Goal: Task Accomplishment & Management: Use online tool/utility

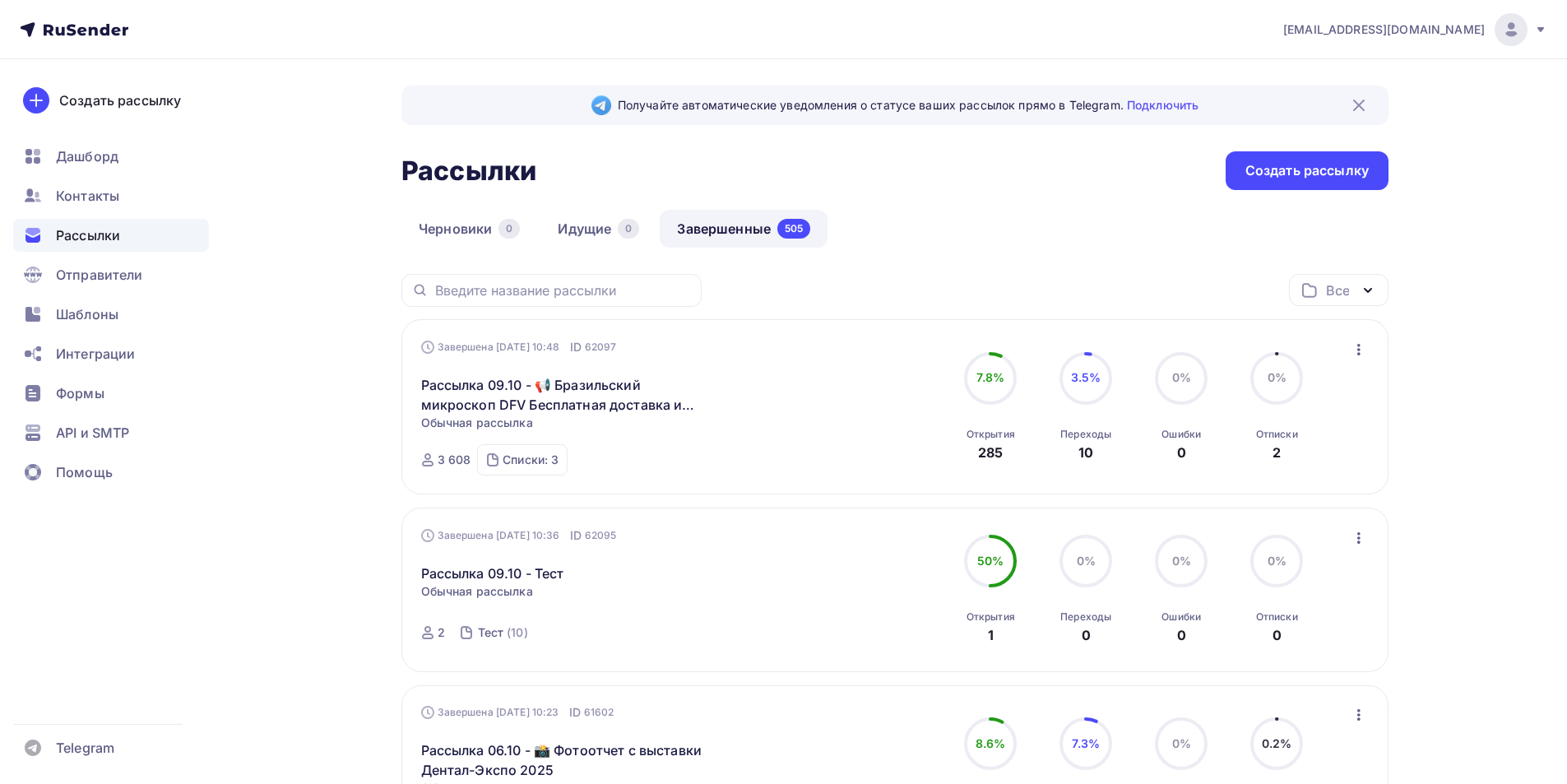
click at [80, 38] on icon at bounding box center [75, 30] width 109 height 20
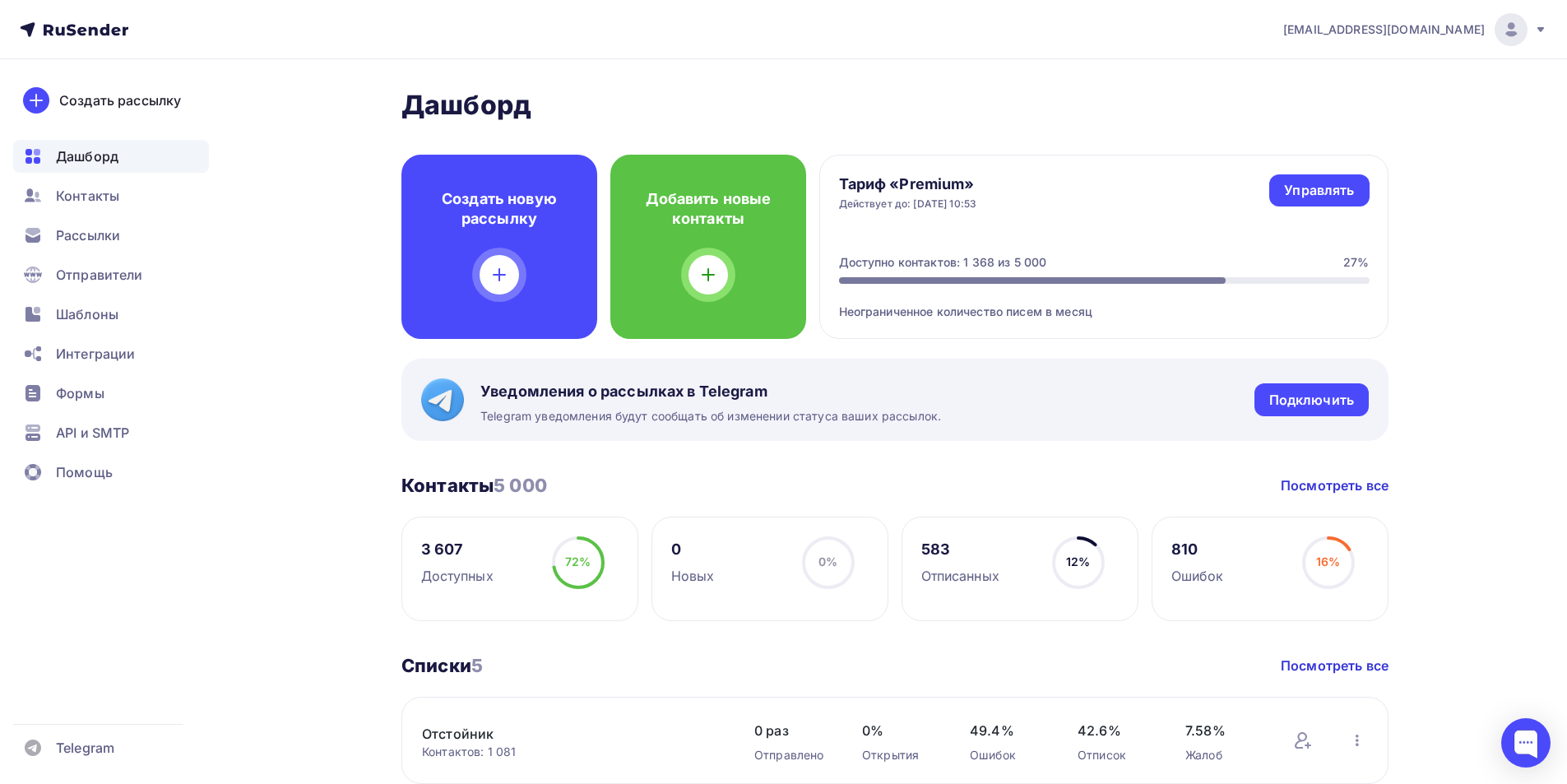
drag, startPoint x: 109, startPoint y: 315, endPoint x: 161, endPoint y: 130, distance: 192.2
click at [109, 316] on span "Шаблоны" at bounding box center [87, 314] width 62 height 20
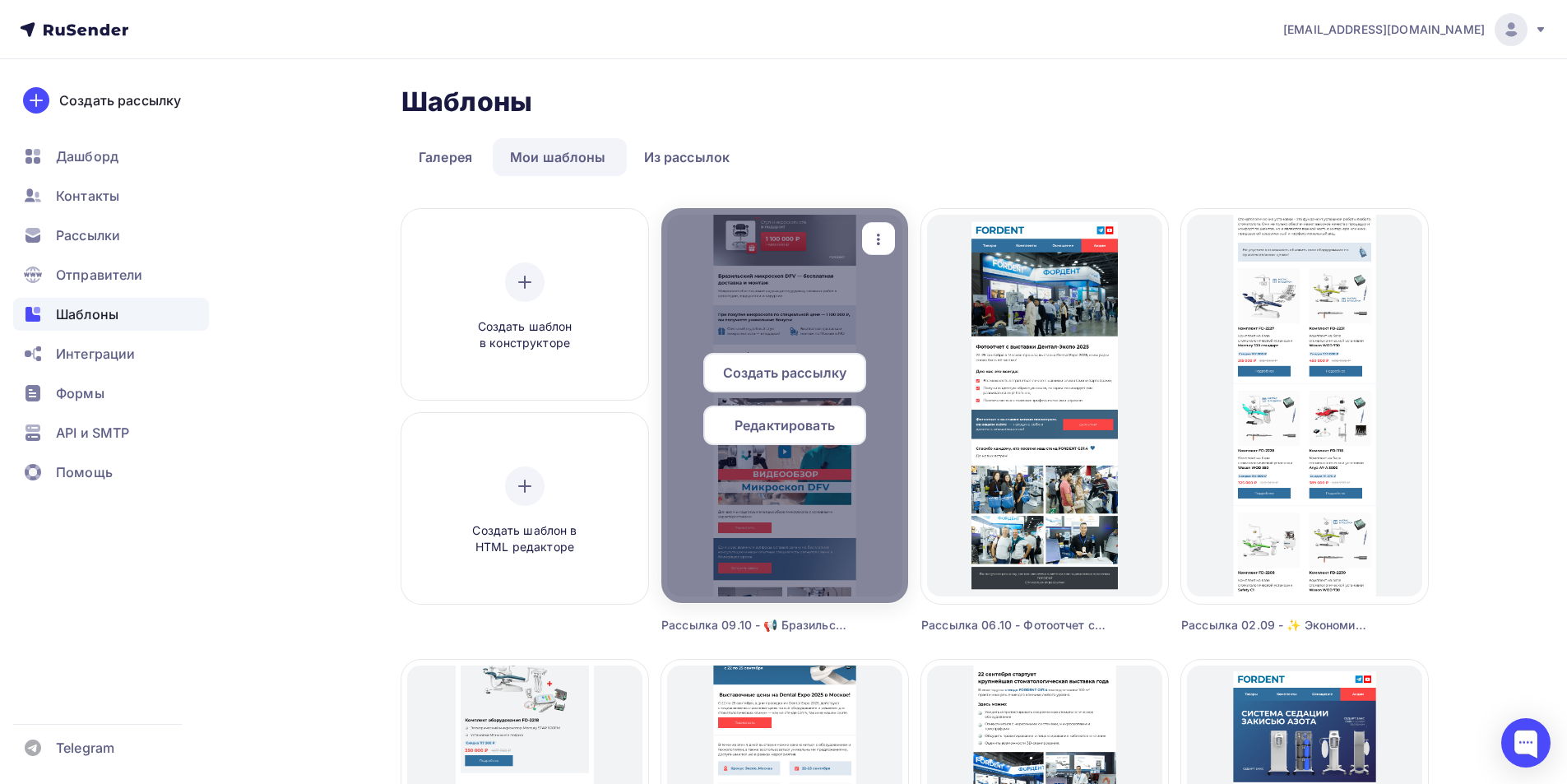
click at [869, 234] on icon "button" at bounding box center [878, 239] width 20 height 20
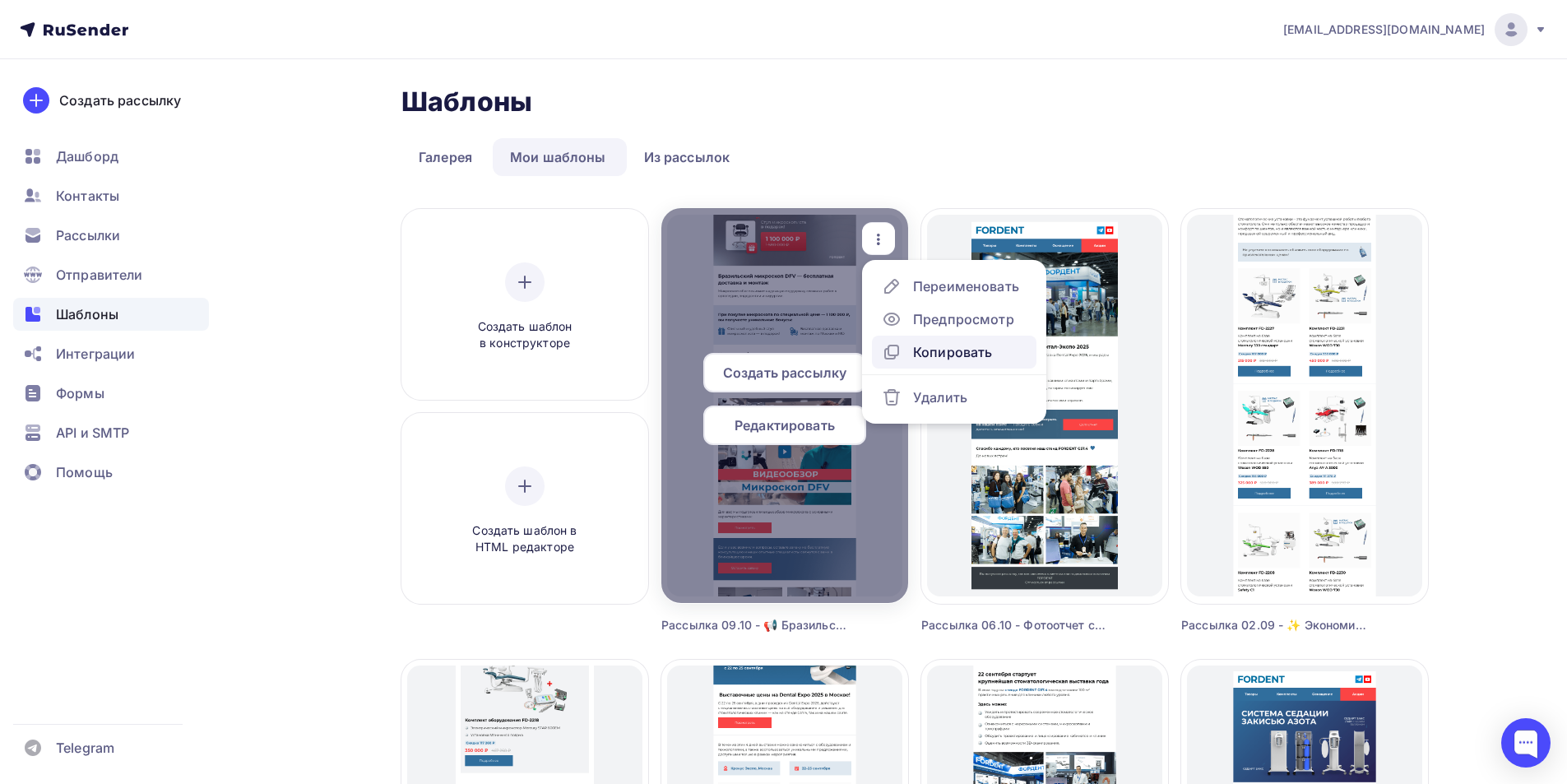
click at [941, 348] on div "Копировать" at bounding box center [953, 352] width 79 height 20
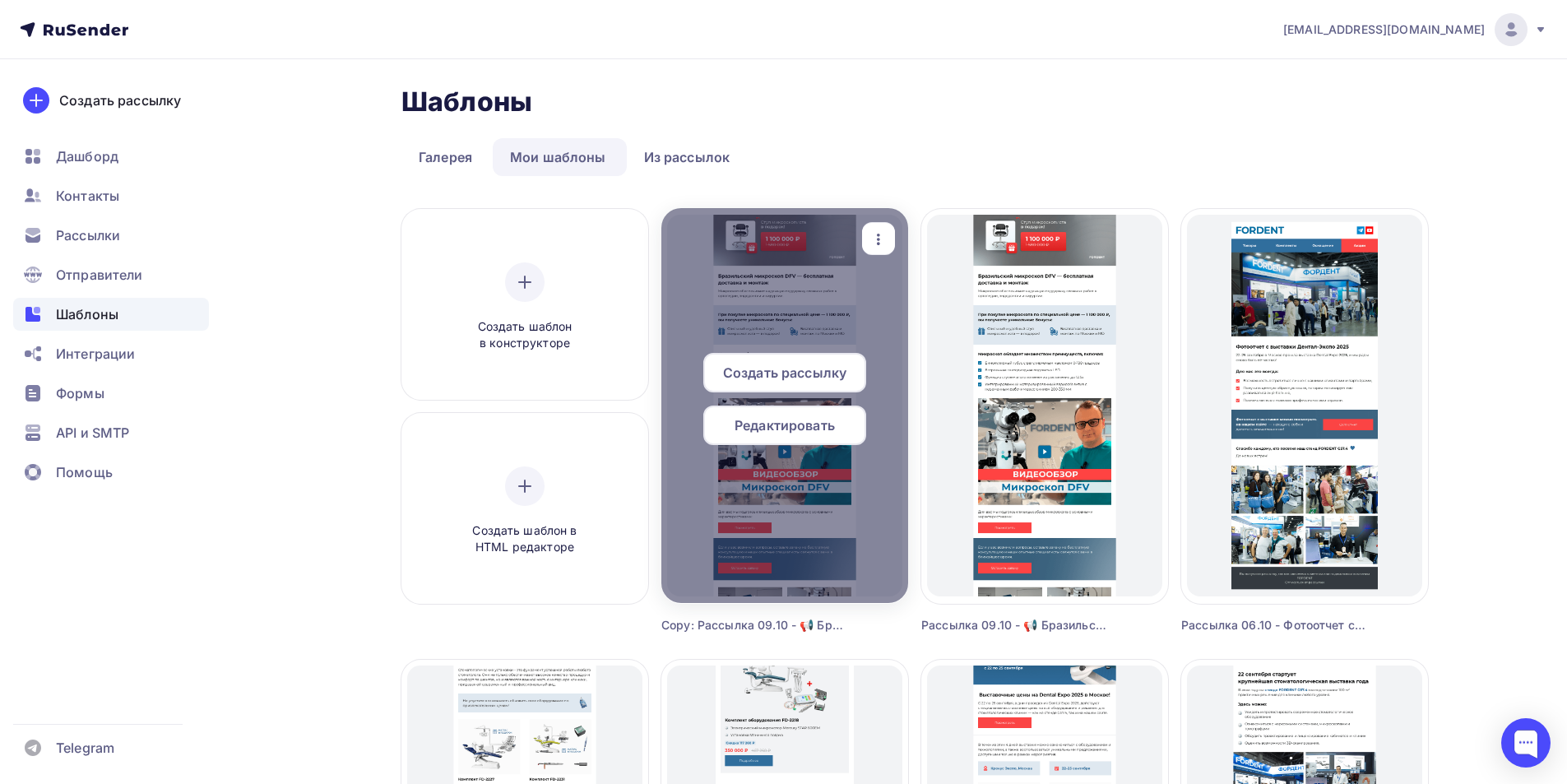
click at [885, 239] on icon "button" at bounding box center [878, 239] width 20 height 20
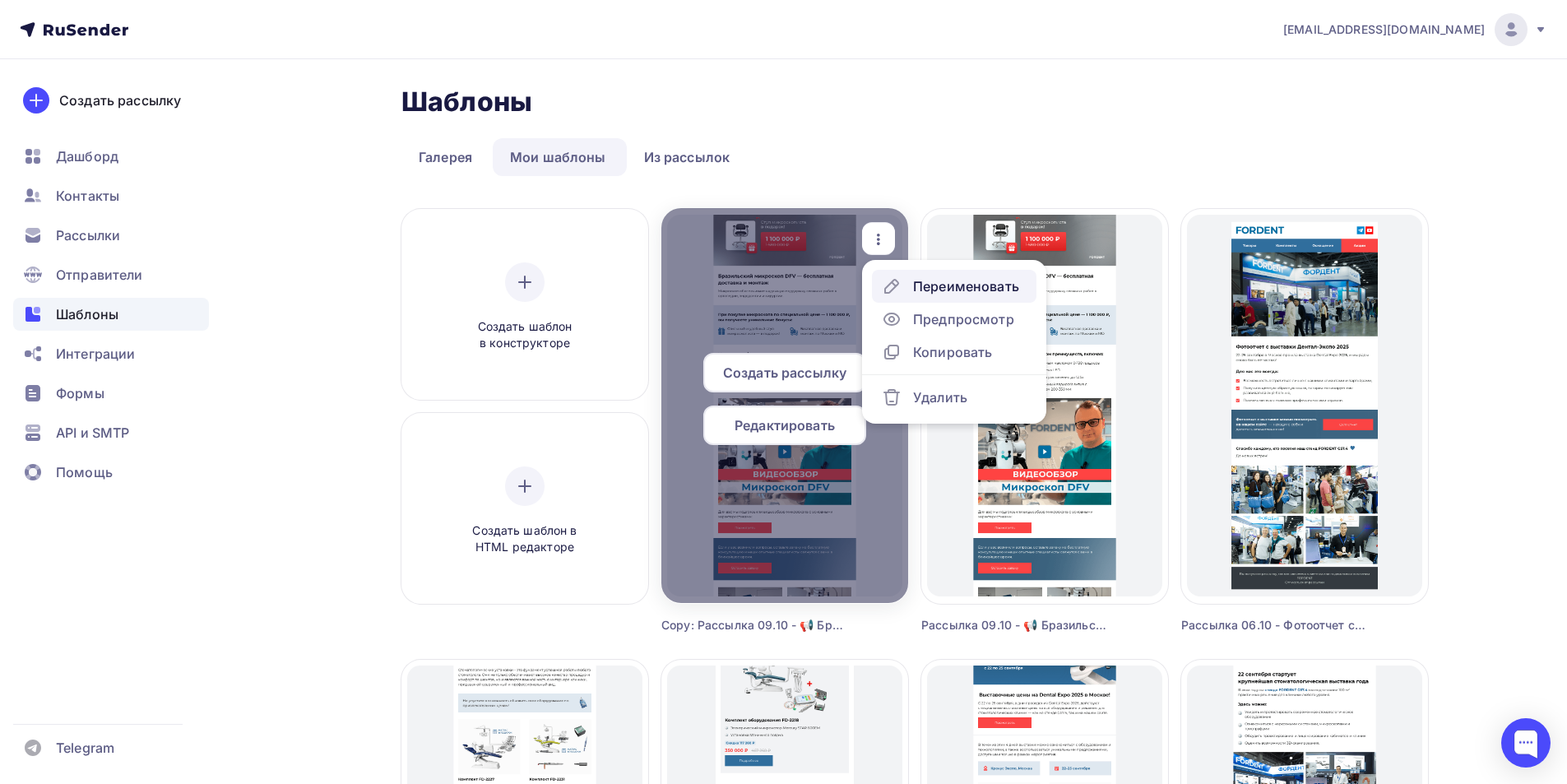
click at [947, 291] on div "Переименовать" at bounding box center [966, 286] width 106 height 20
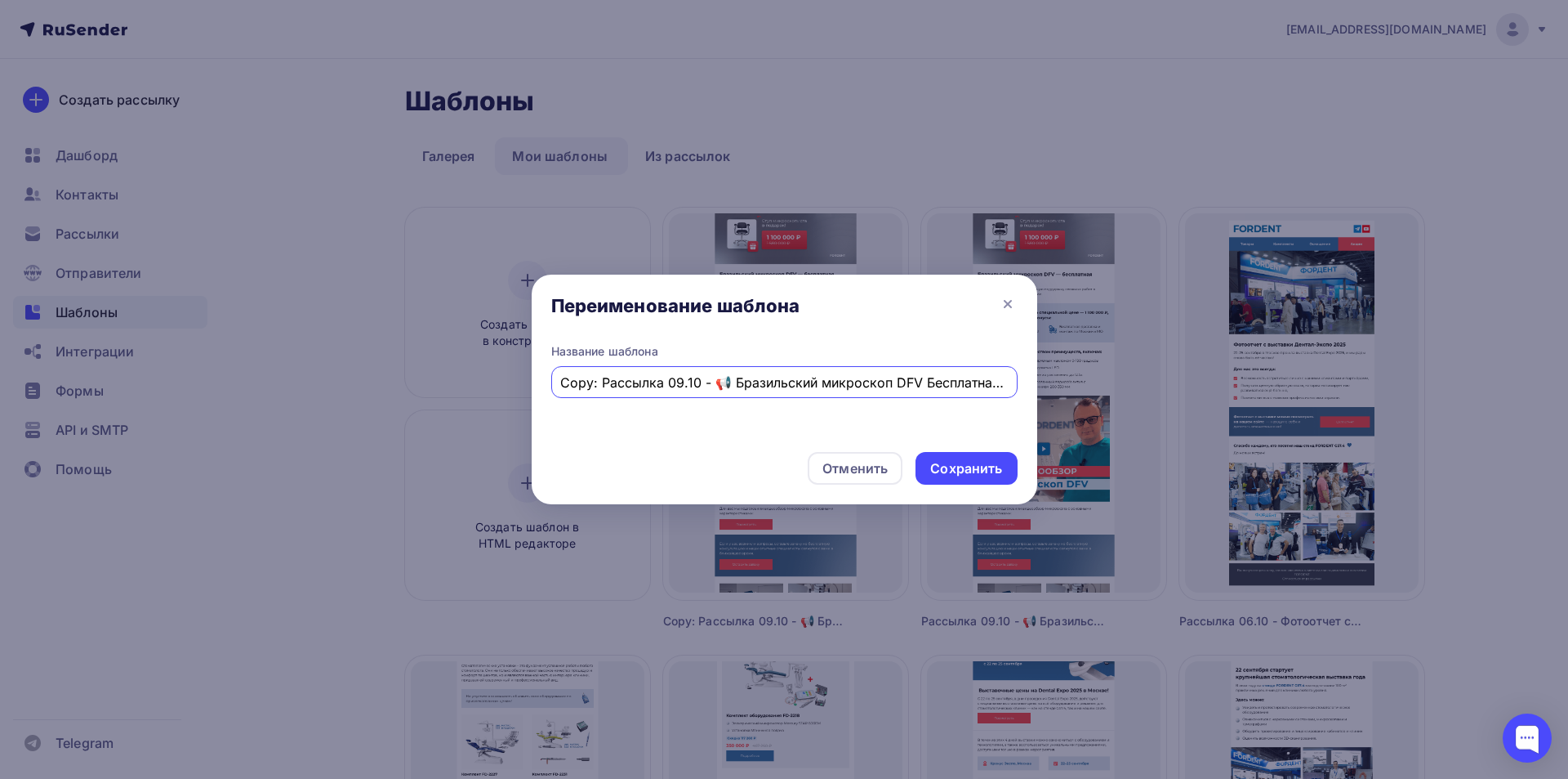
drag, startPoint x: 581, startPoint y: 382, endPoint x: 525, endPoint y: 386, distance: 56.1
click at [525, 386] on div "Переименование шаблона Название шаблона Copy: Рассылка 09.10 - 📢 Бразильский ми…" at bounding box center [784, 390] width 1568 height 779
click at [603, 385] on input "Copy: Рассылка 09.10 - 📢 Бразильский микроскоп DFV Бесплатная доставка и монтаж" at bounding box center [784, 383] width 448 height 20
drag, startPoint x: 598, startPoint y: 385, endPoint x: 631, endPoint y: 320, distance: 72.9
click at [557, 386] on div "Copy: Рассылка 09.10 - 📢 Бразильский микроскоп DFV Бесплатная доставка и монтаж" at bounding box center [784, 382] width 466 height 32
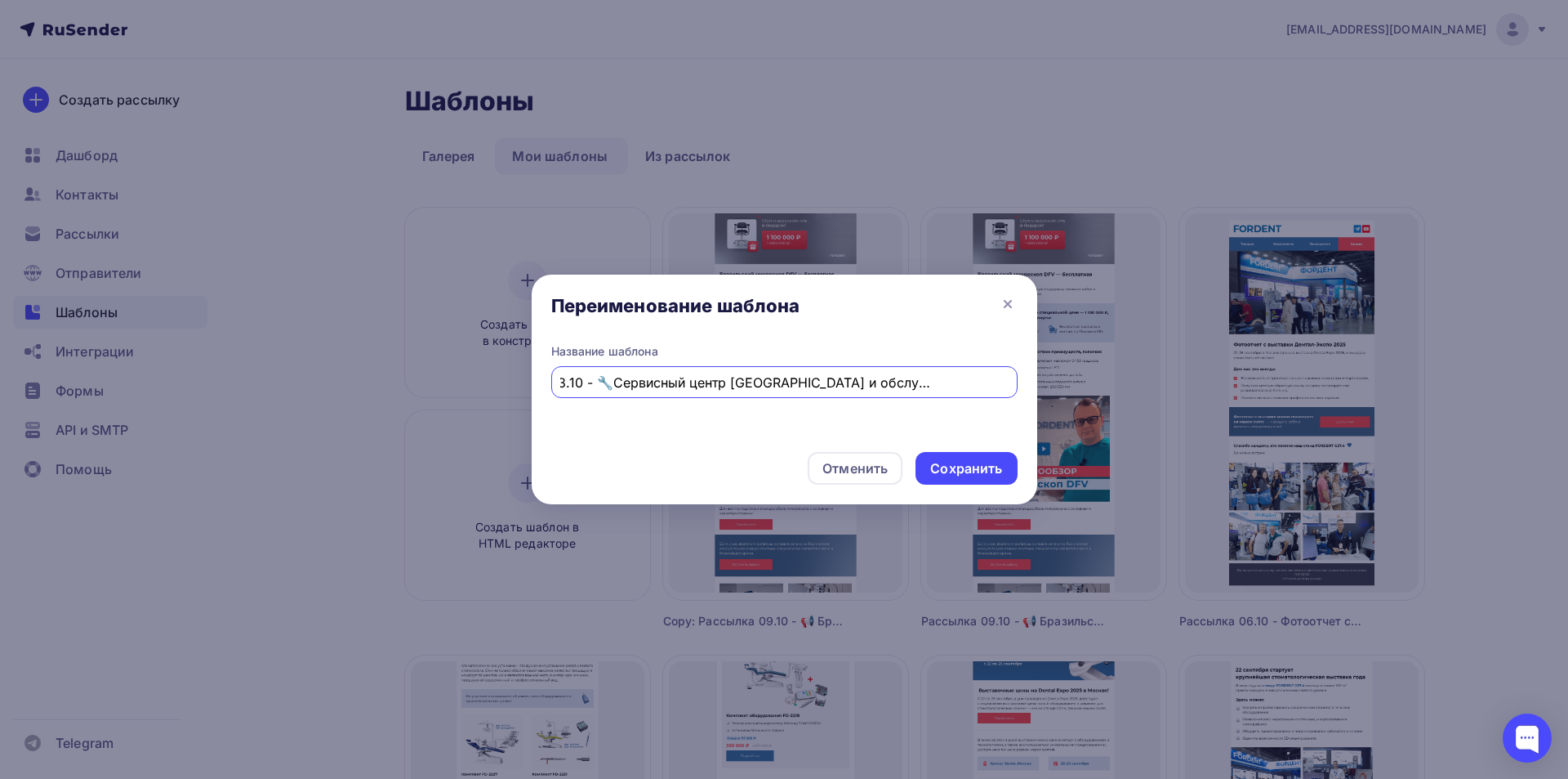
scroll to position [0, 102]
type input "Рассылка 13.10 - 🔧Сервисный центр [GEOGRAPHIC_DATA] и обслуживание автоклавов"
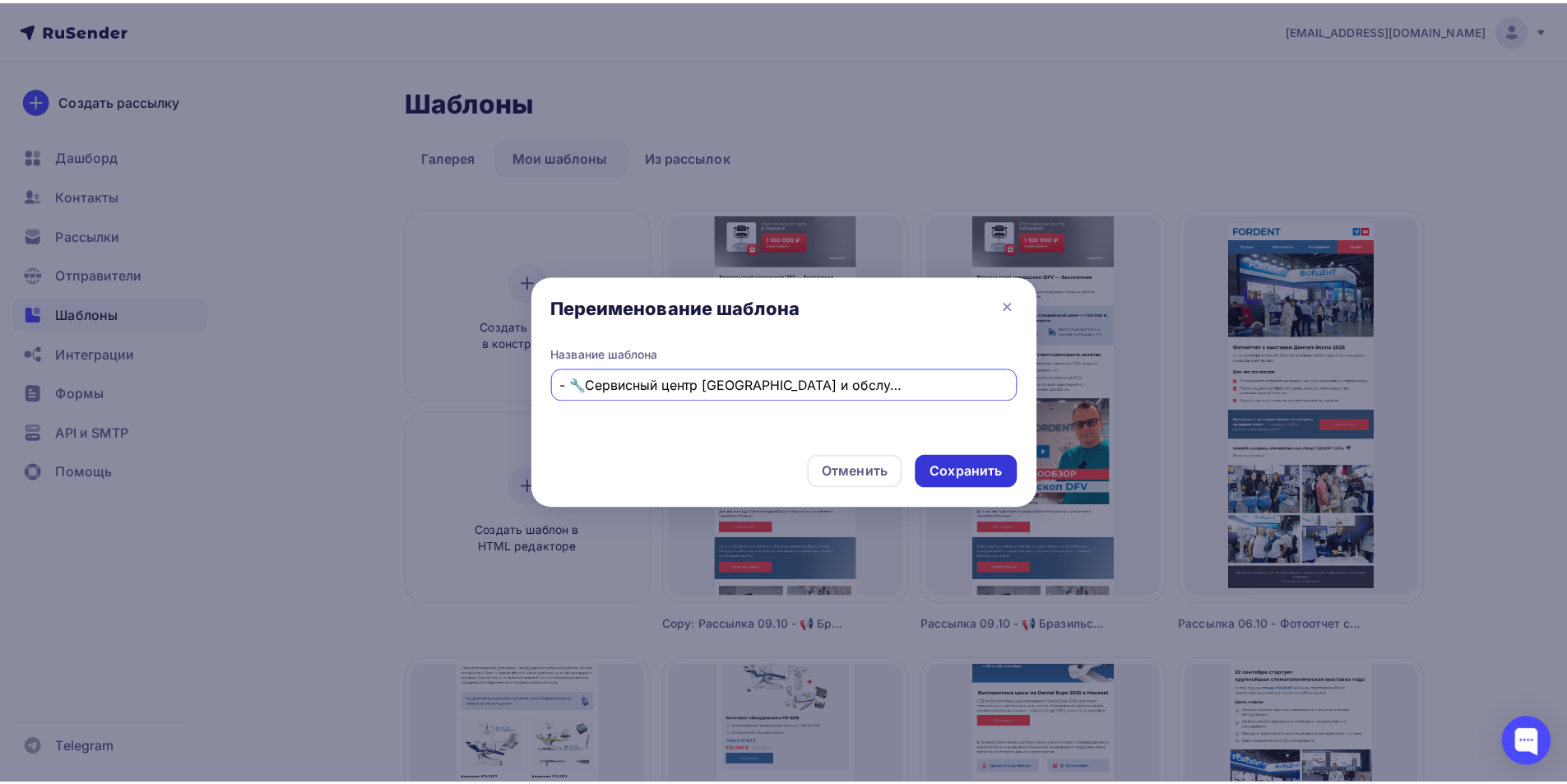
scroll to position [0, 0]
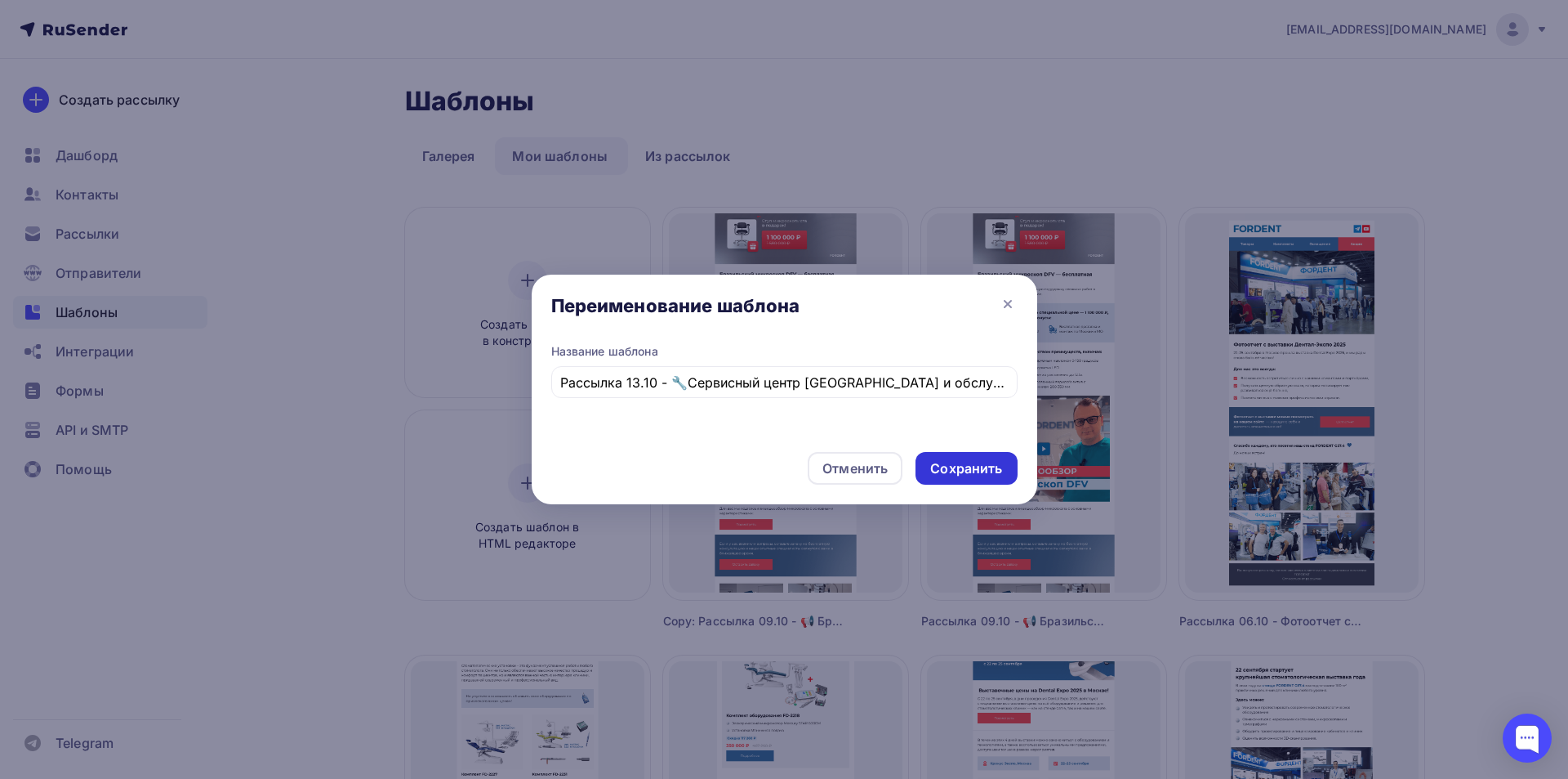
click at [957, 467] on div "Сохранить" at bounding box center [966, 469] width 72 height 19
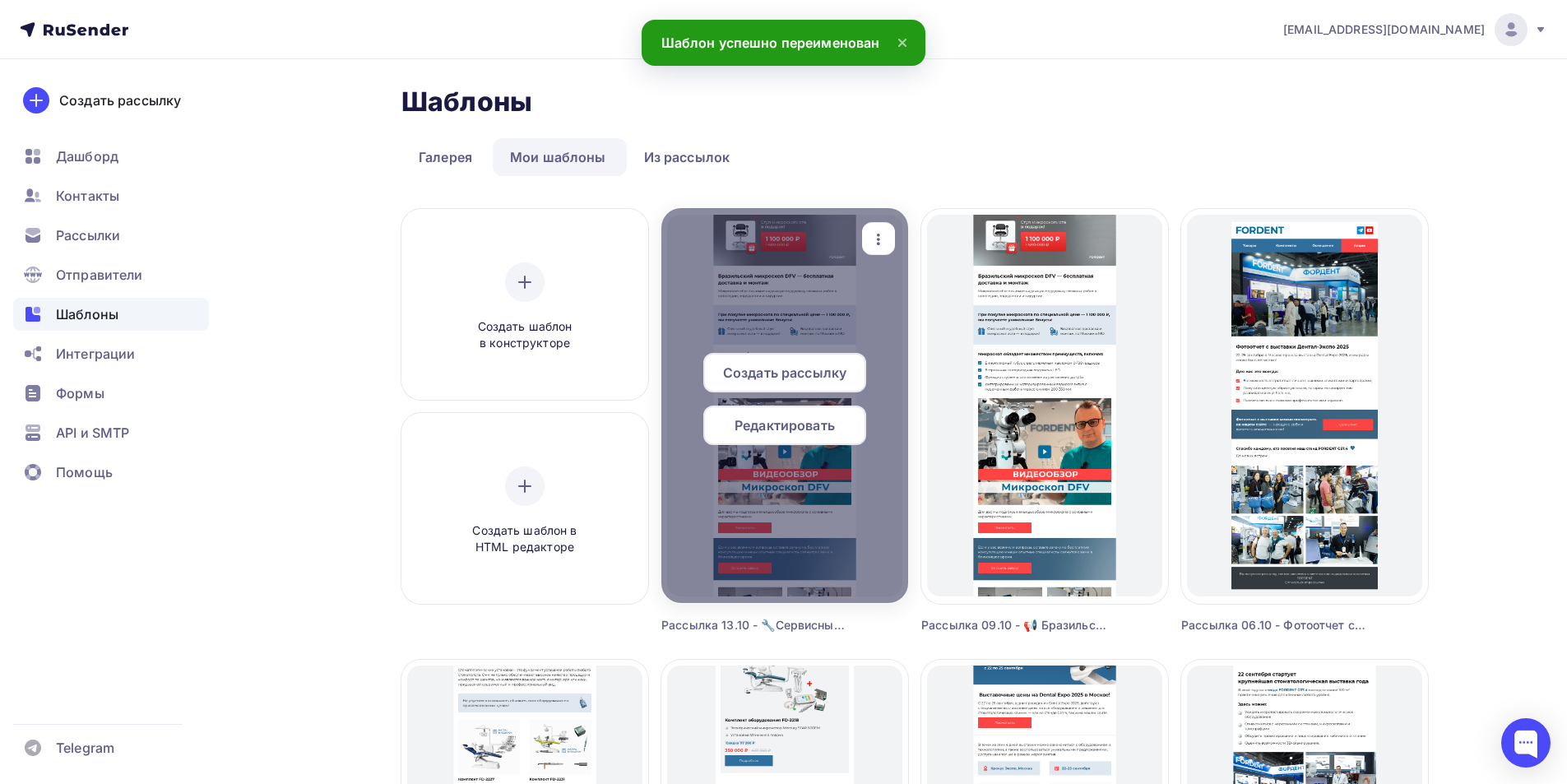
click at [793, 426] on span "Редактировать" at bounding box center [784, 424] width 100 height 20
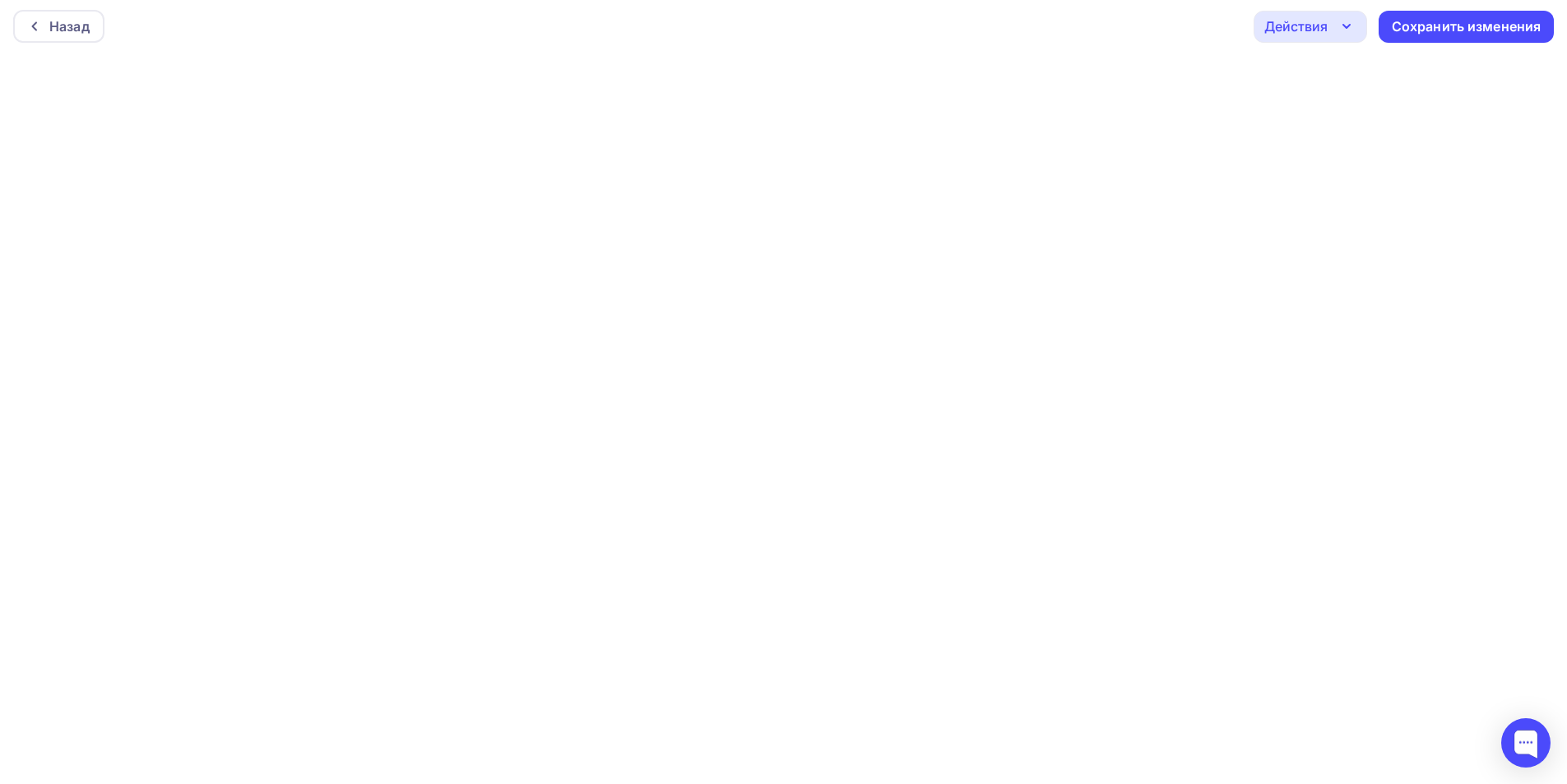
scroll to position [4, 0]
click at [1513, 25] on div "Сохранить изменения" at bounding box center [1466, 26] width 150 height 19
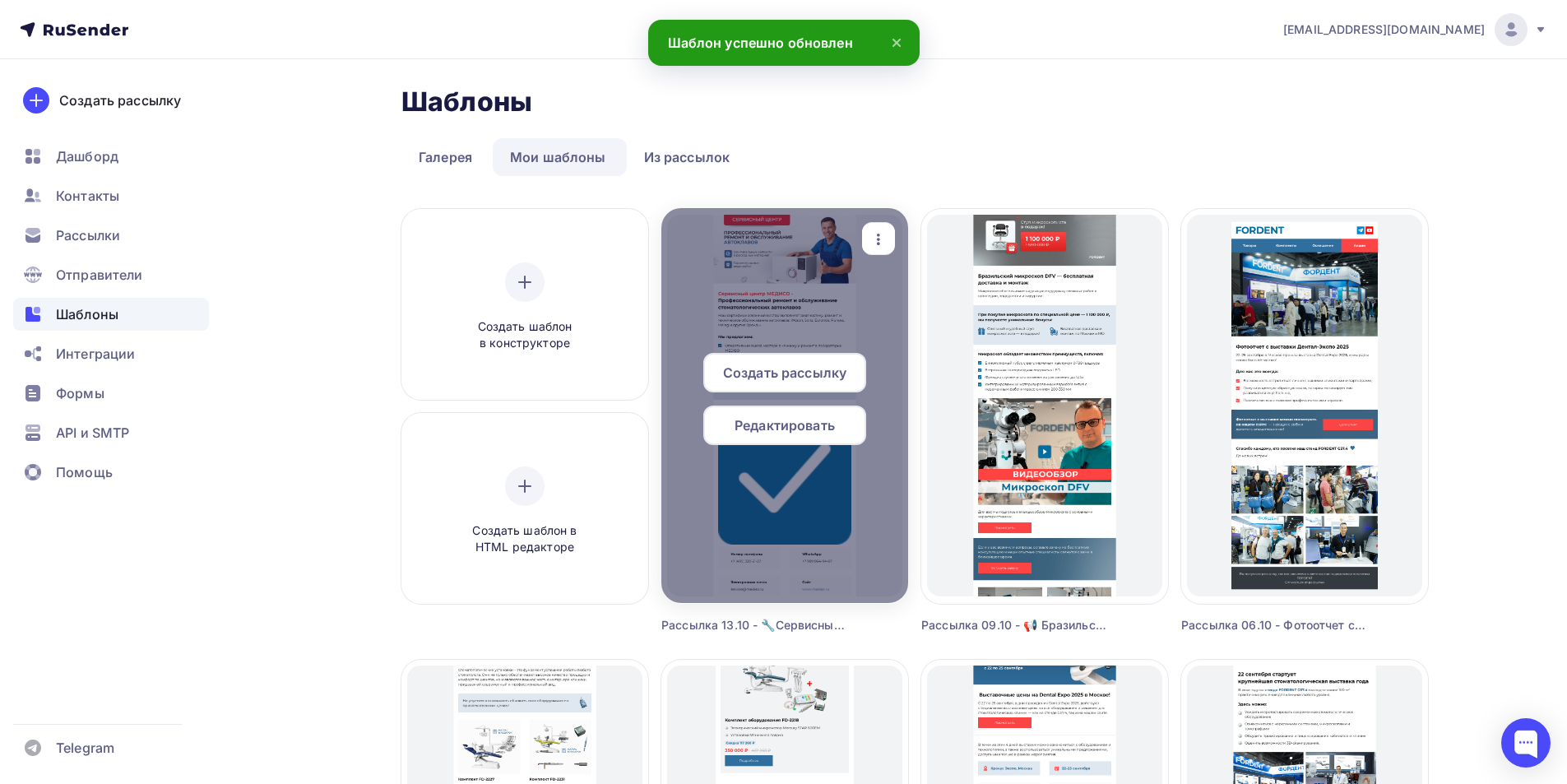
click at [798, 436] on div "Редактировать" at bounding box center [785, 424] width 163 height 39
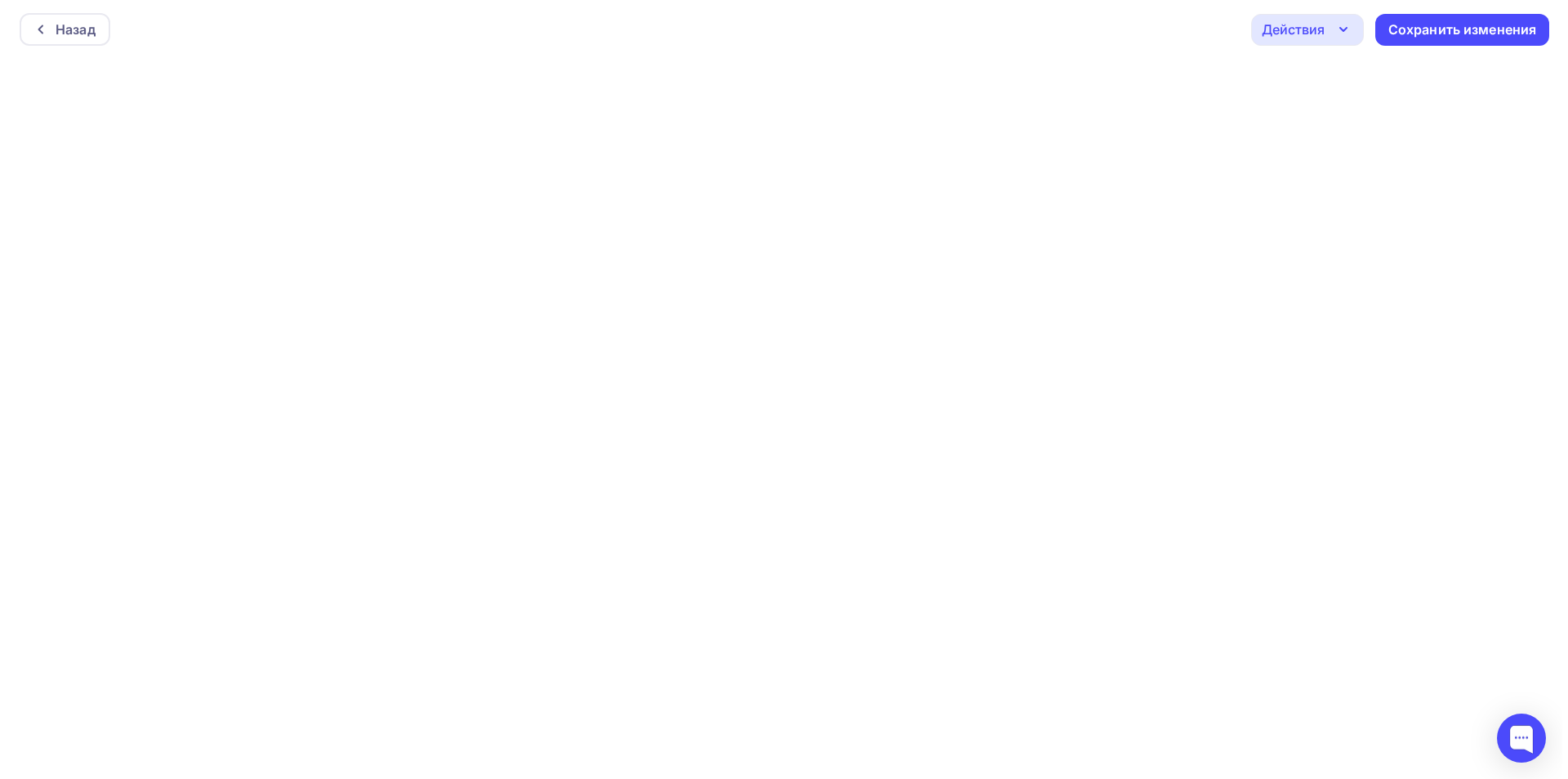
scroll to position [4, 0]
click at [71, 24] on div "Назад" at bounding box center [69, 25] width 40 height 20
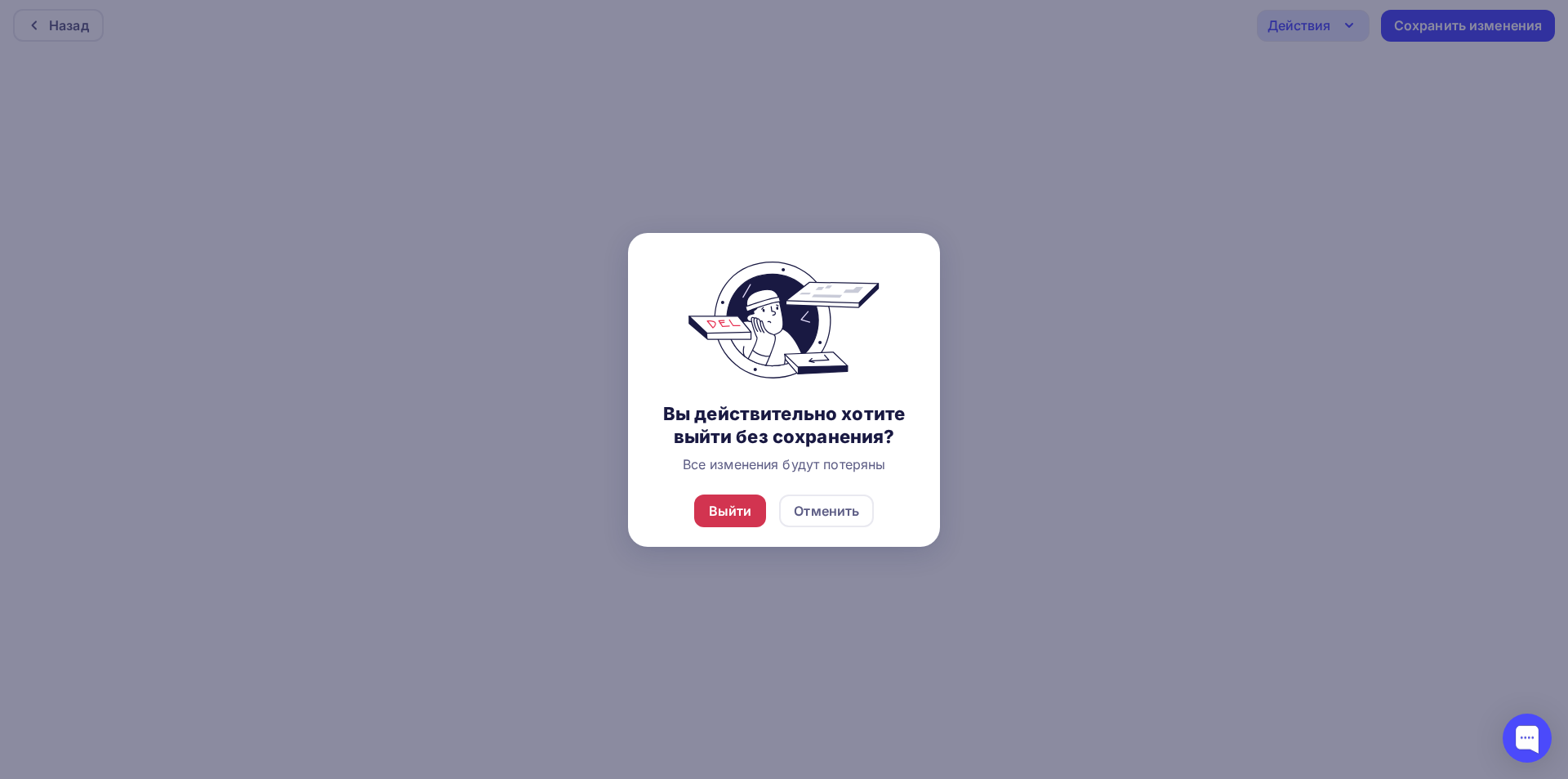
click at [720, 518] on div "Выйти" at bounding box center [731, 511] width 44 height 20
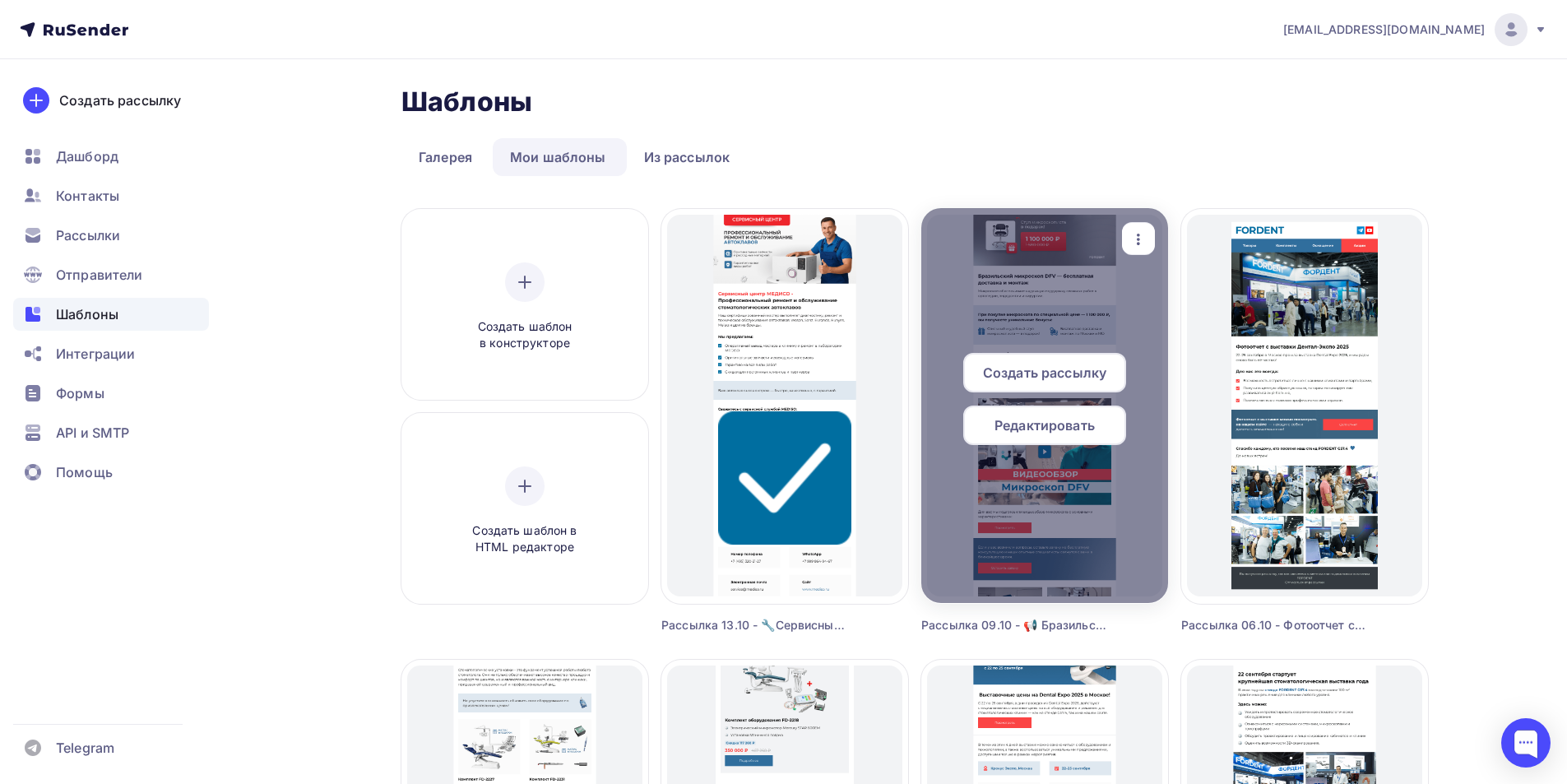
click at [1141, 230] on icon "button" at bounding box center [1138, 239] width 20 height 20
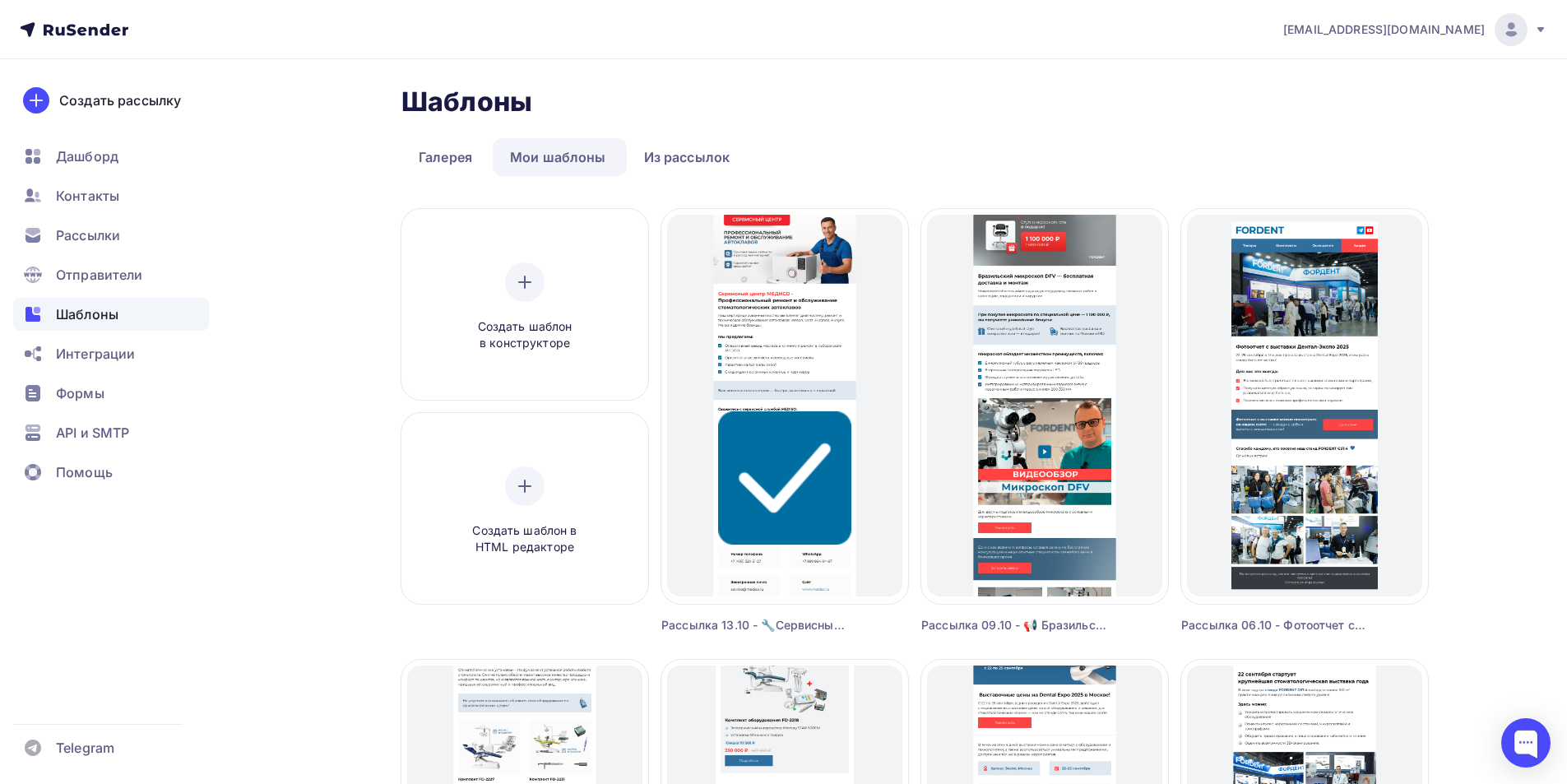
drag, startPoint x: 1216, startPoint y: 355, endPoint x: 995, endPoint y: 97, distance: 339.7
click at [1215, 353] on div "Копировать" at bounding box center [1213, 344] width 79 height 20
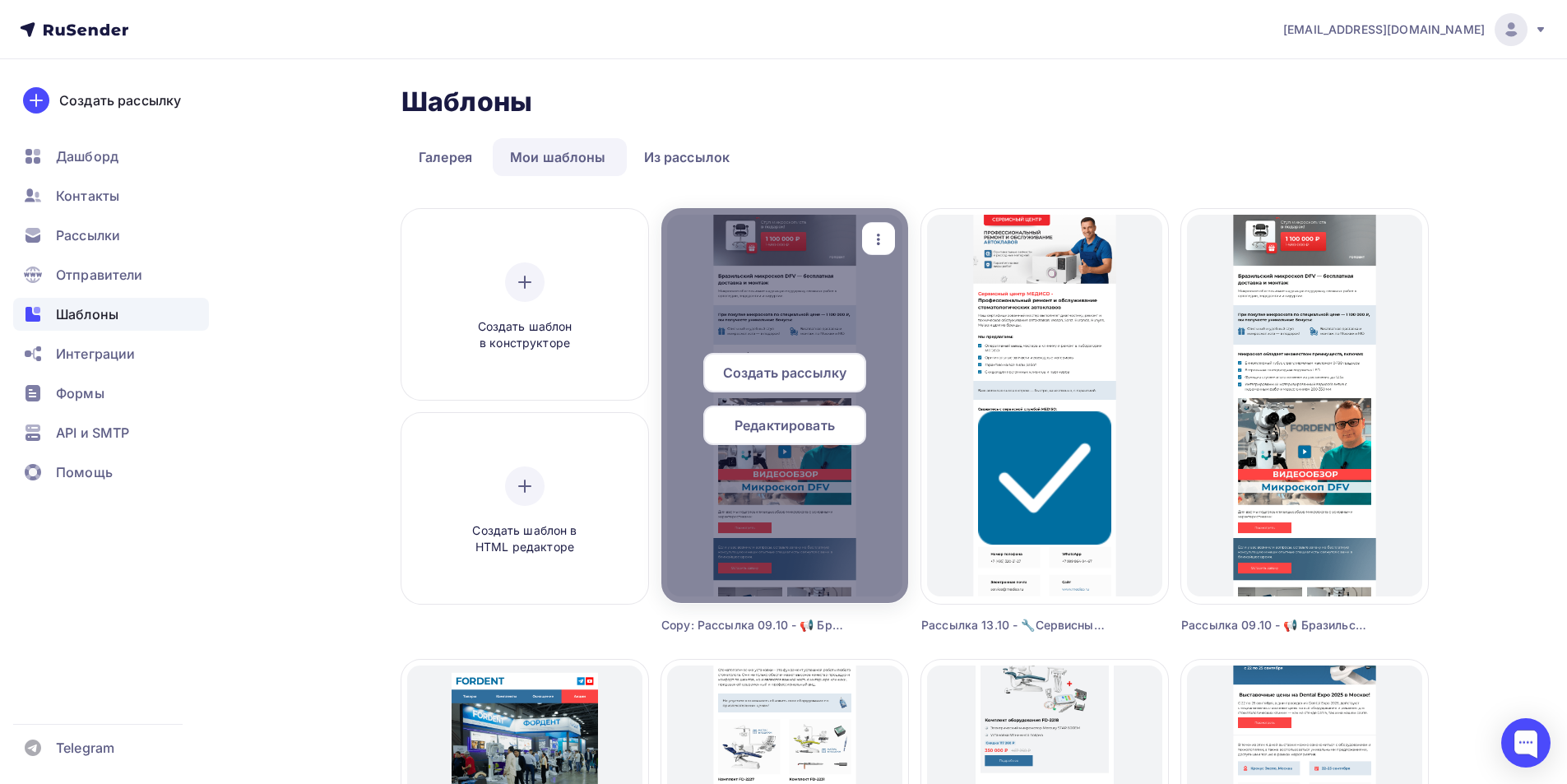
drag, startPoint x: 891, startPoint y: 232, endPoint x: 891, endPoint y: 265, distance: 33.0
click at [889, 232] on div "button" at bounding box center [879, 239] width 33 height 32
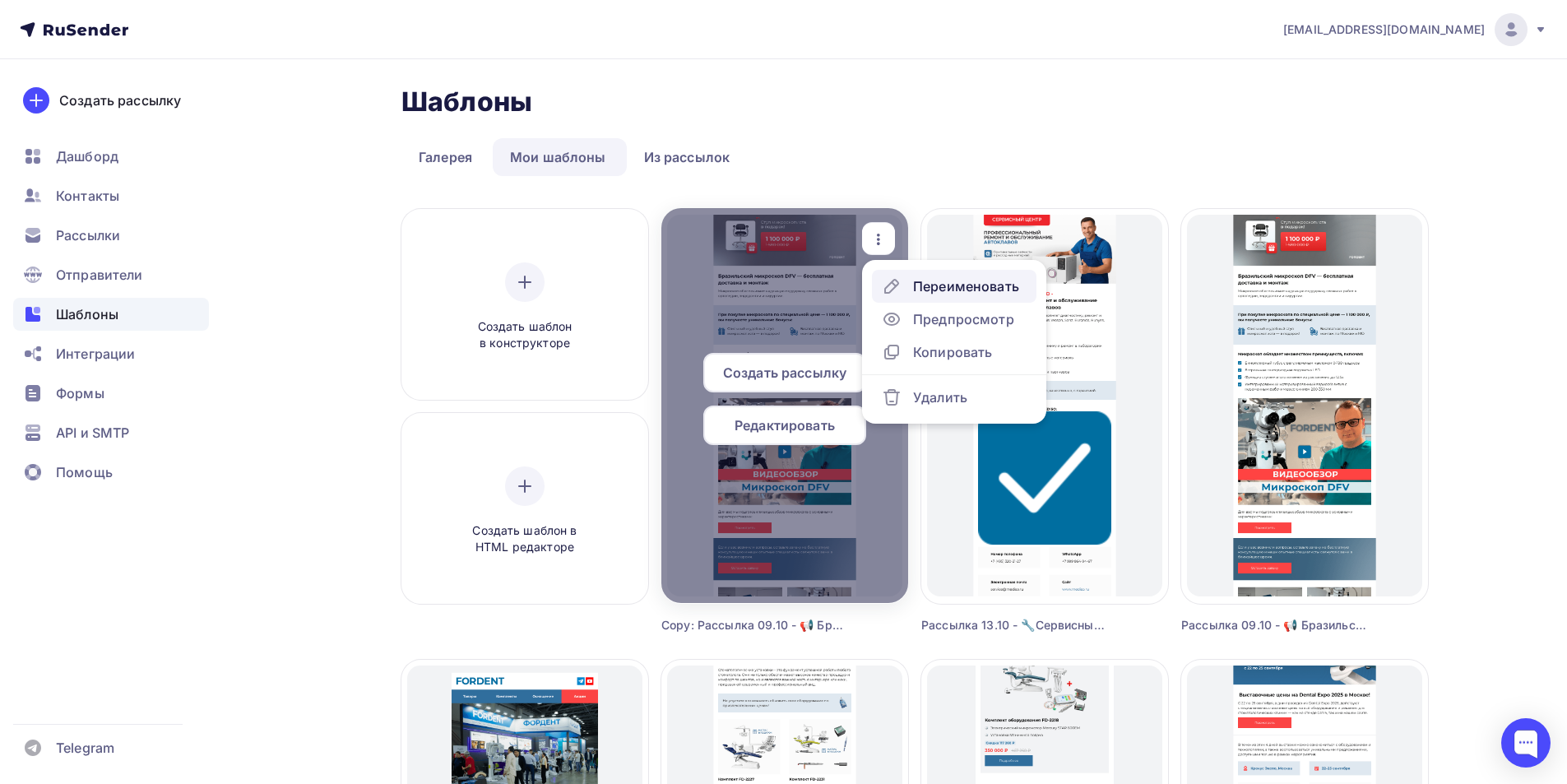
click at [941, 279] on div "Переименовать" at bounding box center [966, 286] width 106 height 20
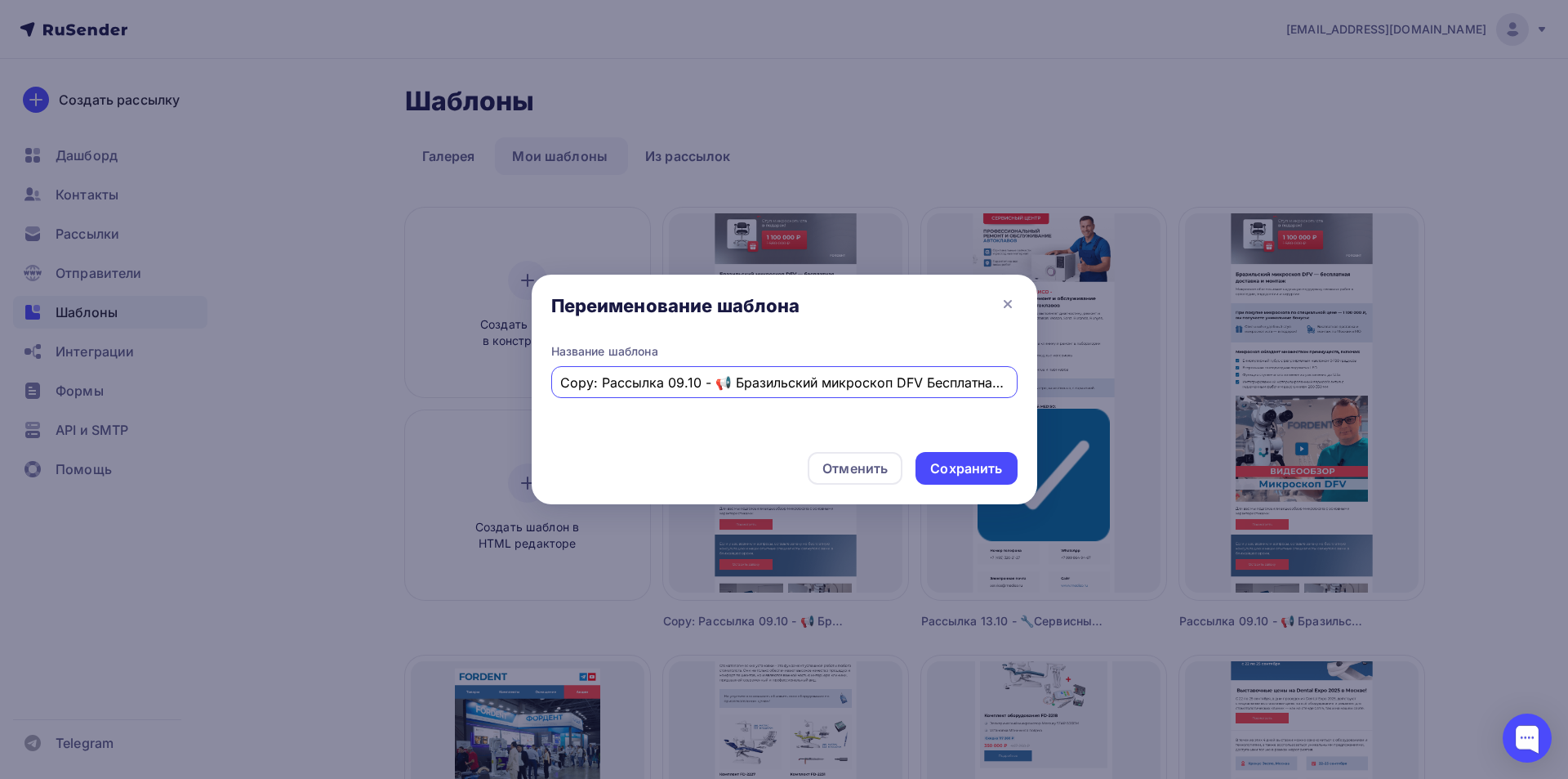
drag, startPoint x: 569, startPoint y: 380, endPoint x: 534, endPoint y: 379, distance: 35.0
click at [534, 379] on div "Название шаблона Copy: Рассылка 09.10 - 📢 Бразильский микроскоп DFV Бесплатная …" at bounding box center [784, 391] width 505 height 96
click at [598, 376] on input "Copy: Рассылка 09.10 - 📢 Бразильский микроскоп DFV Бесплатная доставка и монтаж" at bounding box center [784, 383] width 448 height 20
drag, startPoint x: 601, startPoint y: 380, endPoint x: 549, endPoint y: 377, distance: 52.1
click at [538, 391] on div "Название шаблона Copy: Рассылка 09.10 - 📢 Бразильский микроскоп DFV Бесплатная …" at bounding box center [784, 391] width 505 height 96
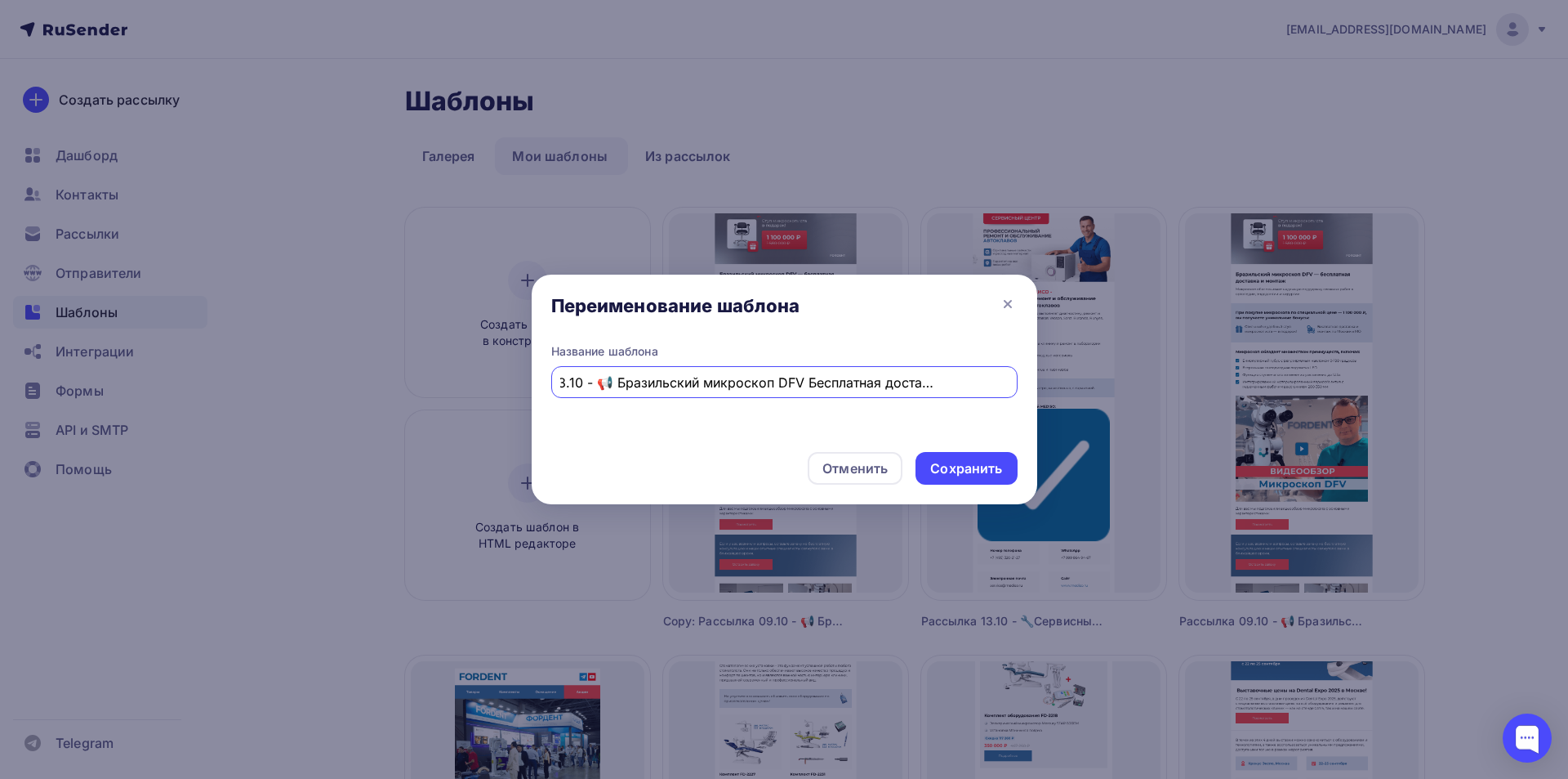
paste input "Сервисный центр МЕДИСО - [GEOGRAPHIC_DATA] и обслуживание автоклавов"
type input "Рассылка 13.10 - 🔧Сервисный центр [GEOGRAPHIC_DATA] и обслуживание автоклавов"
drag, startPoint x: 1004, startPoint y: 471, endPoint x: 1008, endPoint y: 464, distance: 8.1
click at [1004, 469] on div "Сохранить" at bounding box center [966, 468] width 101 height 33
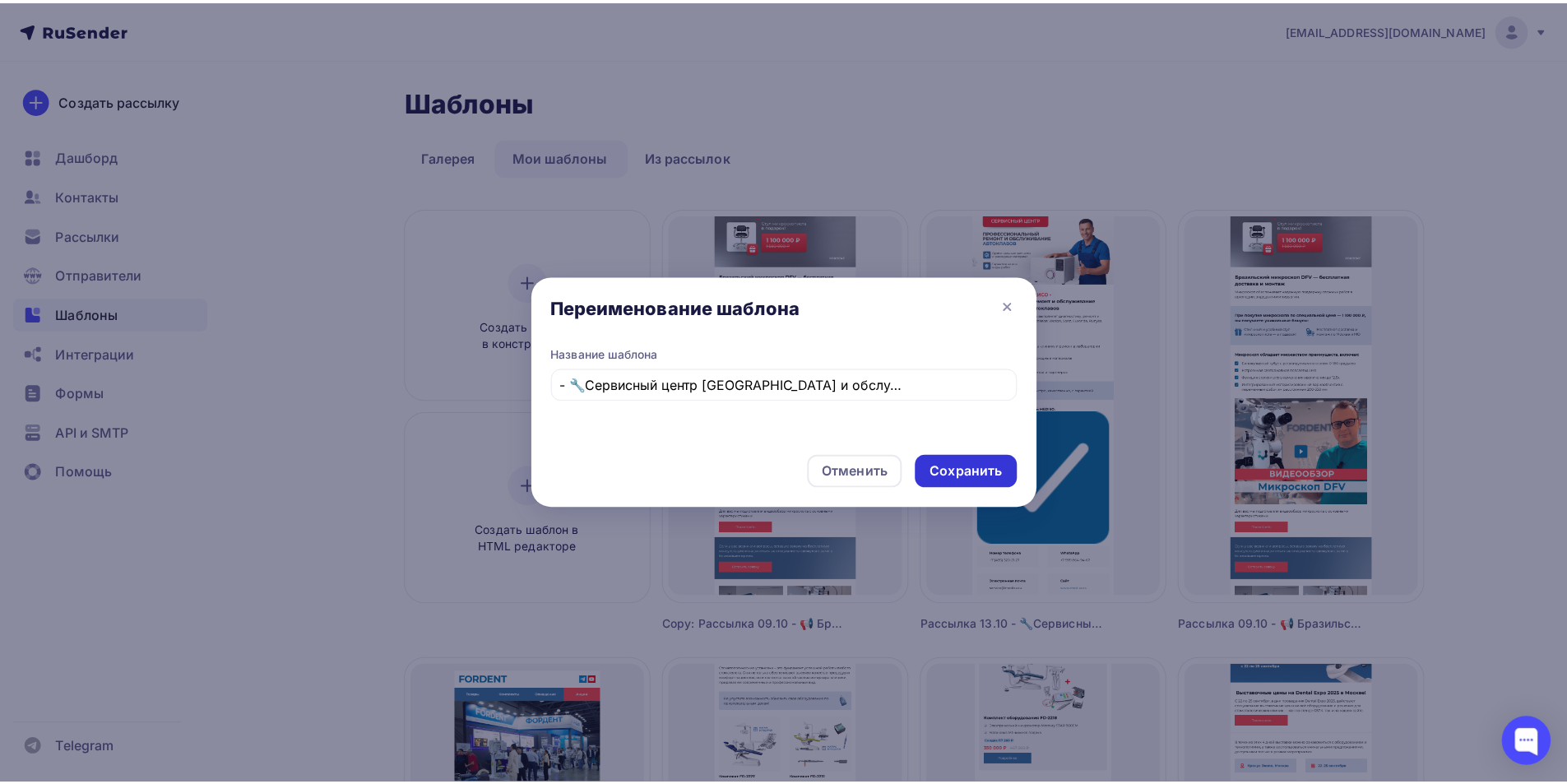
scroll to position [0, 0]
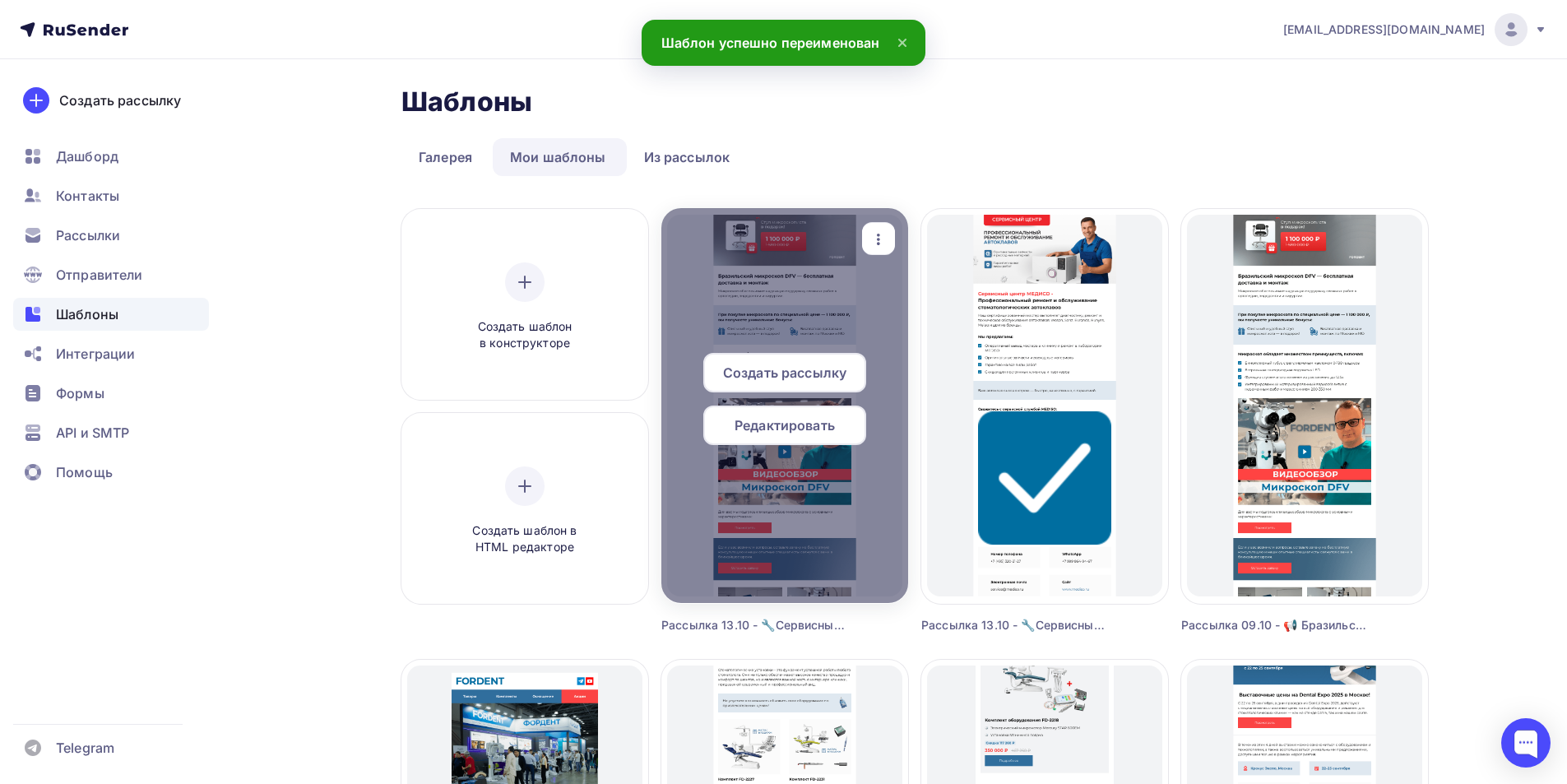
click at [777, 423] on span "Редактировать" at bounding box center [784, 424] width 100 height 20
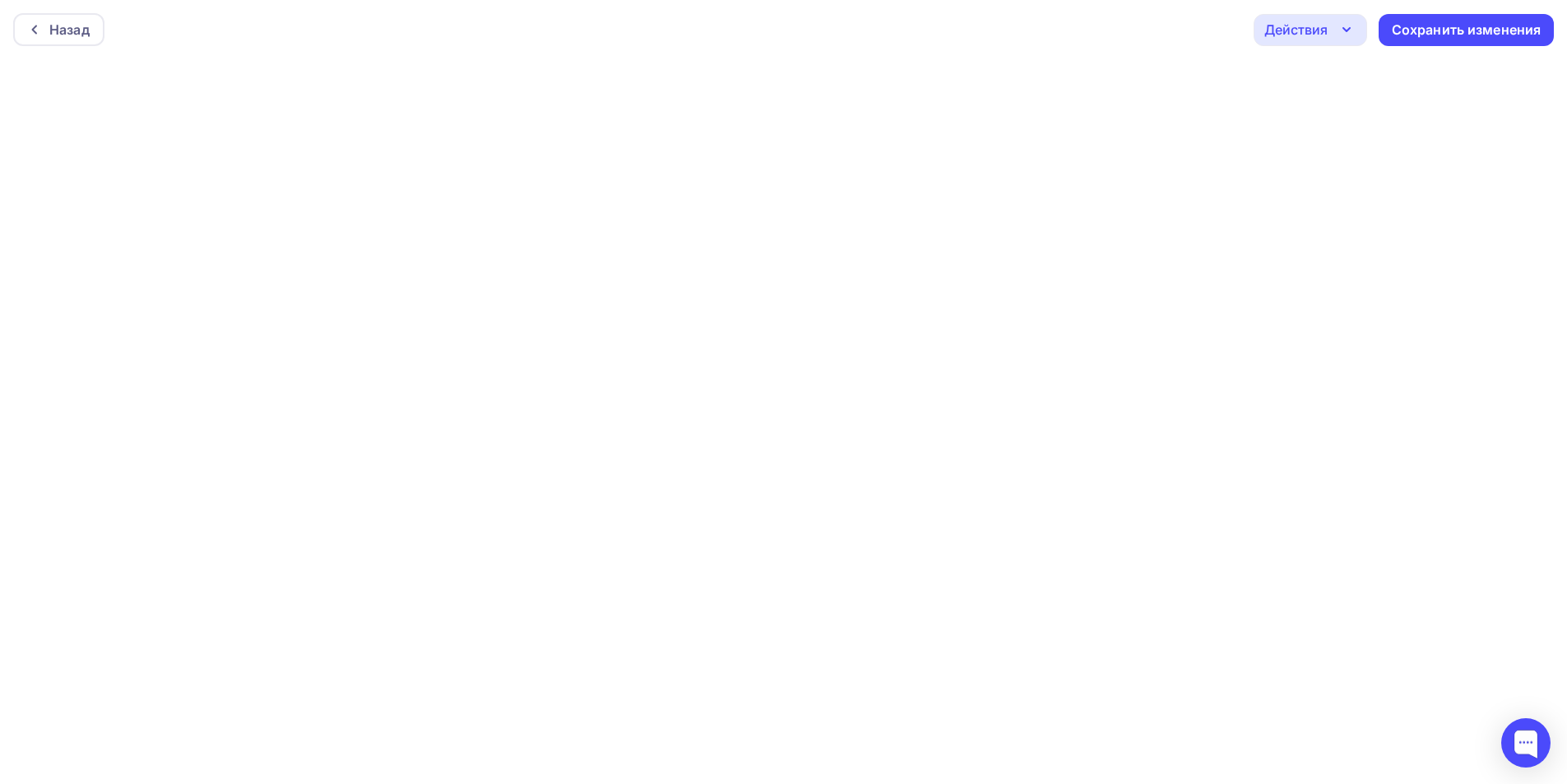
scroll to position [4, 0]
click at [1448, 20] on div "Сохранить изменения" at bounding box center [1466, 26] width 150 height 19
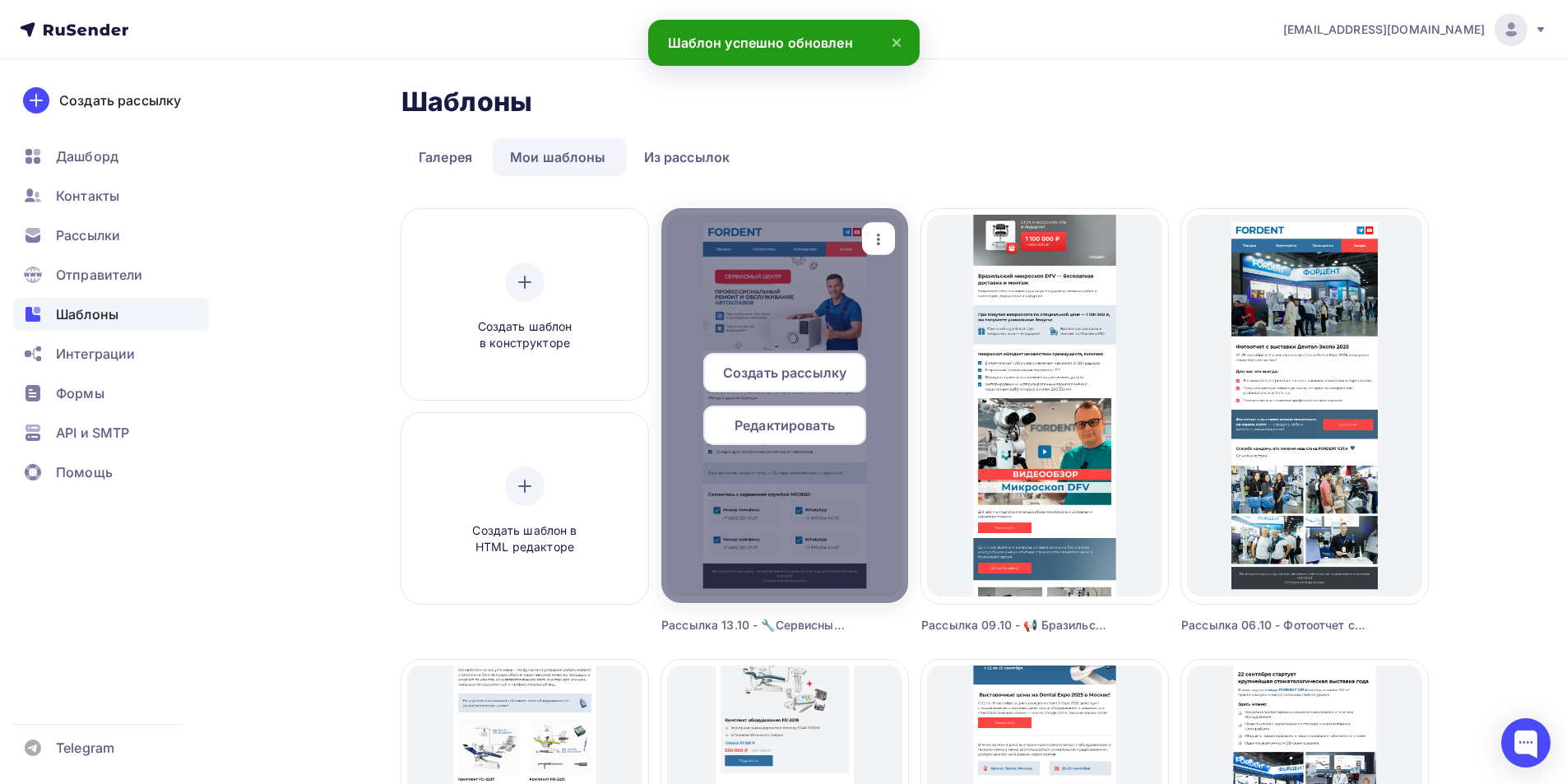
click at [772, 426] on span "Редактировать" at bounding box center [784, 424] width 100 height 20
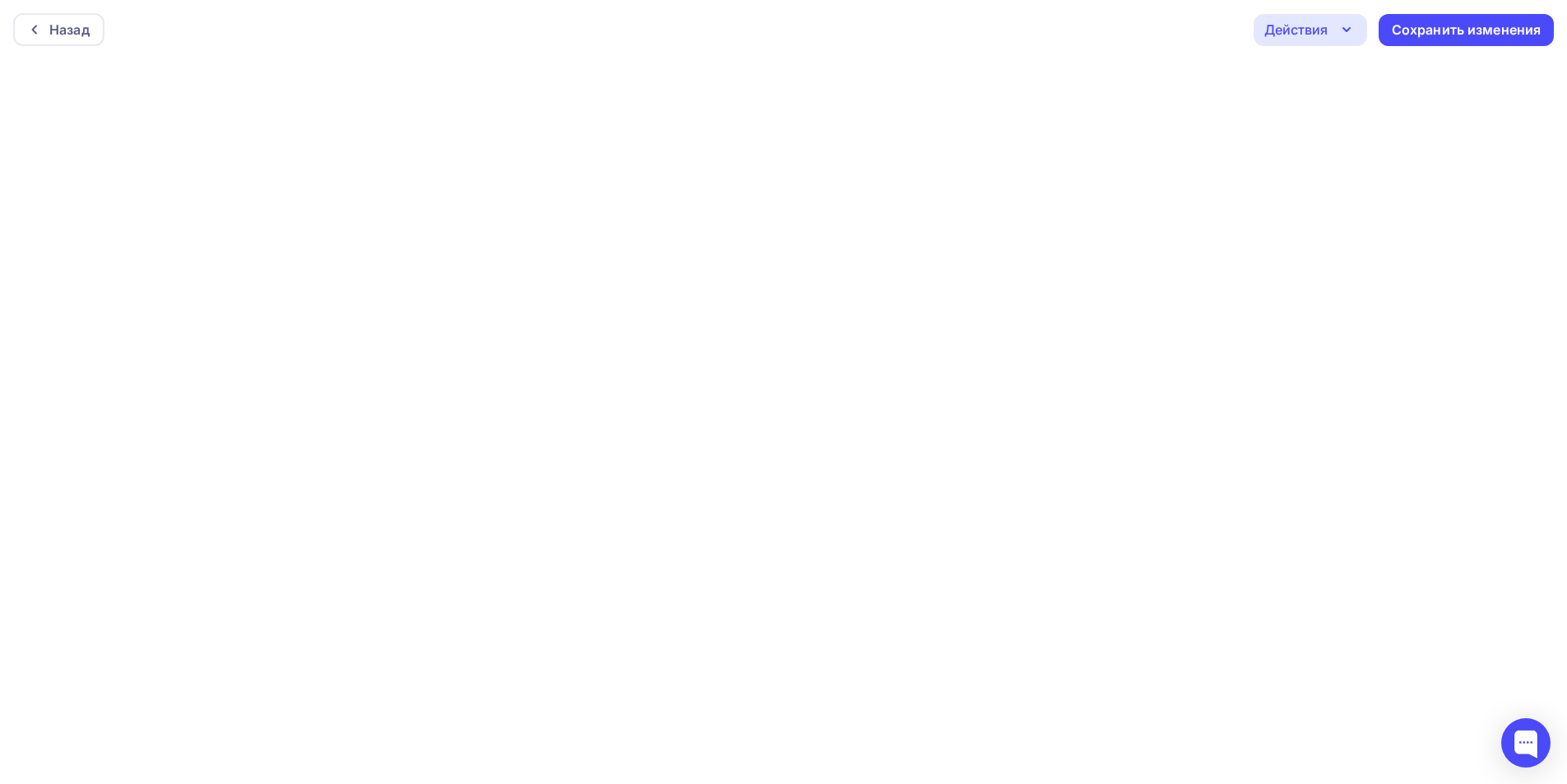
click at [1297, 32] on div "Действия" at bounding box center [1296, 30] width 63 height 20
click at [1275, 72] on icon at bounding box center [1283, 78] width 20 height 20
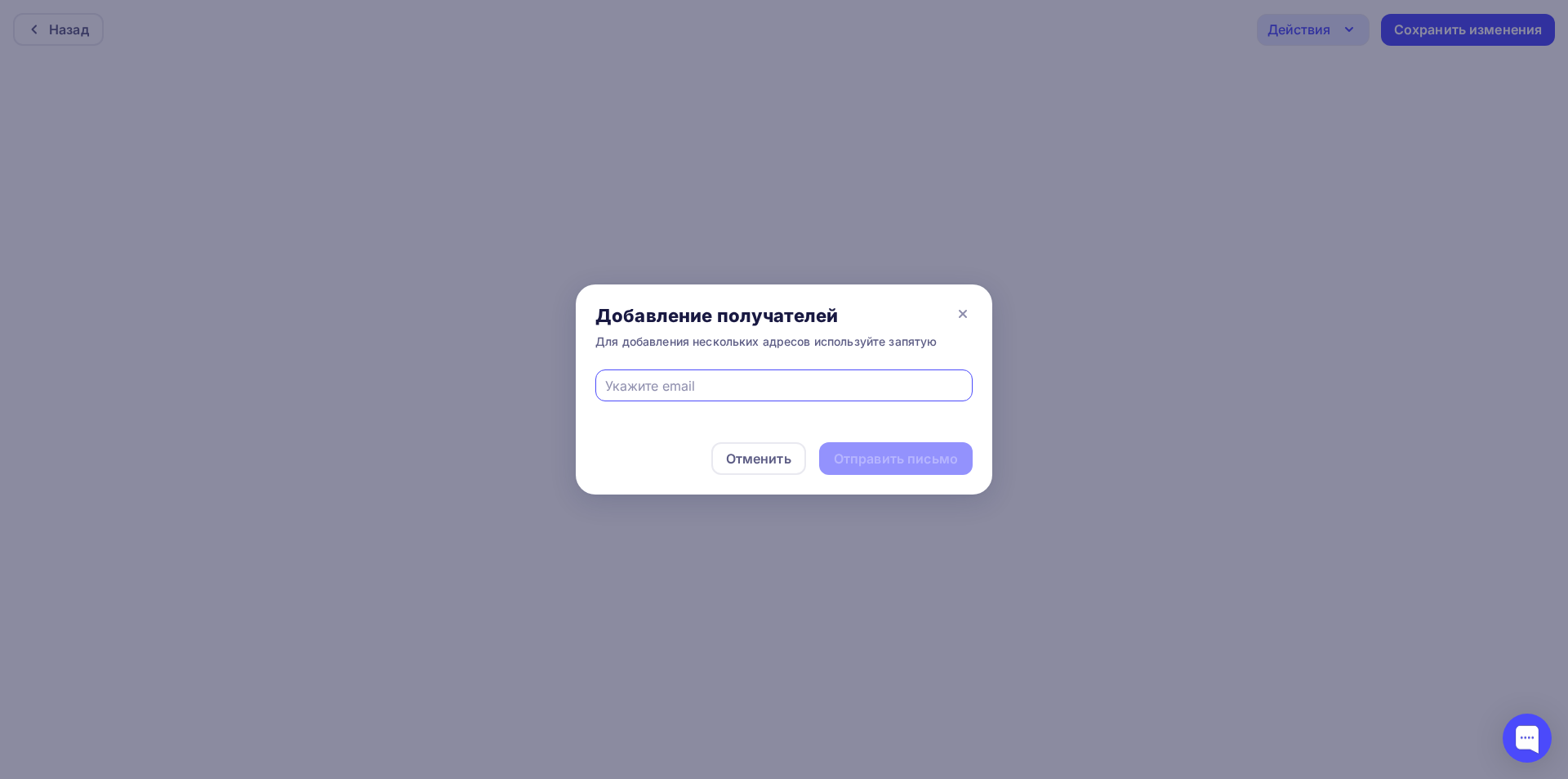
click at [745, 395] on input "text" at bounding box center [785, 385] width 359 height 20
type input "[EMAIL_ADDRESS][DOMAIN_NAME]"
click at [918, 465] on div "Отправить письмо" at bounding box center [896, 459] width 125 height 19
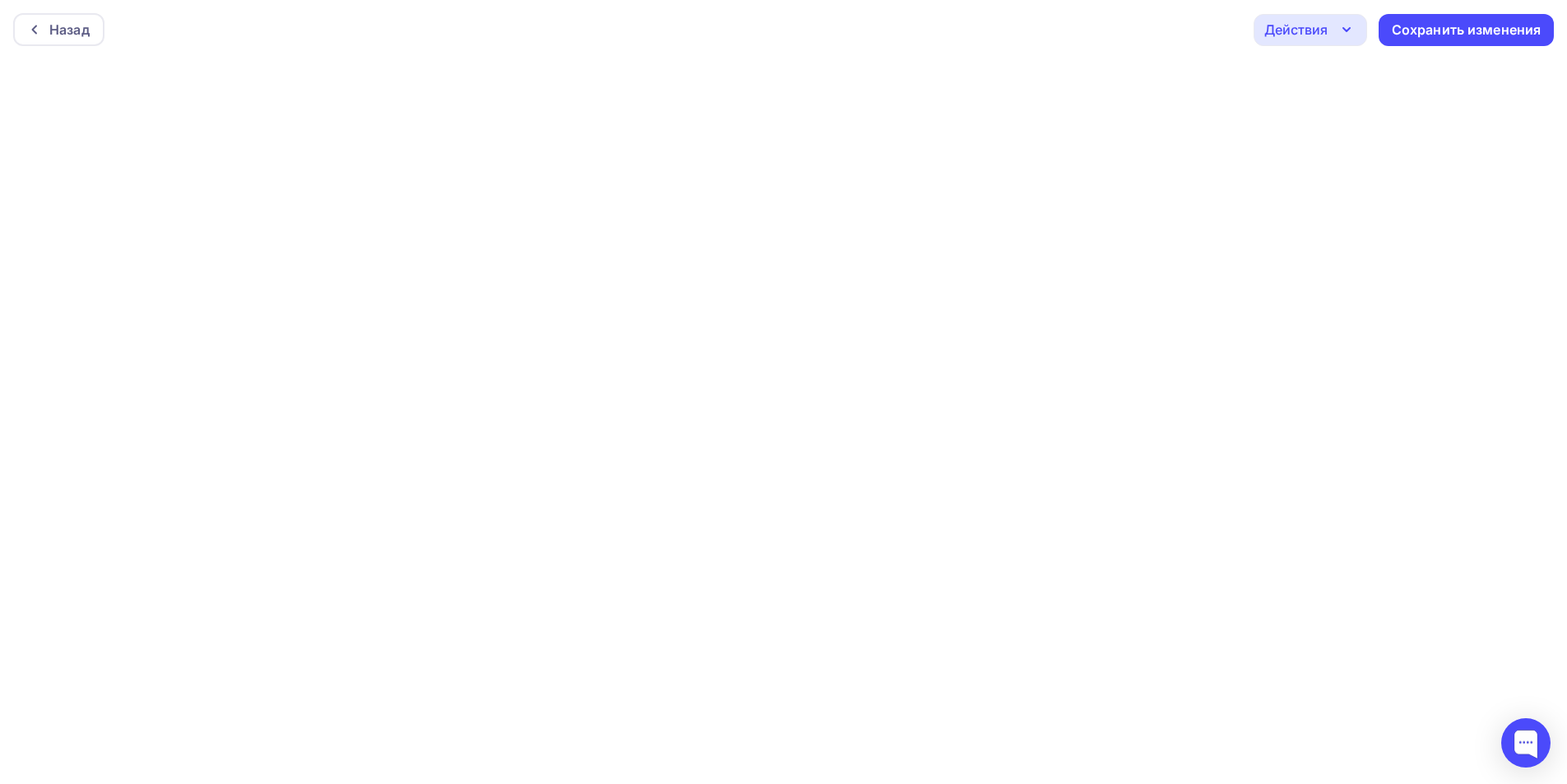
click at [1338, 36] on icon "button" at bounding box center [1347, 30] width 20 height 20
click at [1343, 82] on div "Отправить тестовое письмо" at bounding box center [1399, 78] width 190 height 20
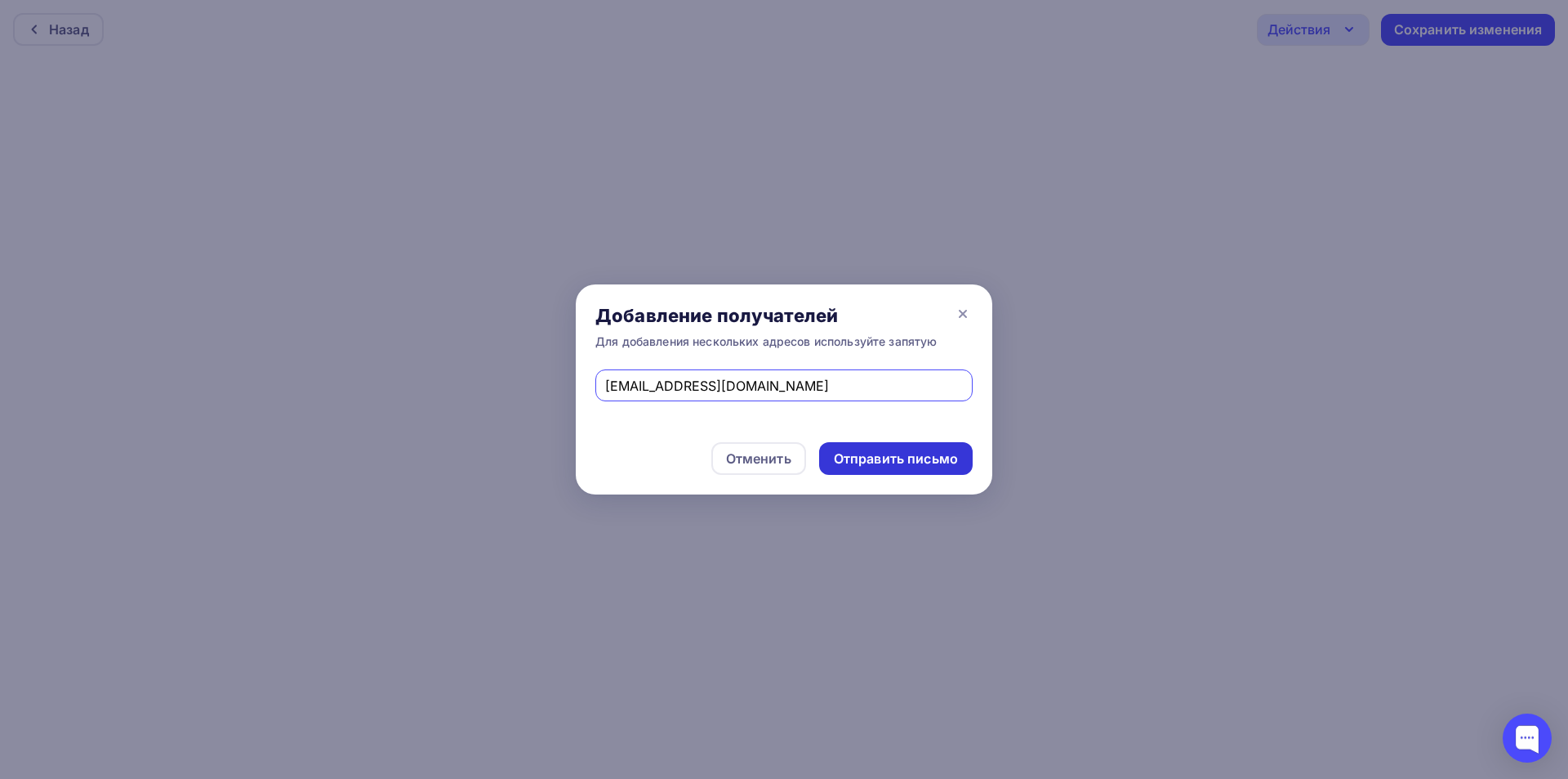
click at [885, 459] on div "Отправить письмо" at bounding box center [896, 459] width 125 height 19
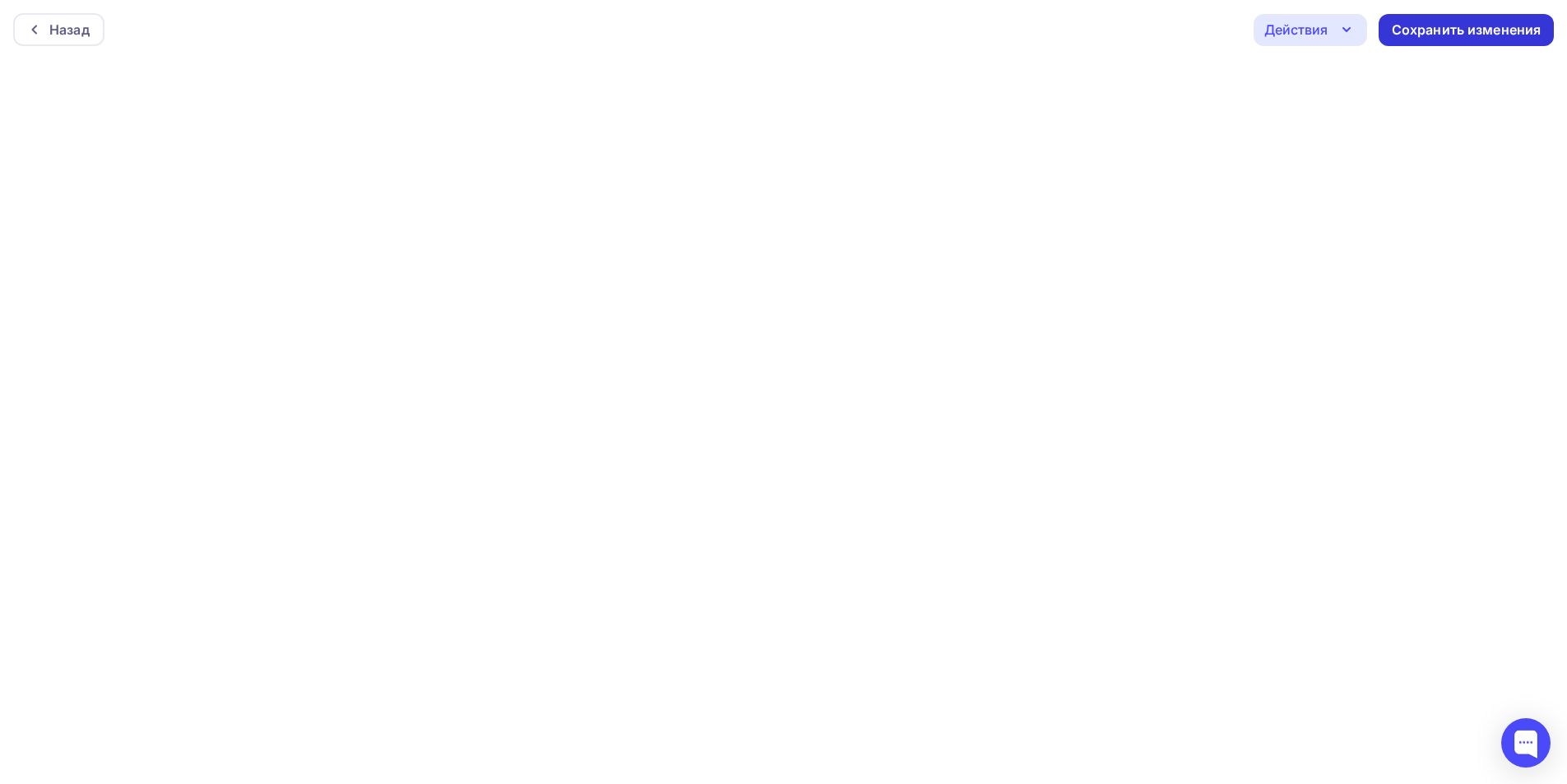
click at [1443, 32] on div "Сохранить изменения" at bounding box center [1466, 30] width 150 height 19
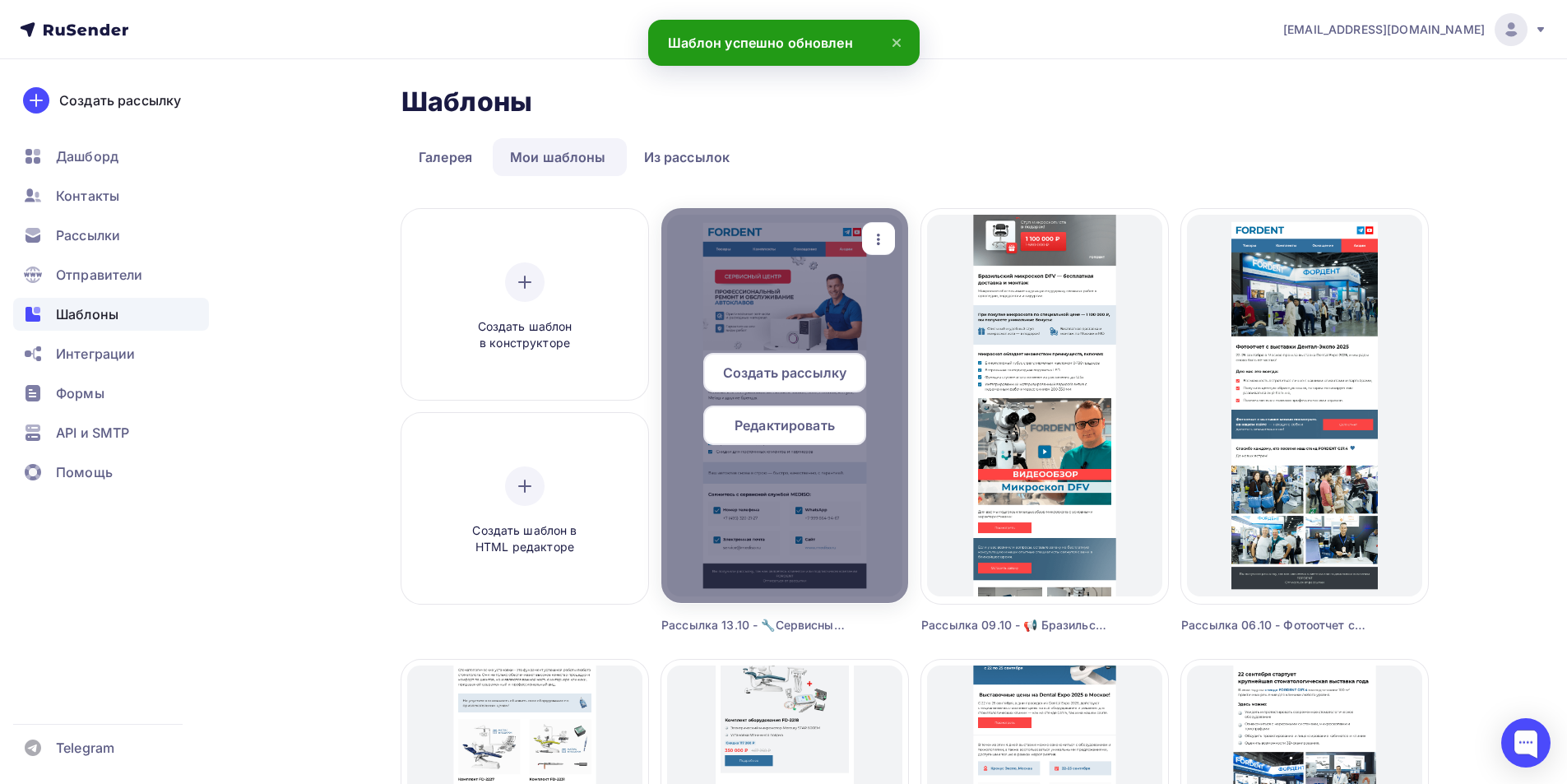
click at [801, 427] on span "Редактировать" at bounding box center [784, 424] width 100 height 20
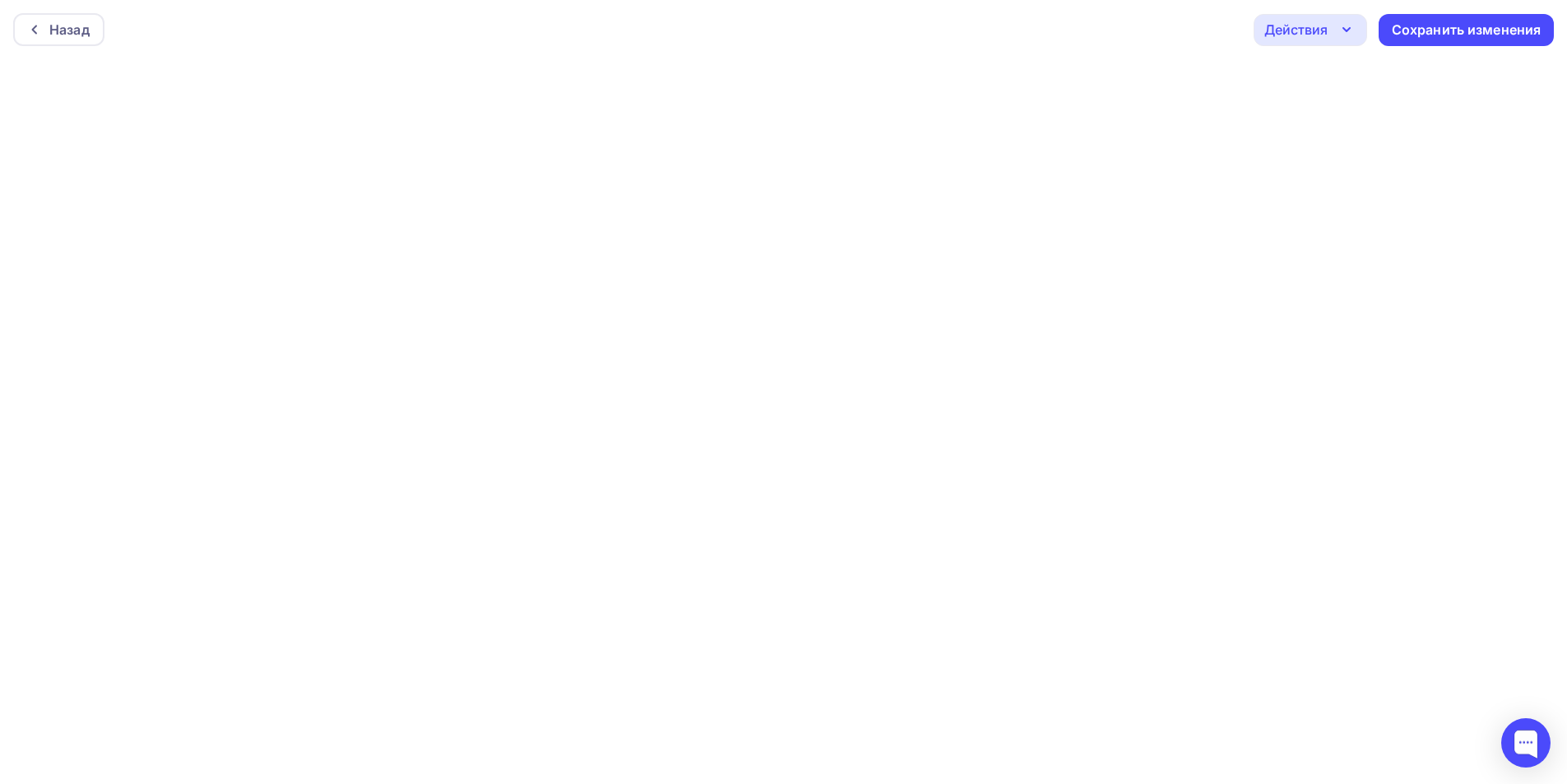
scroll to position [4, 0]
click at [1303, 32] on div "Действия" at bounding box center [1296, 25] width 63 height 20
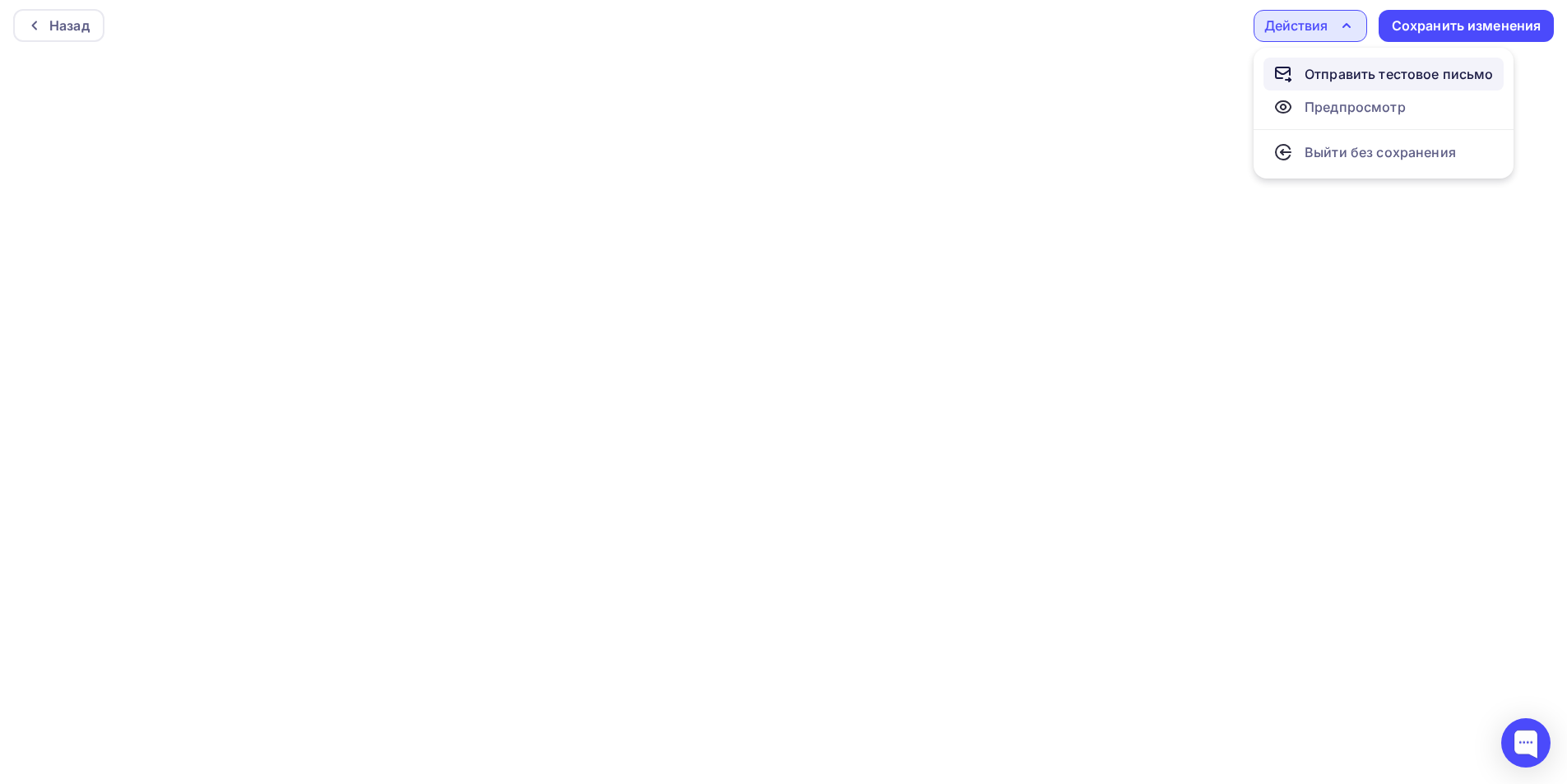
click at [1289, 75] on icon at bounding box center [1283, 74] width 20 height 20
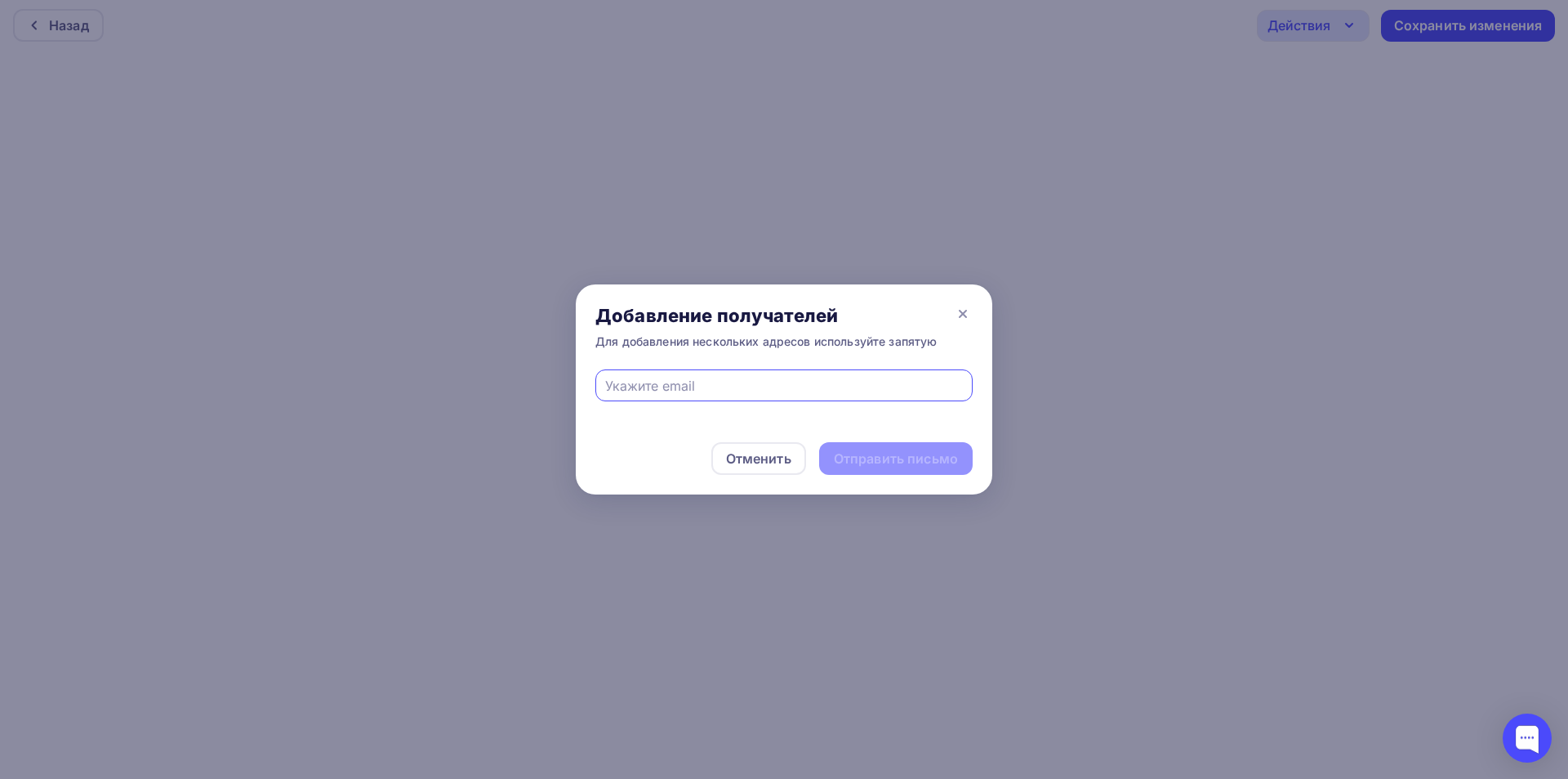
click at [775, 382] on input "text" at bounding box center [785, 385] width 359 height 20
type input "[EMAIL_ADDRESS][DOMAIN_NAME]"
click at [918, 457] on div "Отправить письмо" at bounding box center [896, 459] width 125 height 19
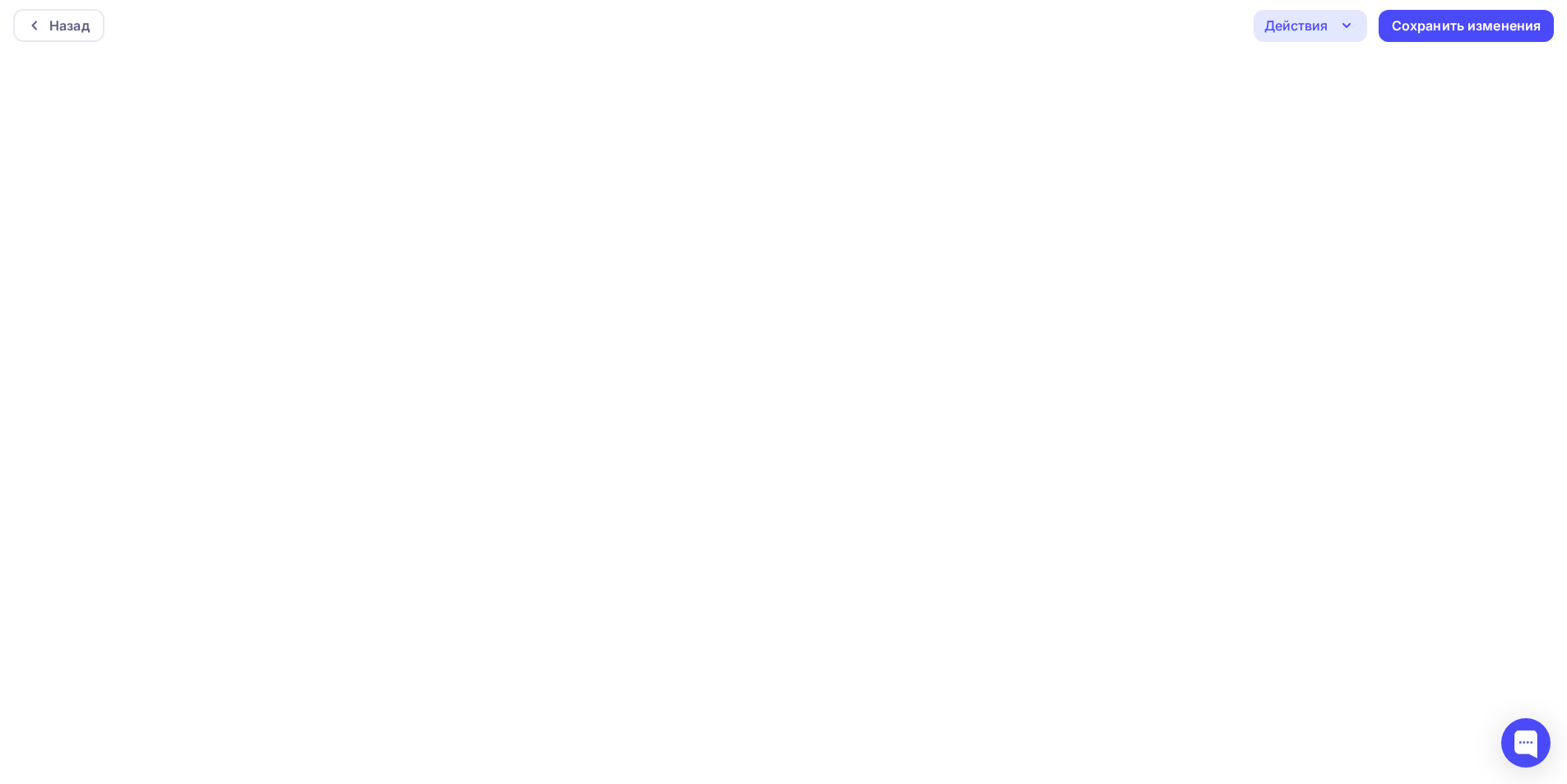
click at [1323, 21] on div "Действия" at bounding box center [1296, 25] width 63 height 20
click at [1325, 64] on link "Отправить тестовое письмо" at bounding box center [1384, 75] width 240 height 33
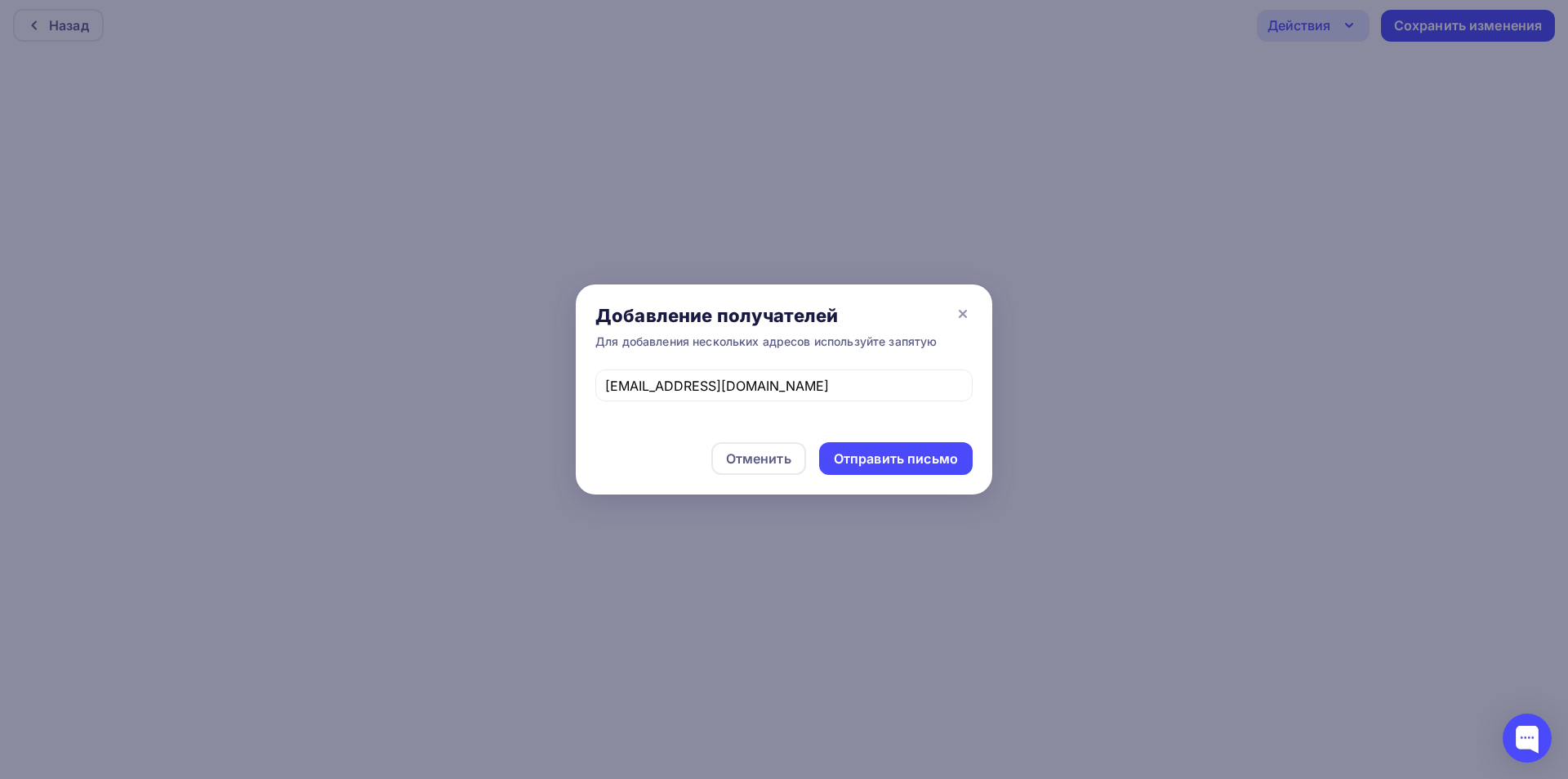
drag, startPoint x: 911, startPoint y: 474, endPoint x: 728, endPoint y: 208, distance: 322.9
click at [910, 475] on div "Отменить Отправить письмо" at bounding box center [784, 458] width 416 height 72
click at [929, 452] on div "Отправить письмо" at bounding box center [896, 459] width 125 height 19
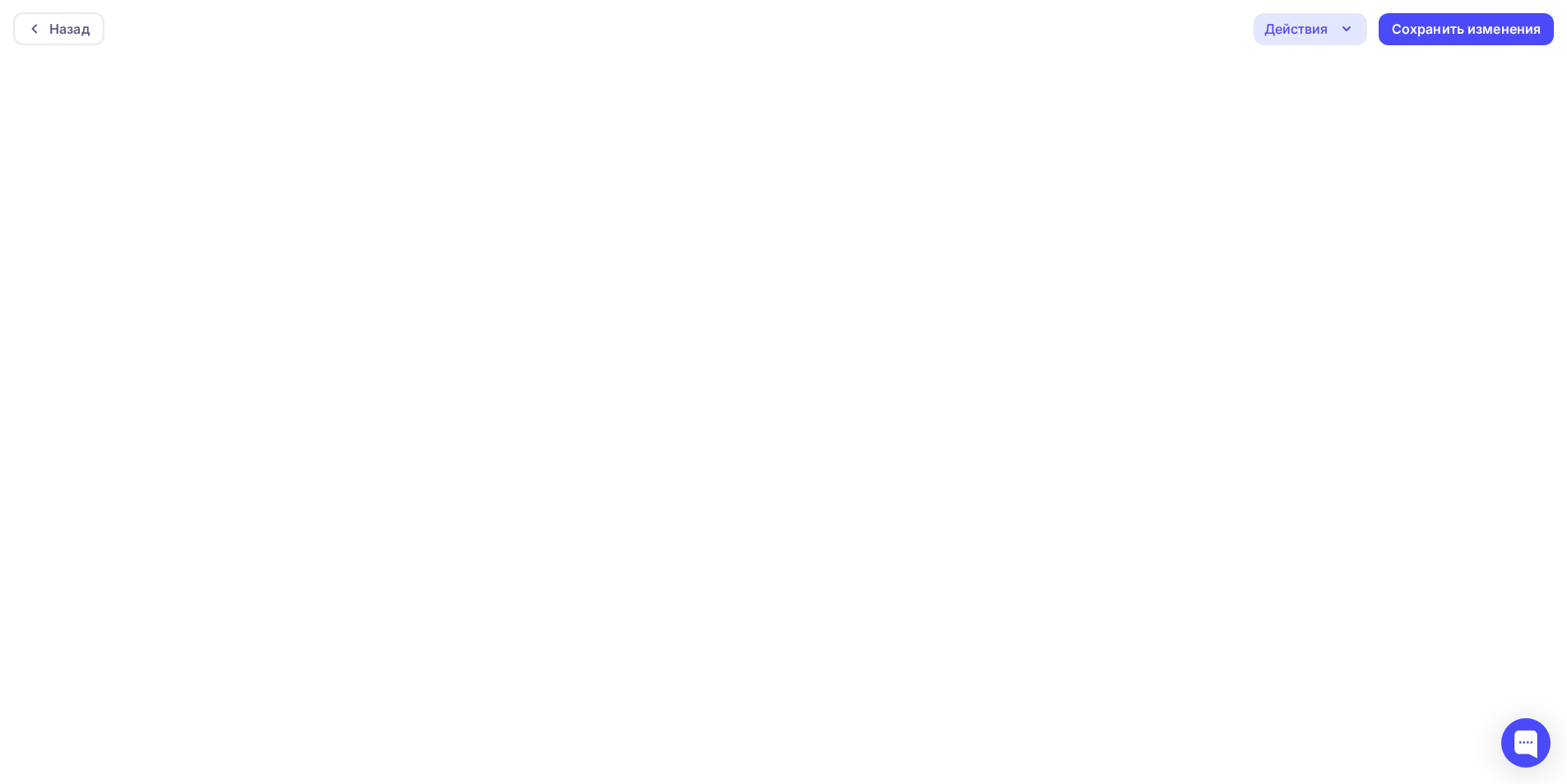
scroll to position [0, 0]
click at [1277, 23] on div "Действия" at bounding box center [1296, 30] width 63 height 20
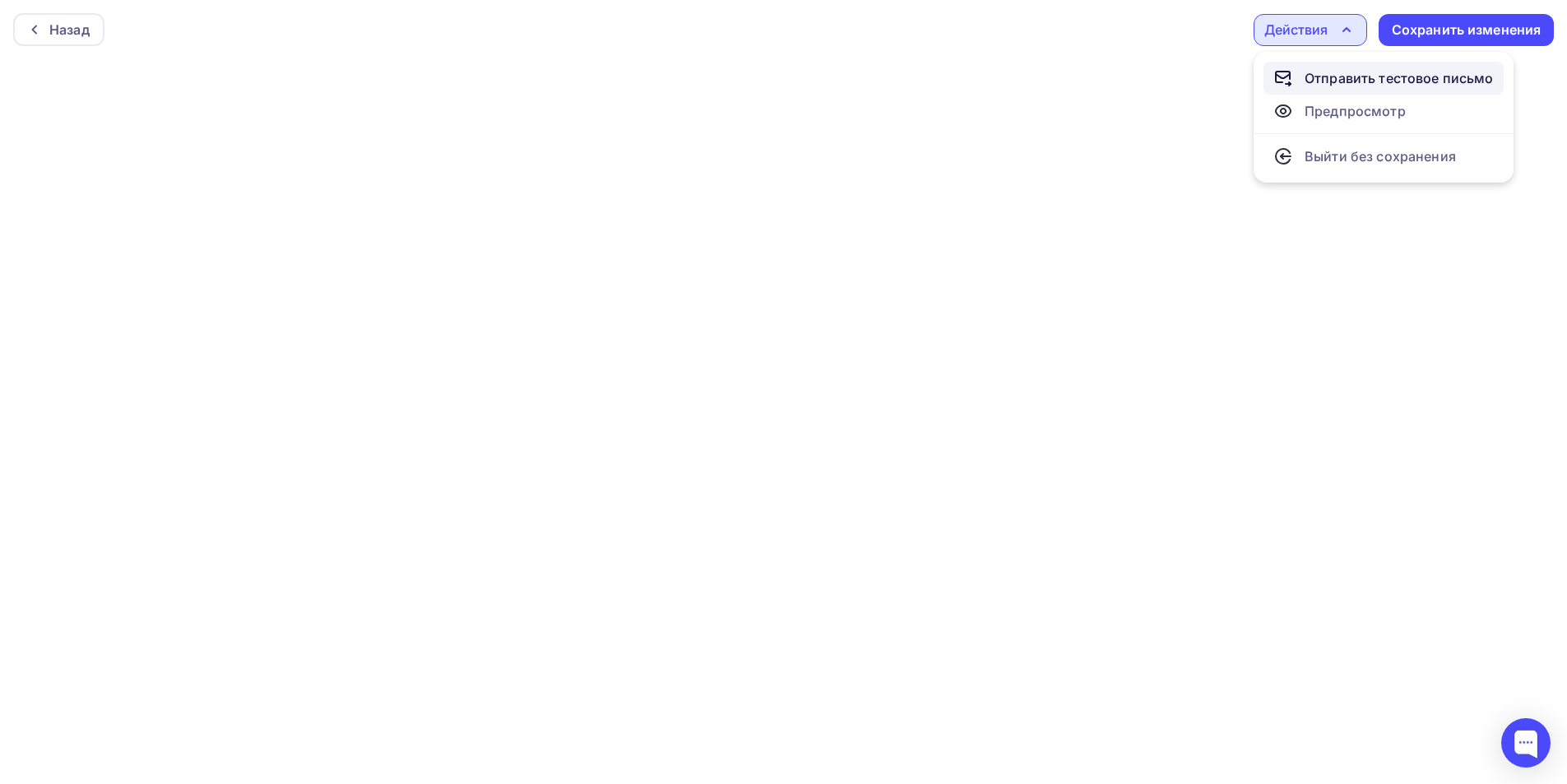
click at [1306, 84] on div "Отправить тестовое письмо" at bounding box center [1399, 78] width 190 height 20
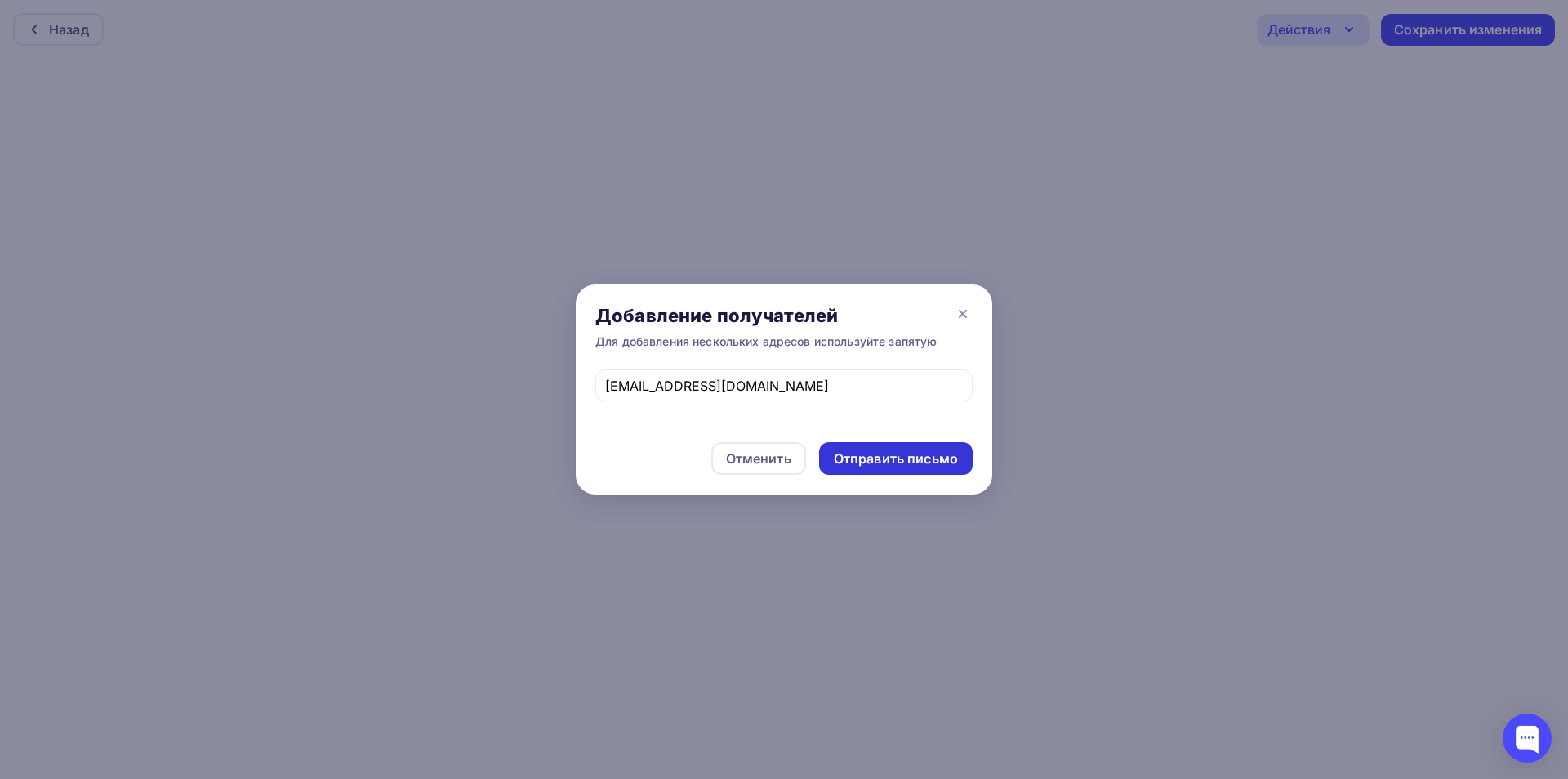
click at [893, 455] on div "Отправить письмо" at bounding box center [896, 459] width 125 height 19
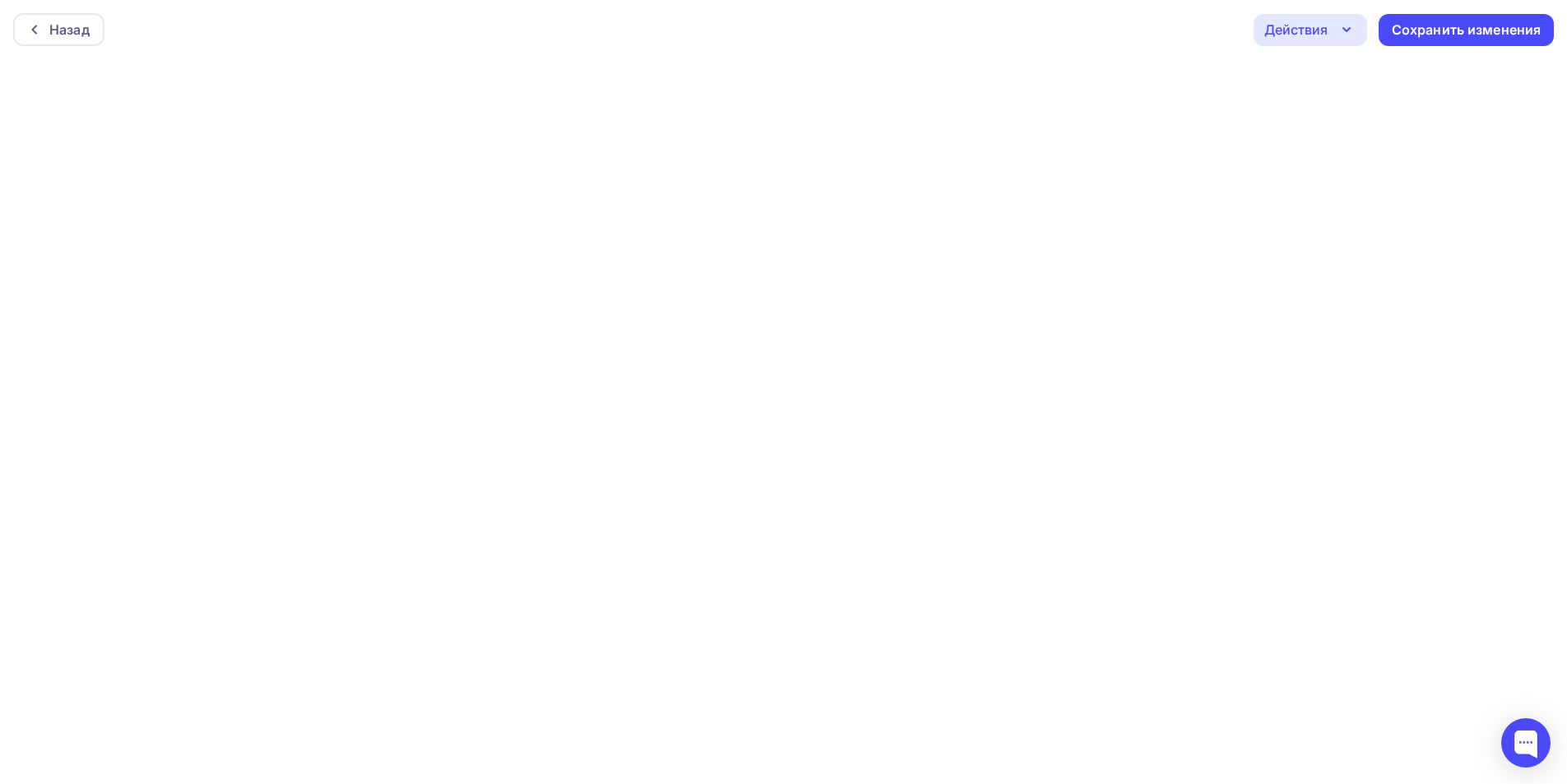
click at [1292, 27] on div "Действия" at bounding box center [1296, 30] width 63 height 20
click at [1313, 77] on div "Отправить тестовое письмо" at bounding box center [1399, 78] width 190 height 20
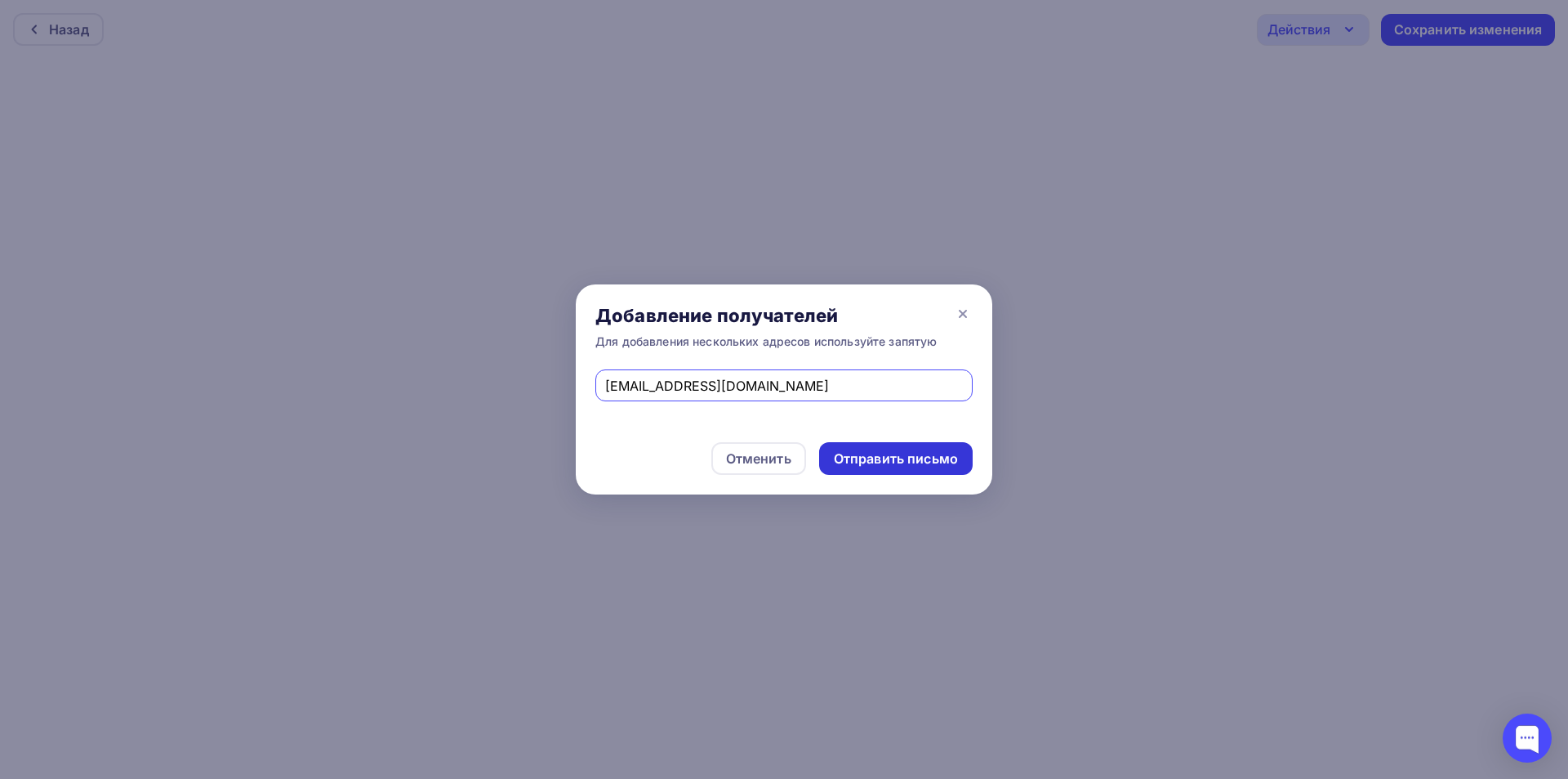
click at [868, 463] on div "Отправить письмо" at bounding box center [896, 459] width 125 height 19
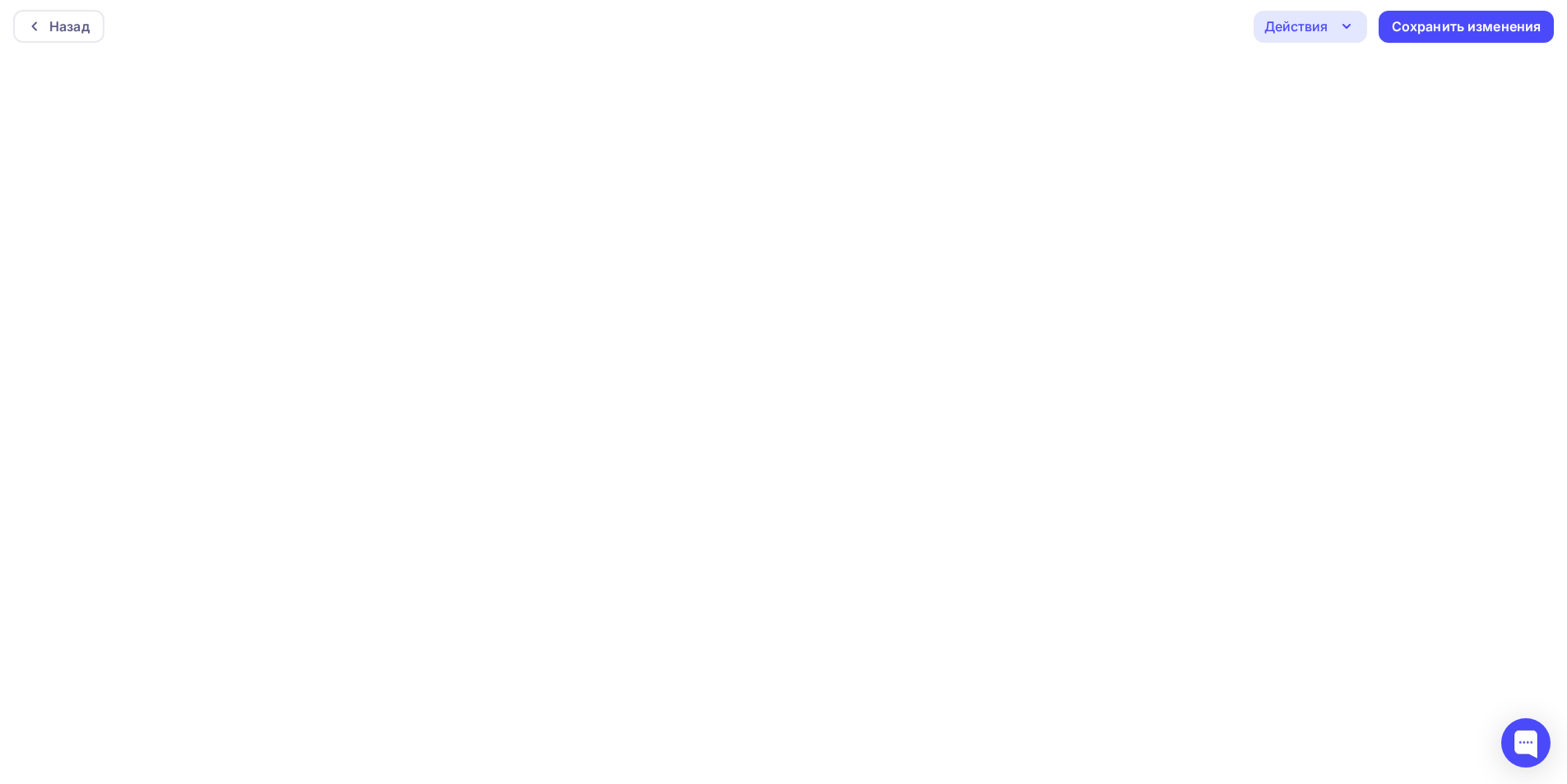
scroll to position [4, 0]
click at [1327, 29] on div "Действия" at bounding box center [1296, 25] width 63 height 20
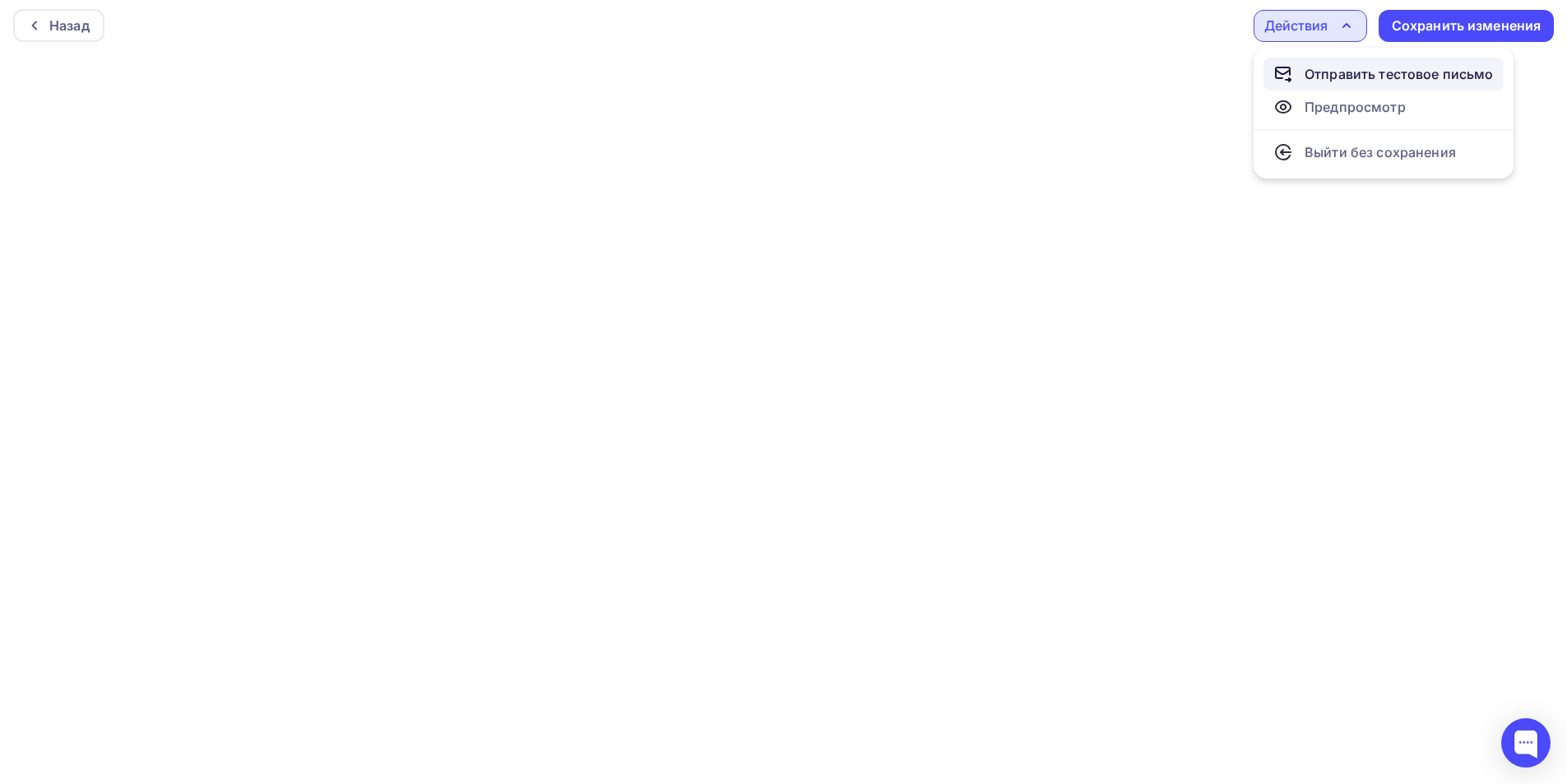
click at [1341, 80] on div "Отправить тестовое письмо" at bounding box center [1399, 74] width 190 height 20
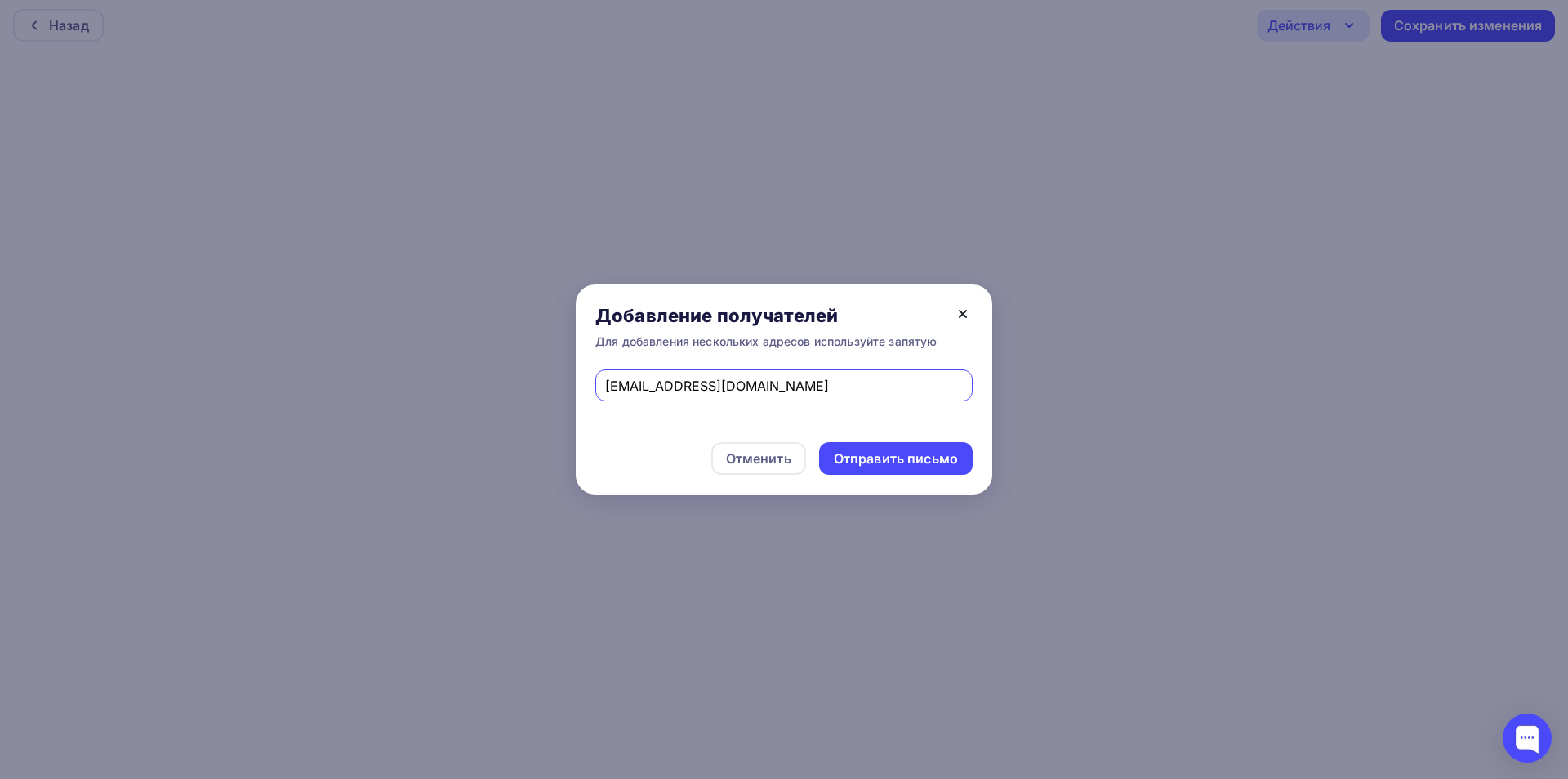
click at [964, 316] on icon at bounding box center [963, 314] width 7 height 7
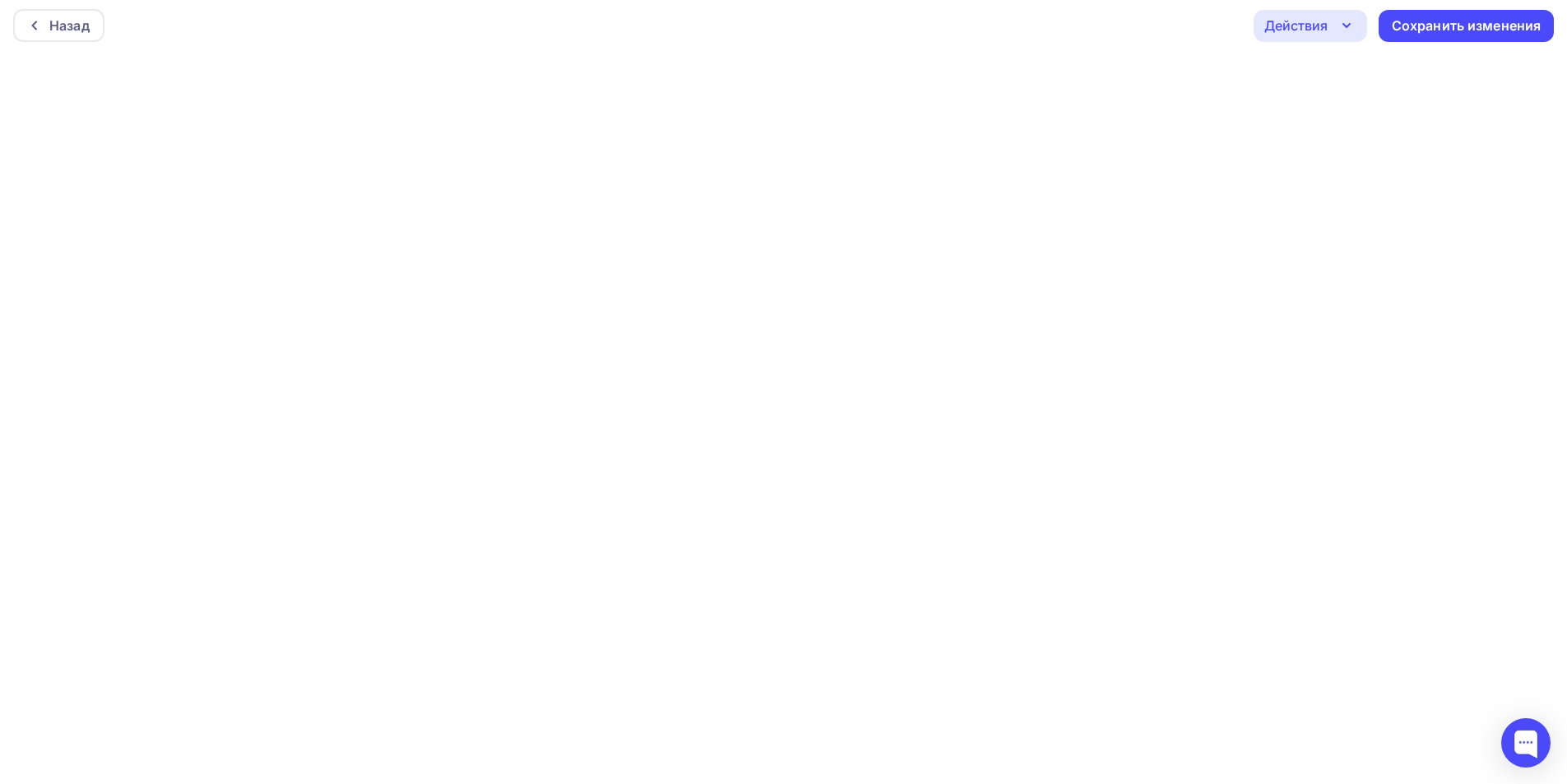
drag, startPoint x: 1325, startPoint y: 35, endPoint x: 1336, endPoint y: 56, distance: 23.7
click at [1324, 35] on div "Действия" at bounding box center [1310, 25] width 113 height 32
click at [1340, 75] on div "Отправить тестовое письмо" at bounding box center [1399, 74] width 190 height 20
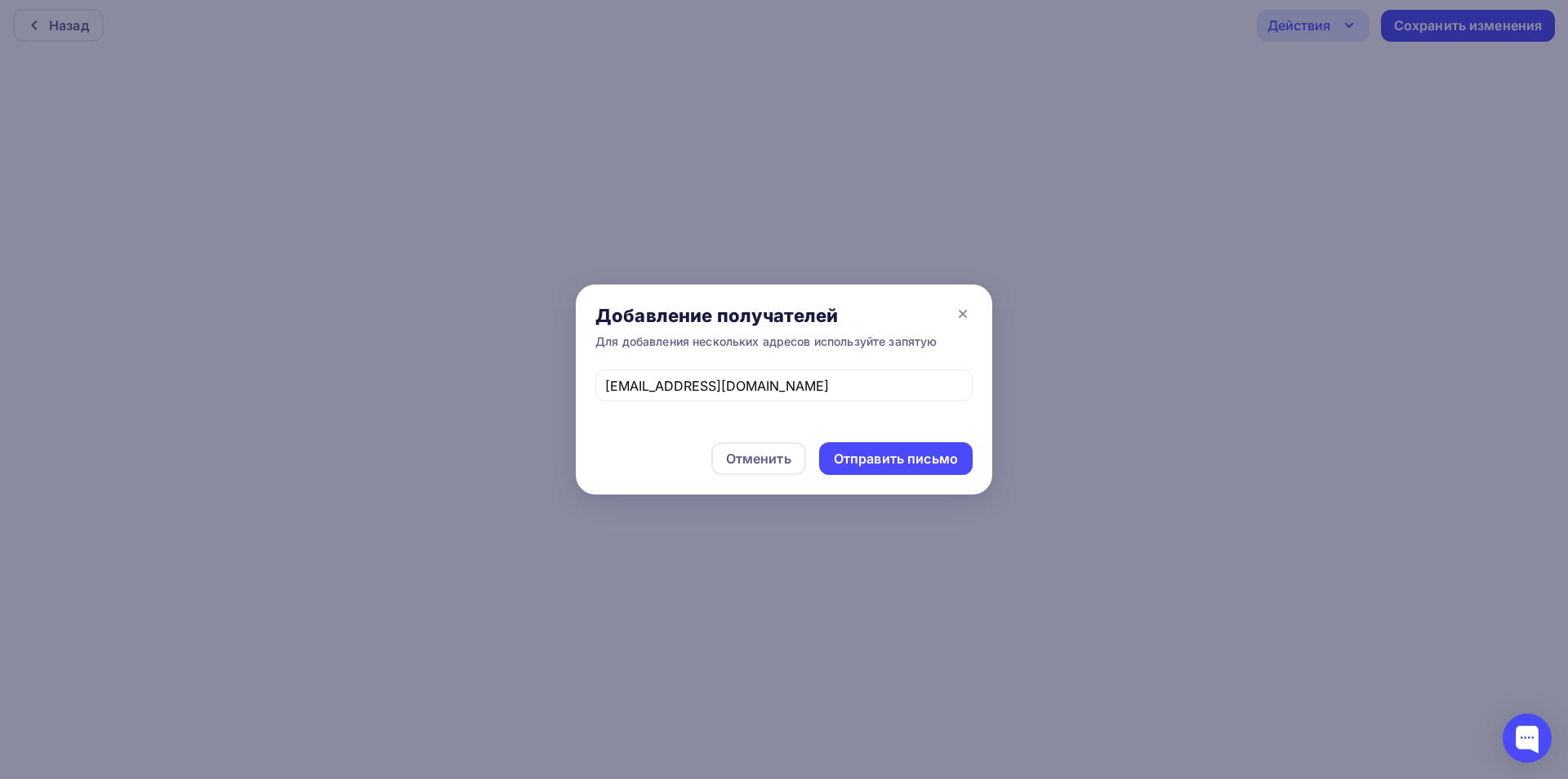
drag, startPoint x: 899, startPoint y: 464, endPoint x: 831, endPoint y: 126, distance: 344.8
click at [899, 464] on div "Отправить письмо" at bounding box center [896, 459] width 125 height 19
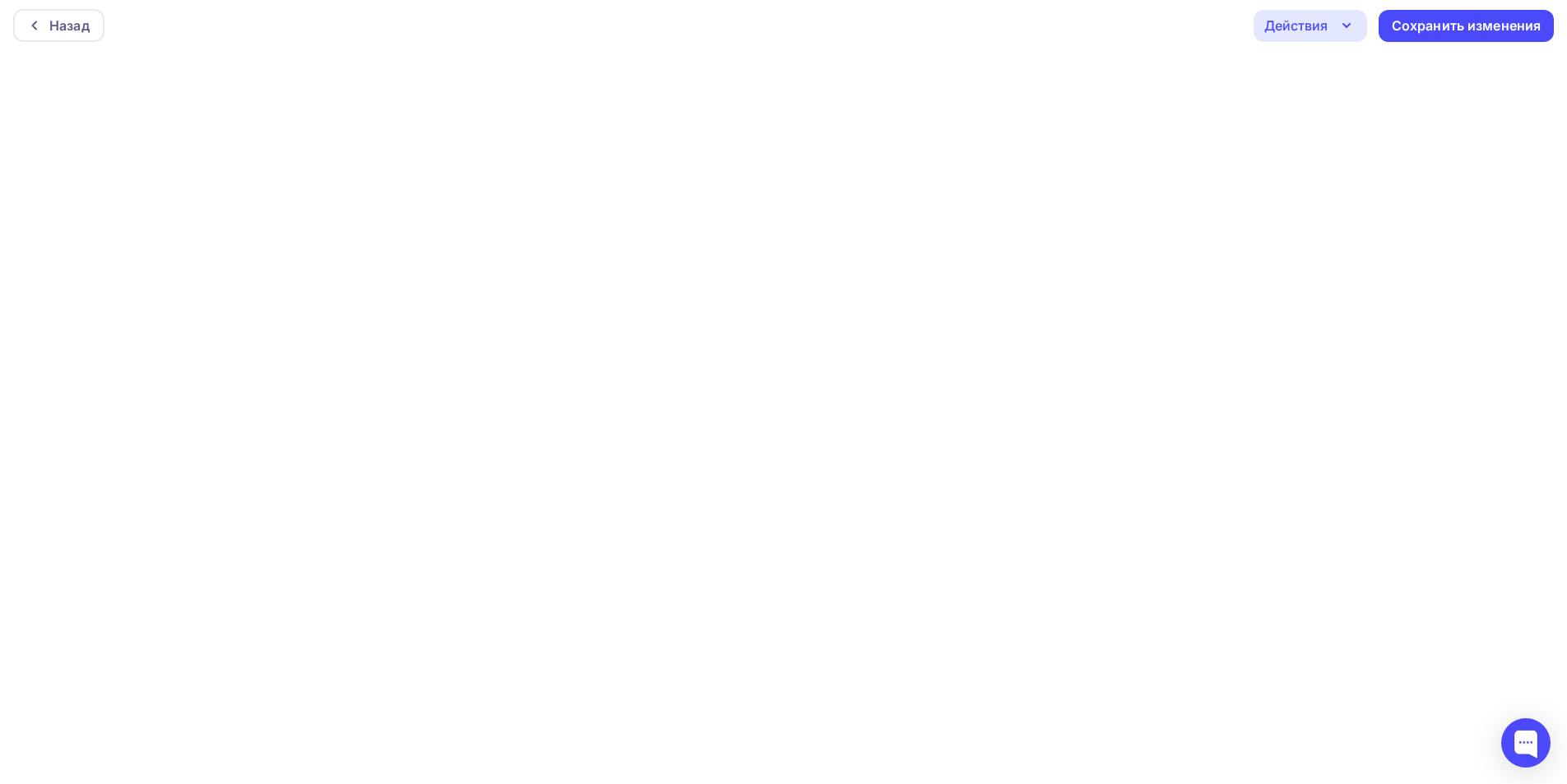
drag, startPoint x: 1325, startPoint y: 23, endPoint x: 1325, endPoint y: 53, distance: 30.0
click at [1325, 22] on div "Действия" at bounding box center [1296, 25] width 63 height 20
click at [1331, 73] on div "Отправить тестовое письмо" at bounding box center [1399, 74] width 190 height 20
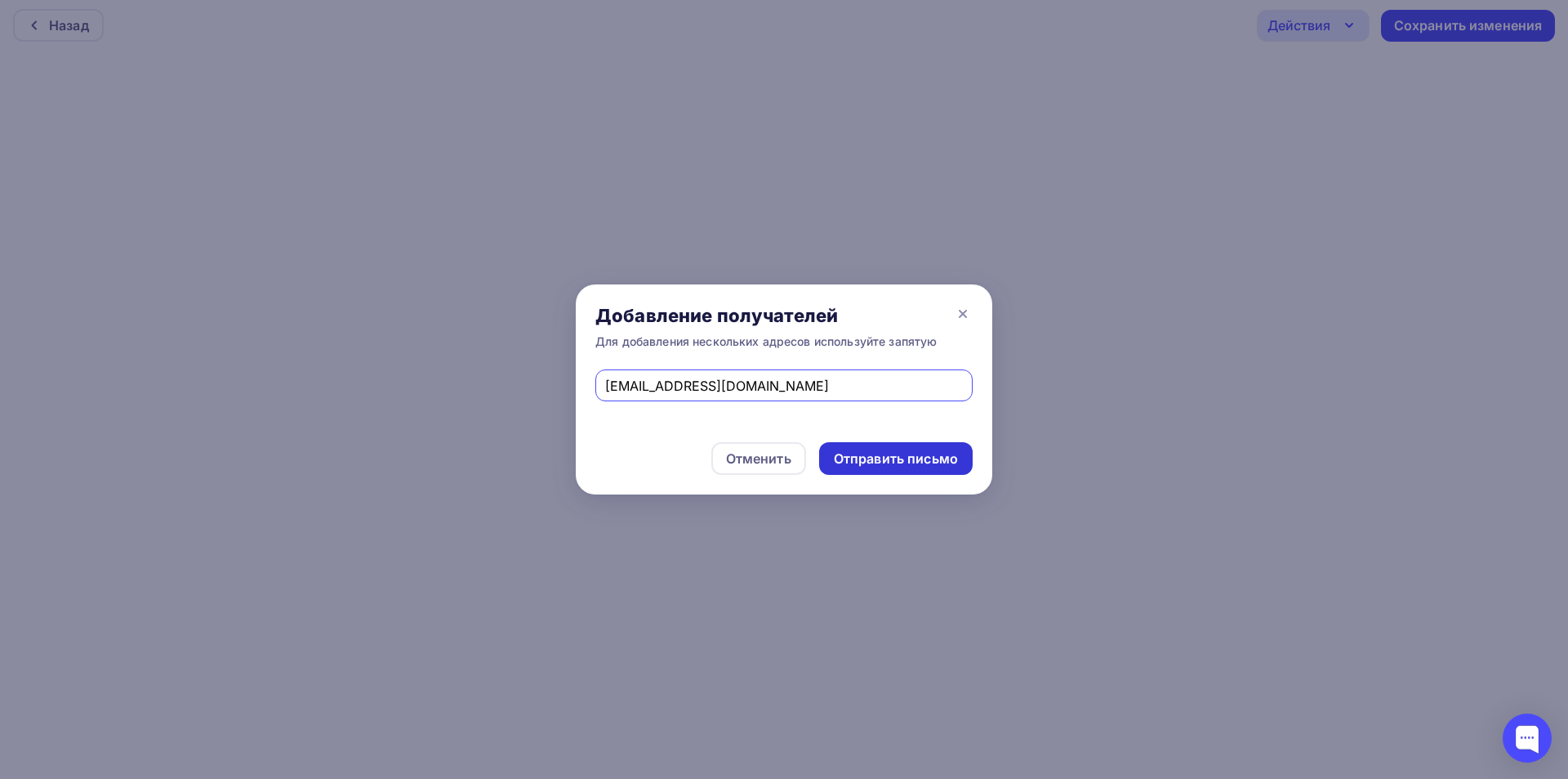
click at [882, 464] on div "Отправить письмо" at bounding box center [896, 459] width 125 height 19
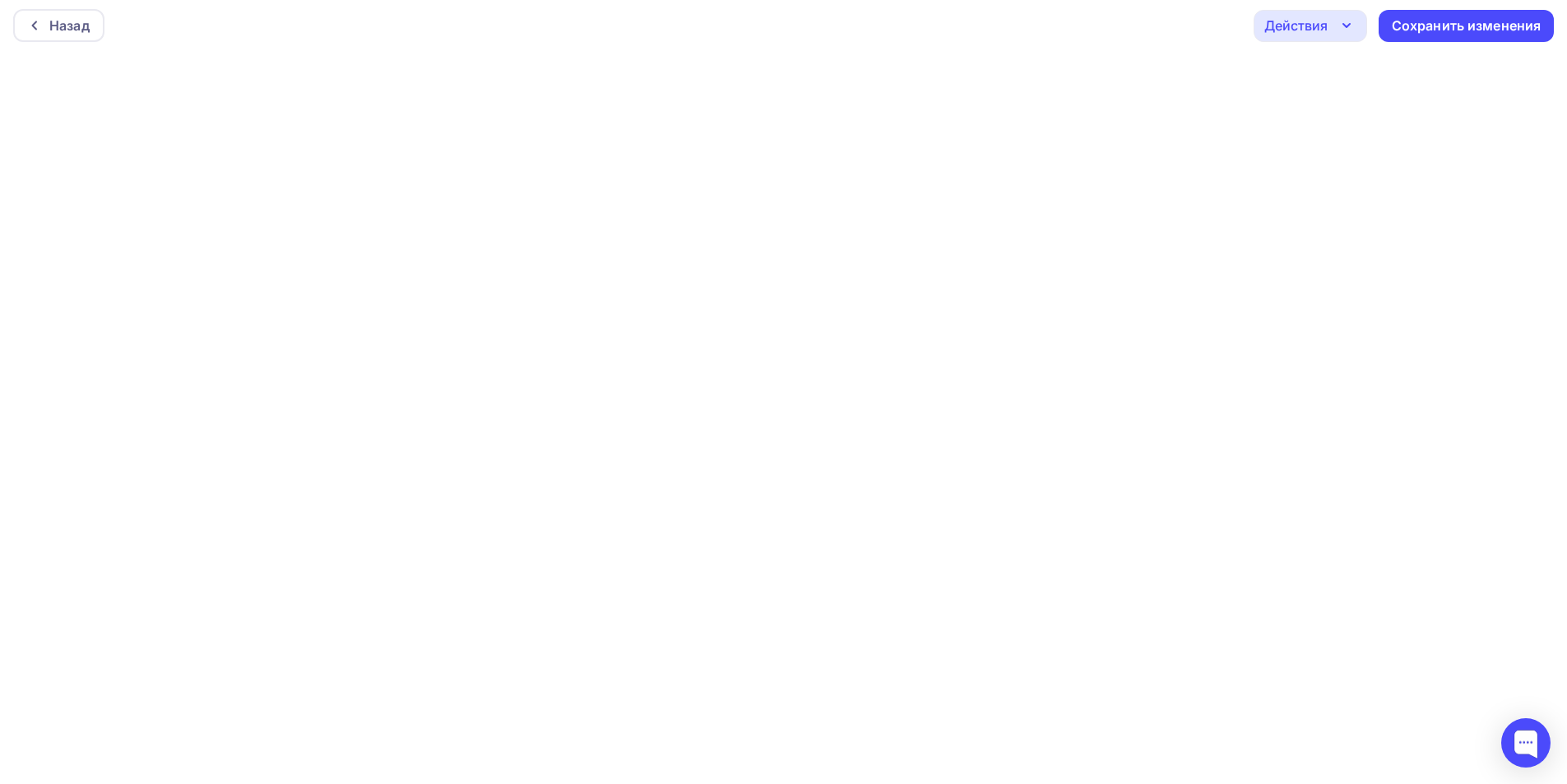
click at [1315, 34] on div "Действия" at bounding box center [1296, 25] width 63 height 20
click at [1316, 79] on div "Отправить тестовое письмо" at bounding box center [1399, 74] width 190 height 20
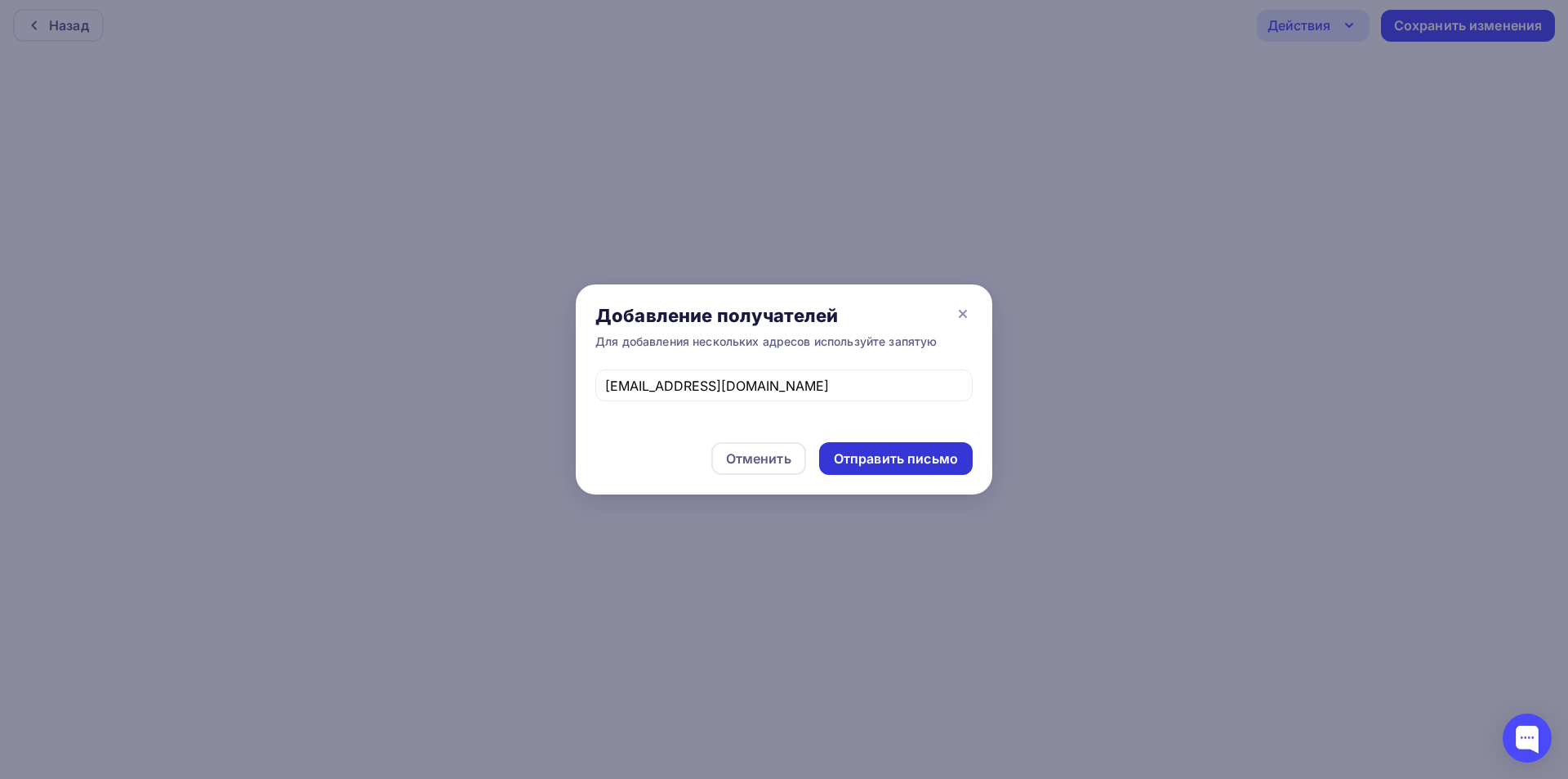
click at [894, 464] on div "Отправить письмо" at bounding box center [896, 459] width 125 height 19
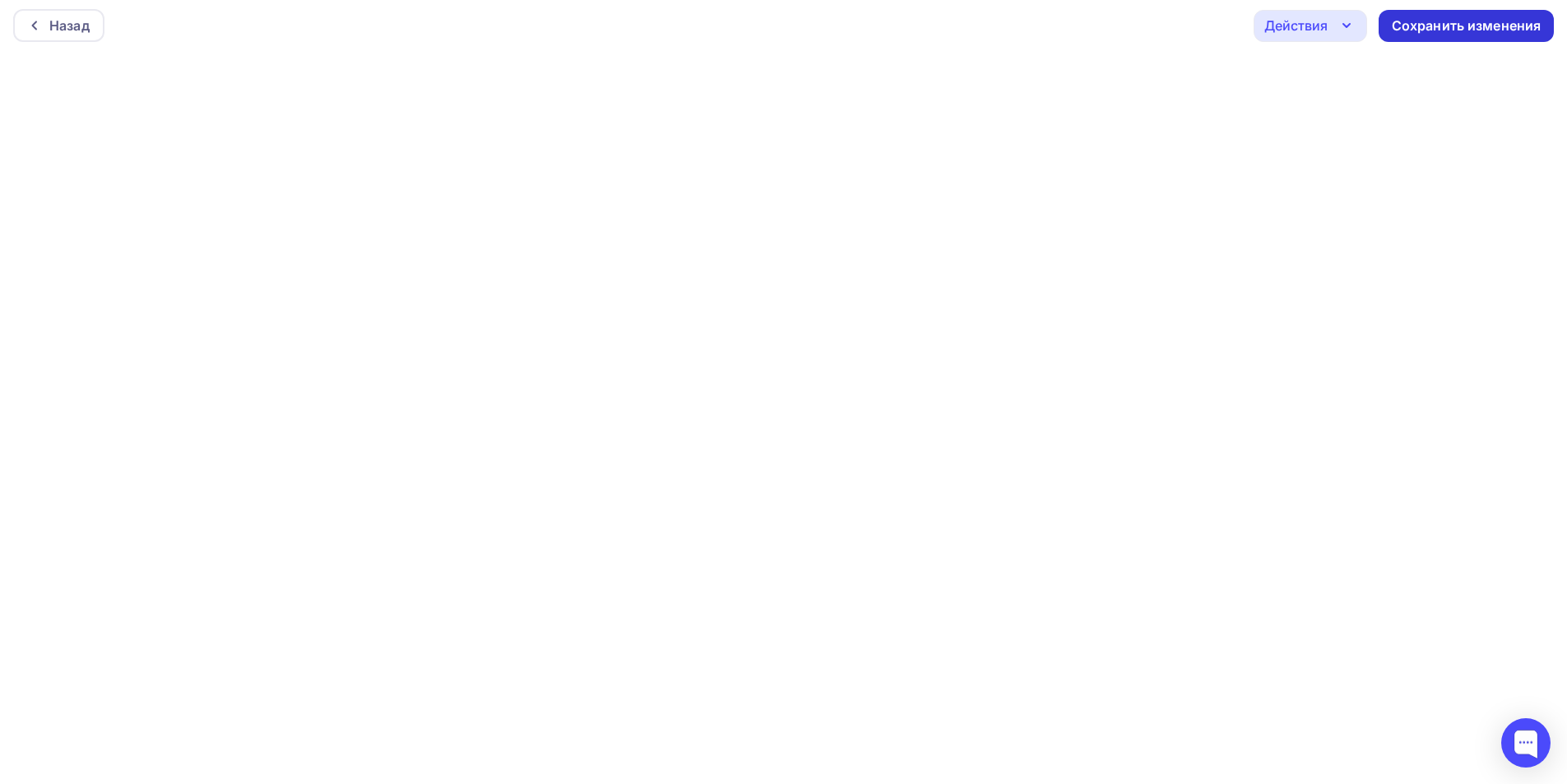
click at [1458, 31] on div "Сохранить изменения" at bounding box center [1466, 26] width 150 height 19
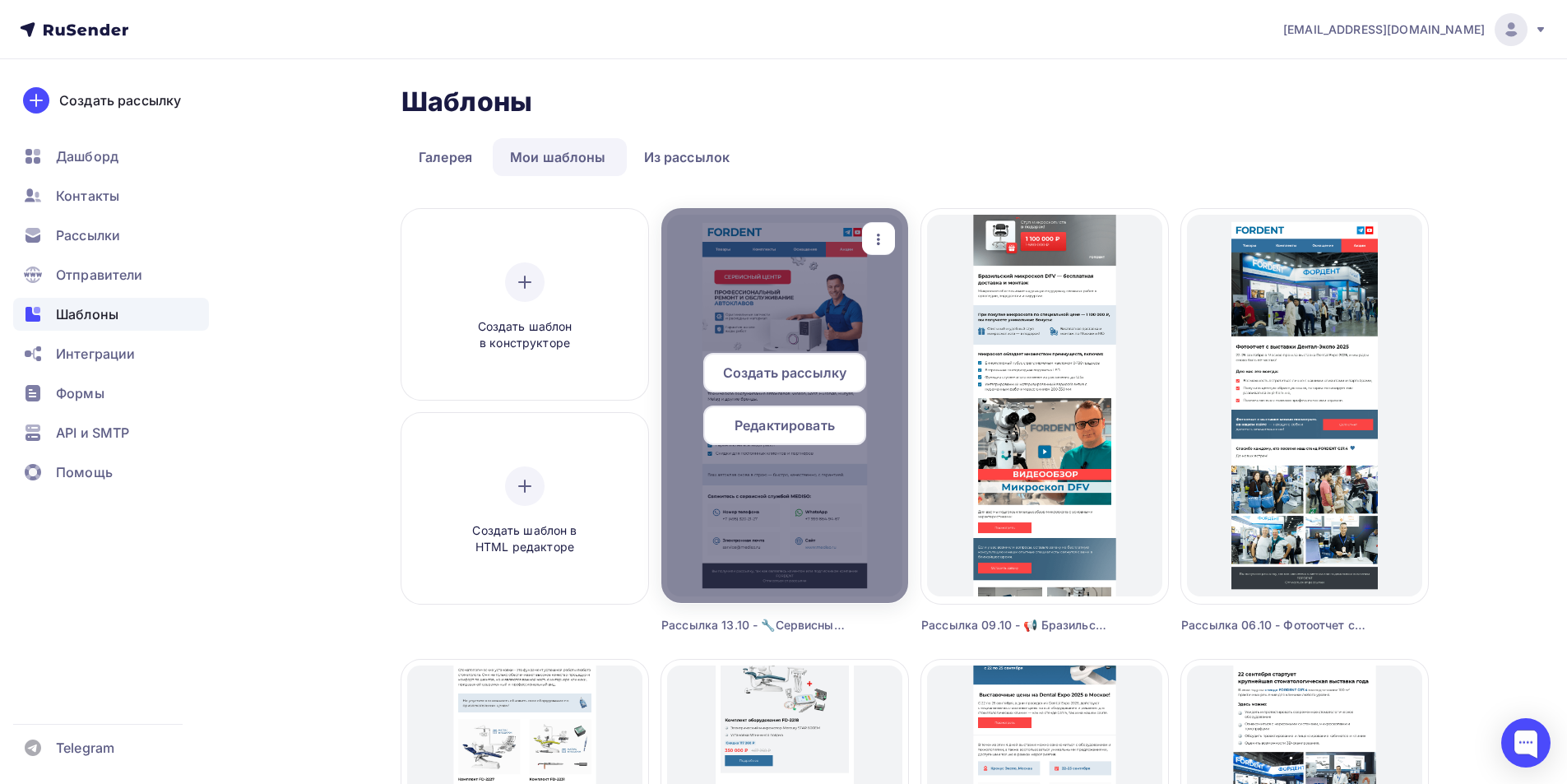
click at [792, 415] on span "Редактировать" at bounding box center [784, 424] width 100 height 20
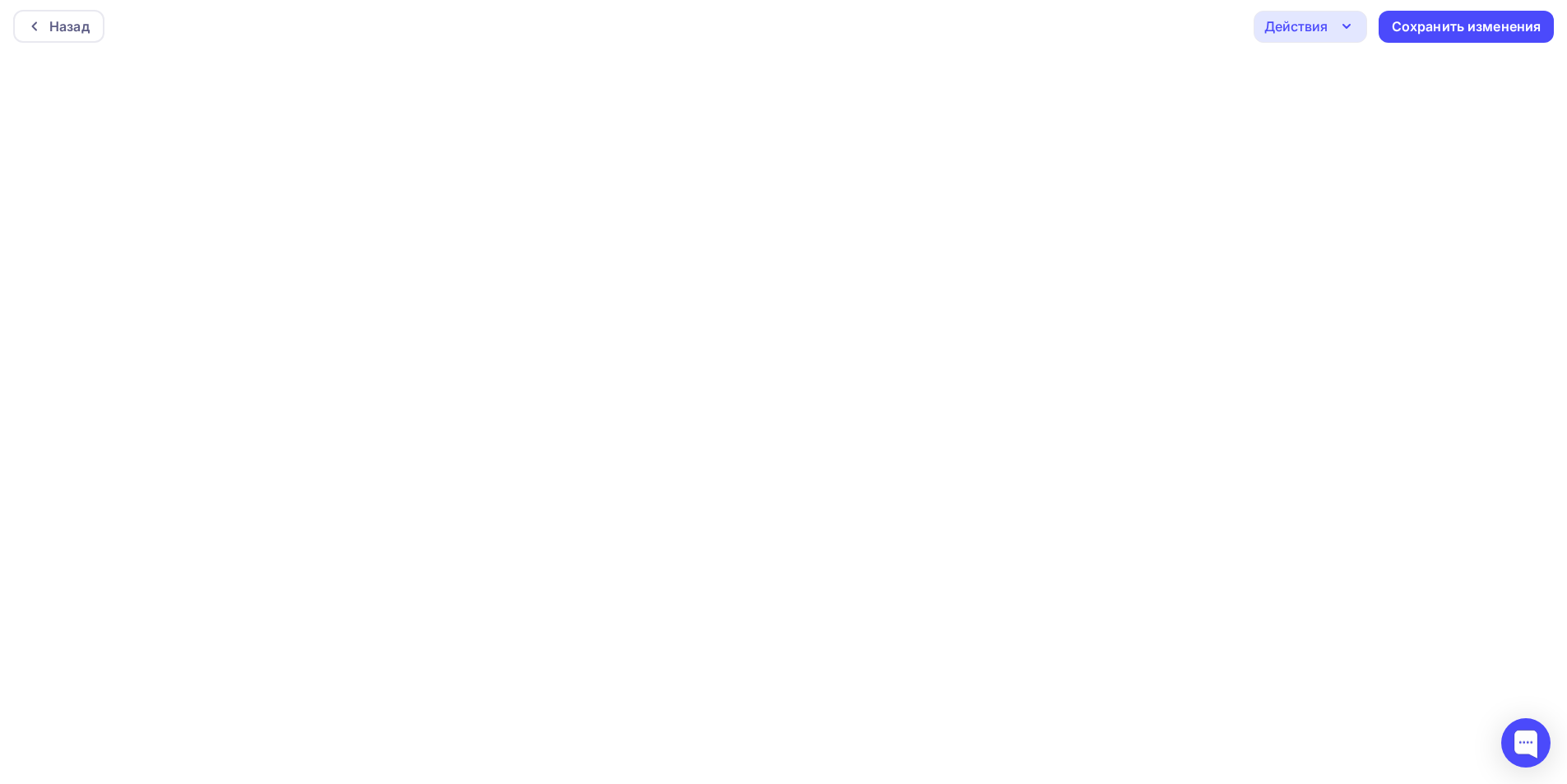
scroll to position [4, 0]
click at [1299, 27] on div "Действия" at bounding box center [1296, 25] width 63 height 20
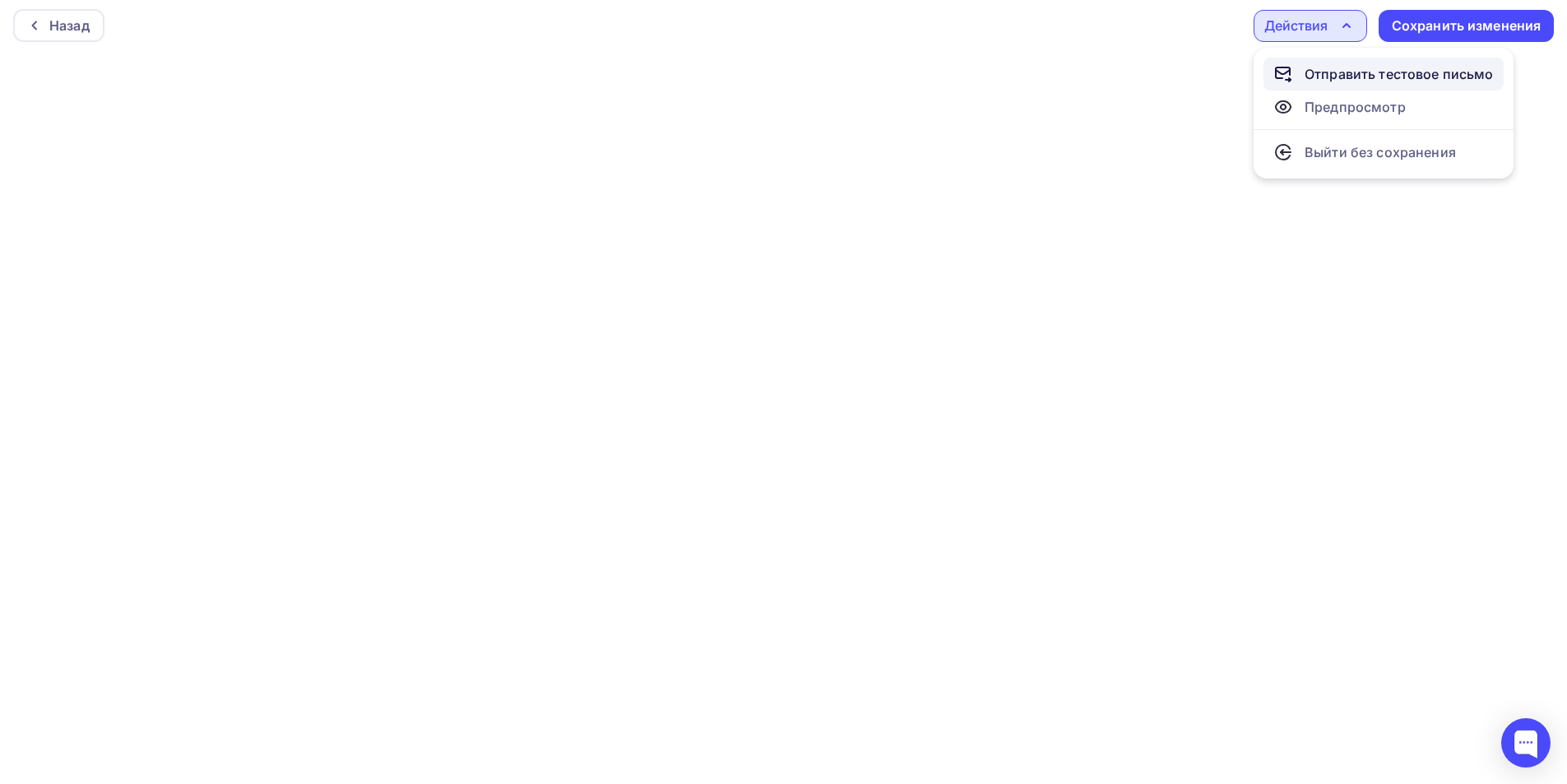
click at [1332, 72] on div "Отправить тестовое письмо" at bounding box center [1399, 74] width 190 height 20
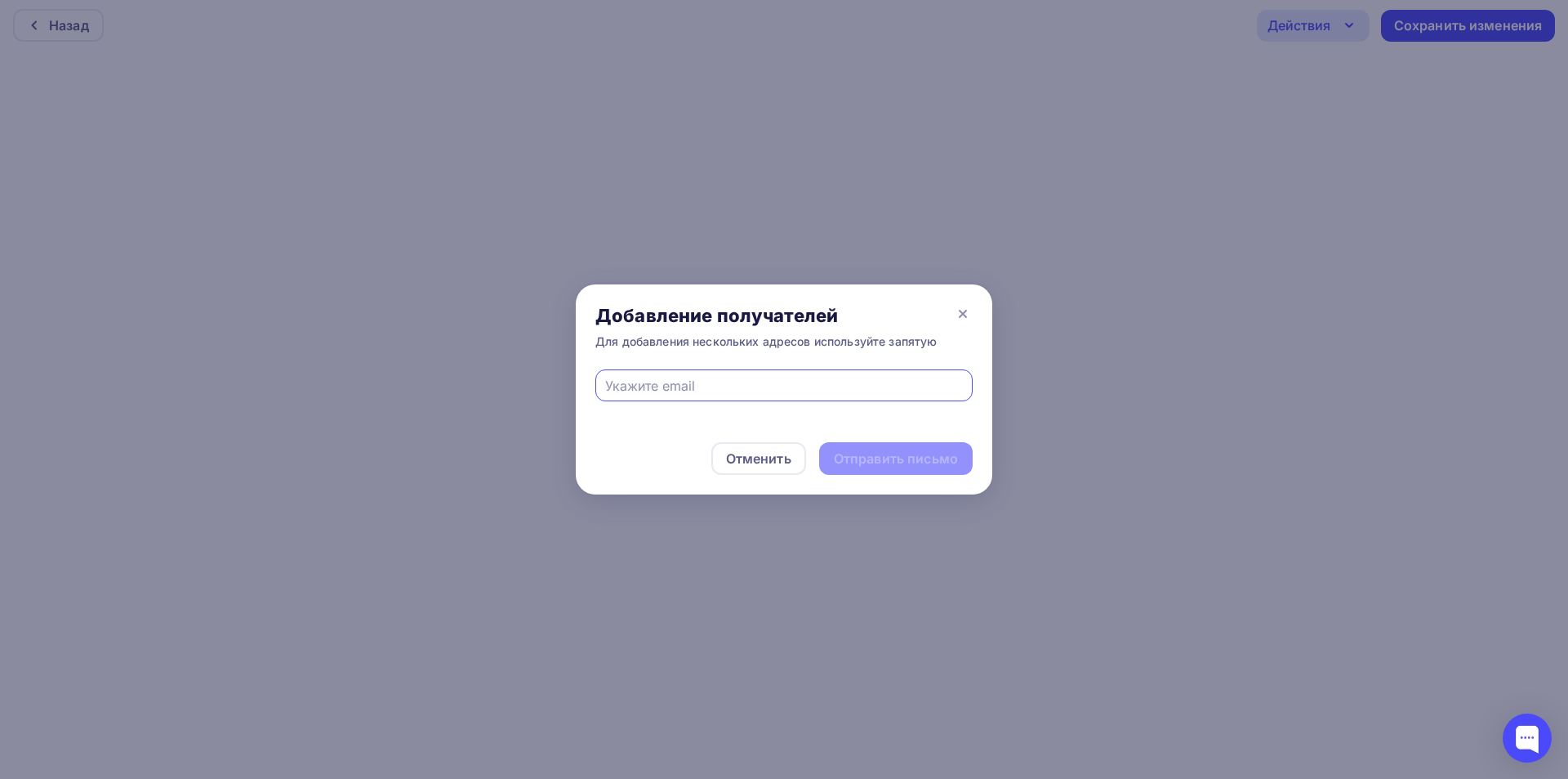
drag, startPoint x: 871, startPoint y: 386, endPoint x: 870, endPoint y: 396, distance: 10.0
click at [871, 386] on input "text" at bounding box center [785, 385] width 359 height 20
type input "[EMAIL_ADDRESS][DOMAIN_NAME]"
click at [896, 456] on div "Отправить письмо" at bounding box center [896, 459] width 125 height 19
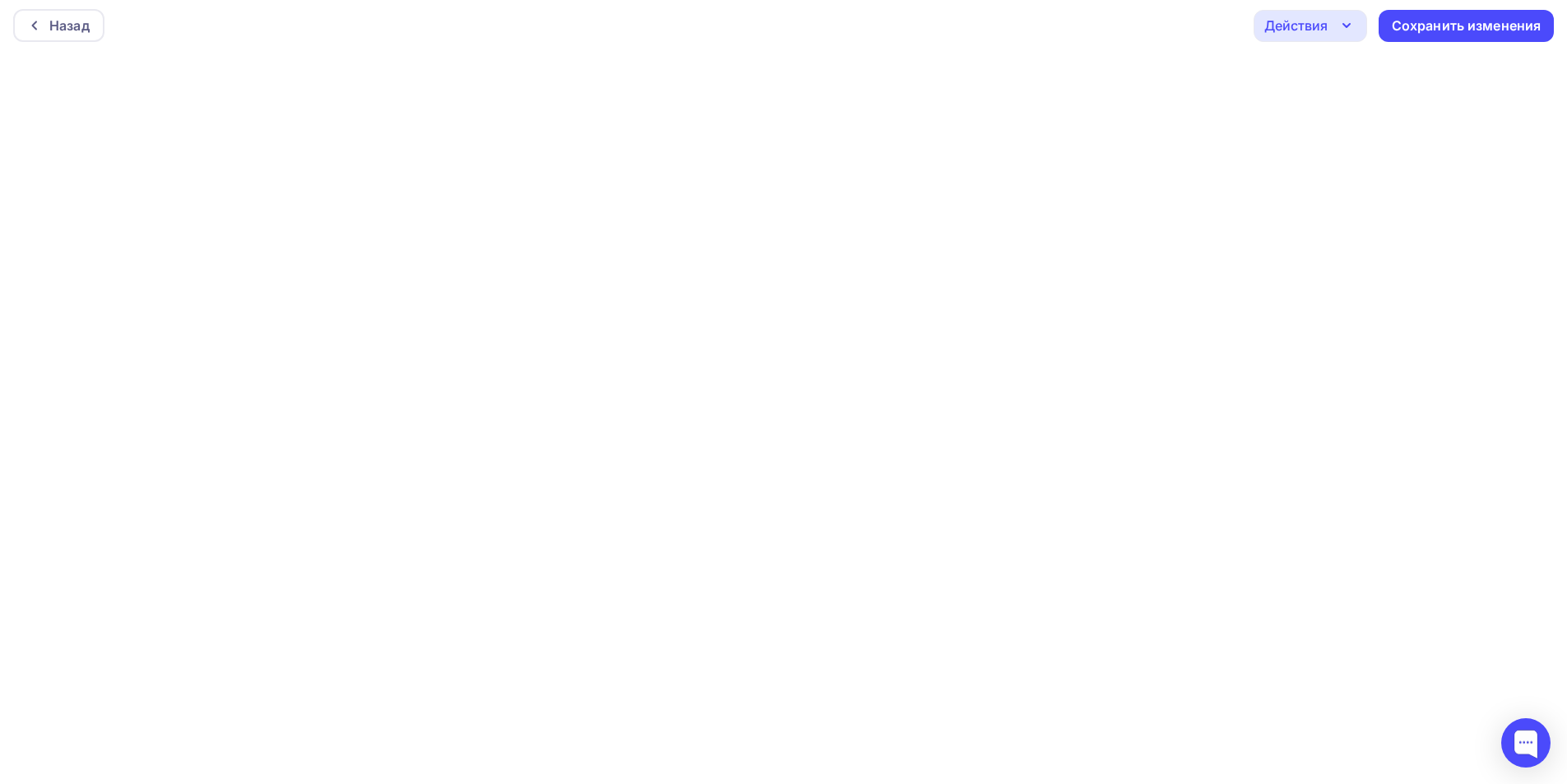
click at [1319, 25] on div "Действия" at bounding box center [1296, 25] width 63 height 20
click at [1319, 77] on div "Отправить тестовое письмо" at bounding box center [1399, 74] width 190 height 20
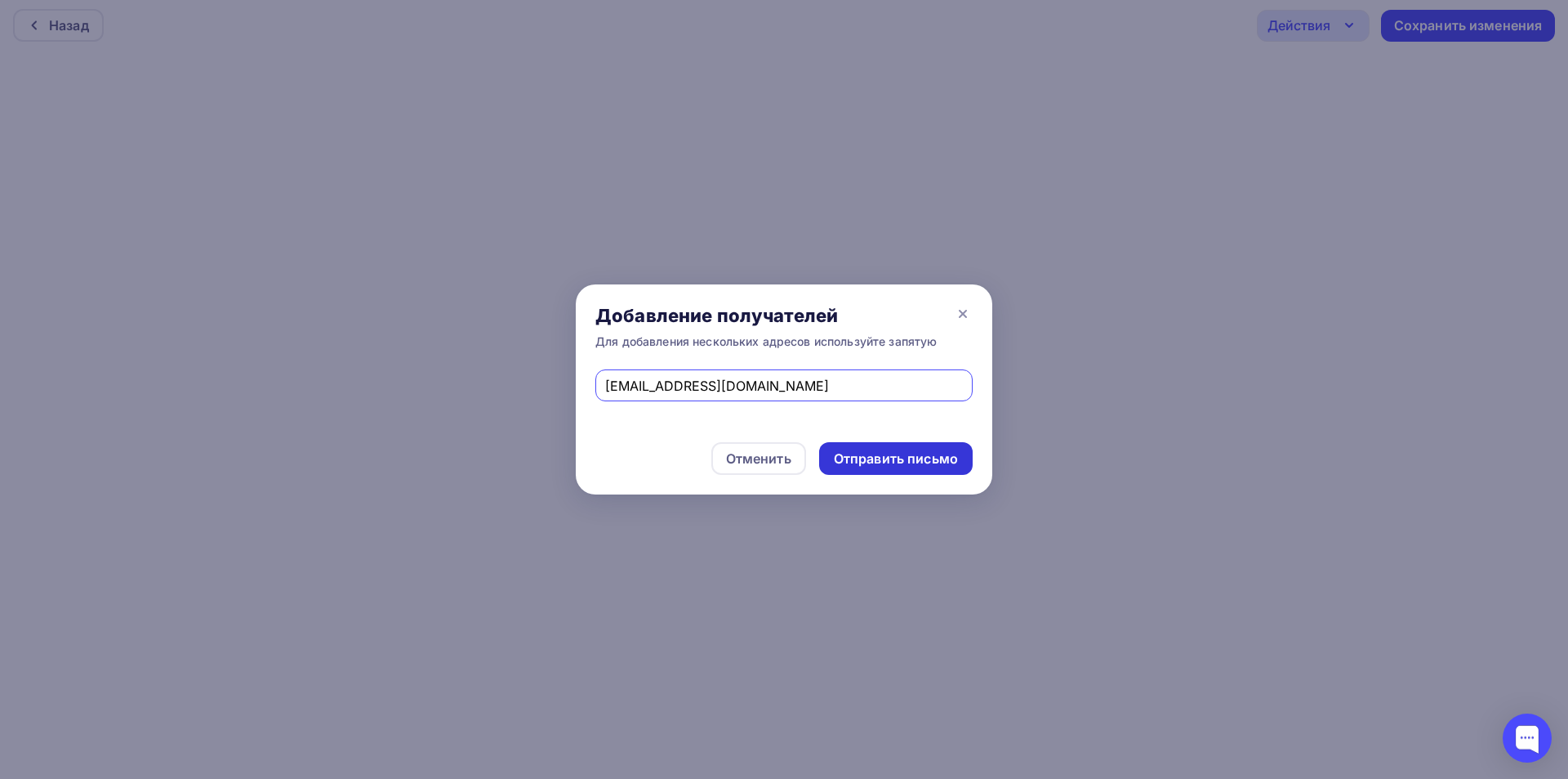
click at [885, 453] on div "Отправить письмо" at bounding box center [896, 459] width 125 height 19
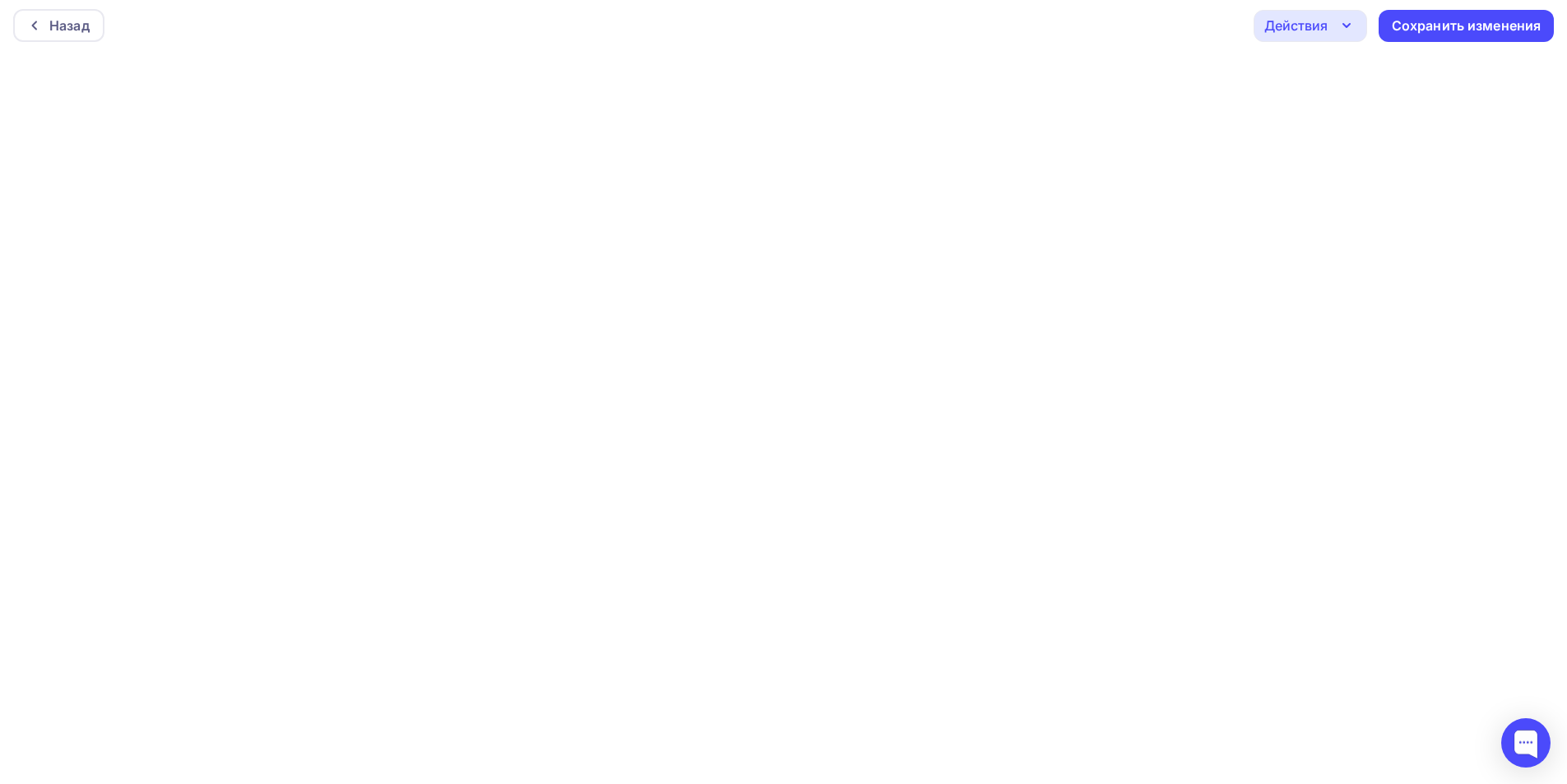
click at [1297, 39] on div "Действия" at bounding box center [1310, 25] width 113 height 32
click at [1318, 79] on div "Отправить тестовое письмо" at bounding box center [1399, 74] width 190 height 20
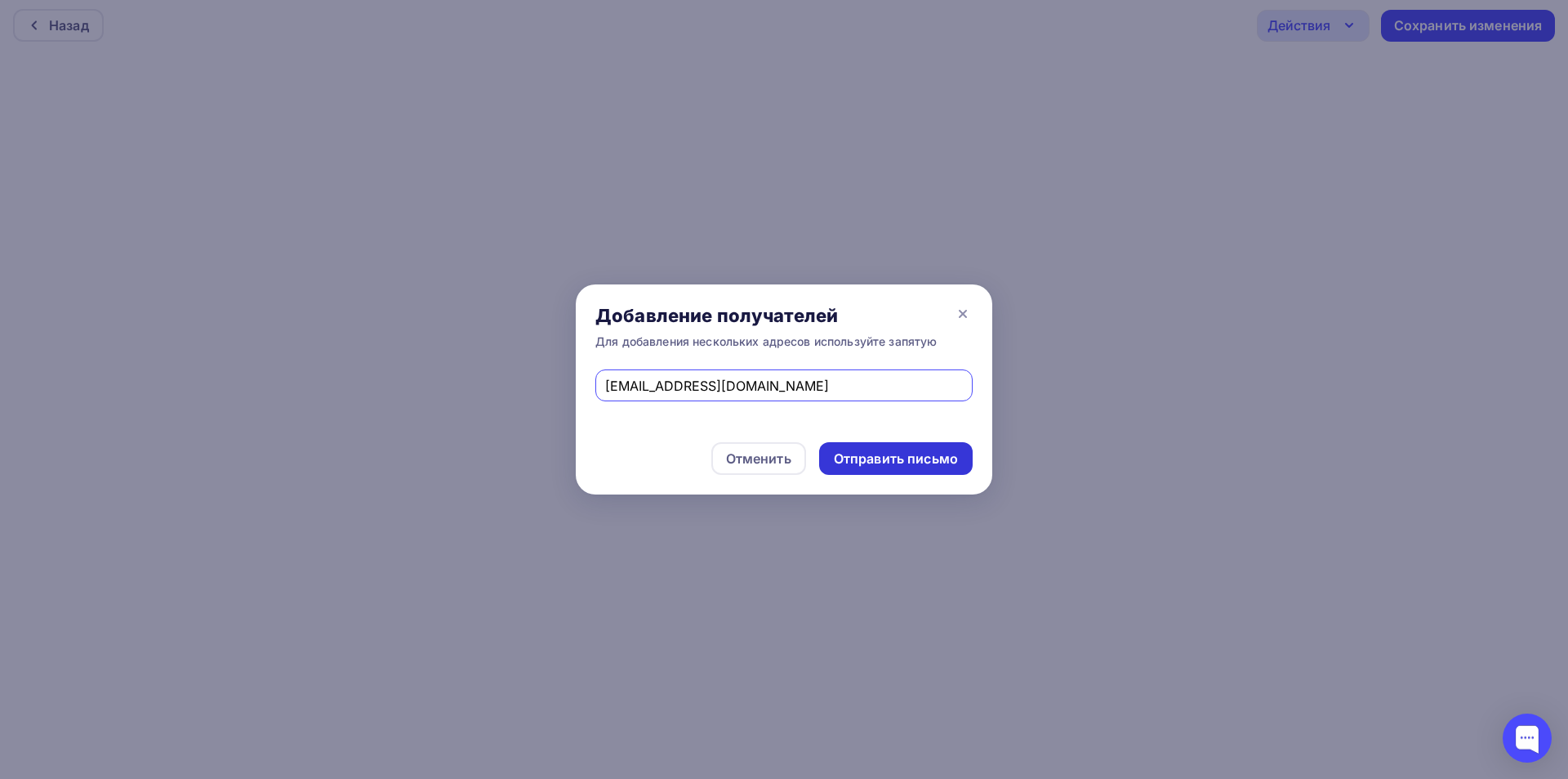
click at [909, 463] on div "Отправить письмо" at bounding box center [896, 459] width 125 height 19
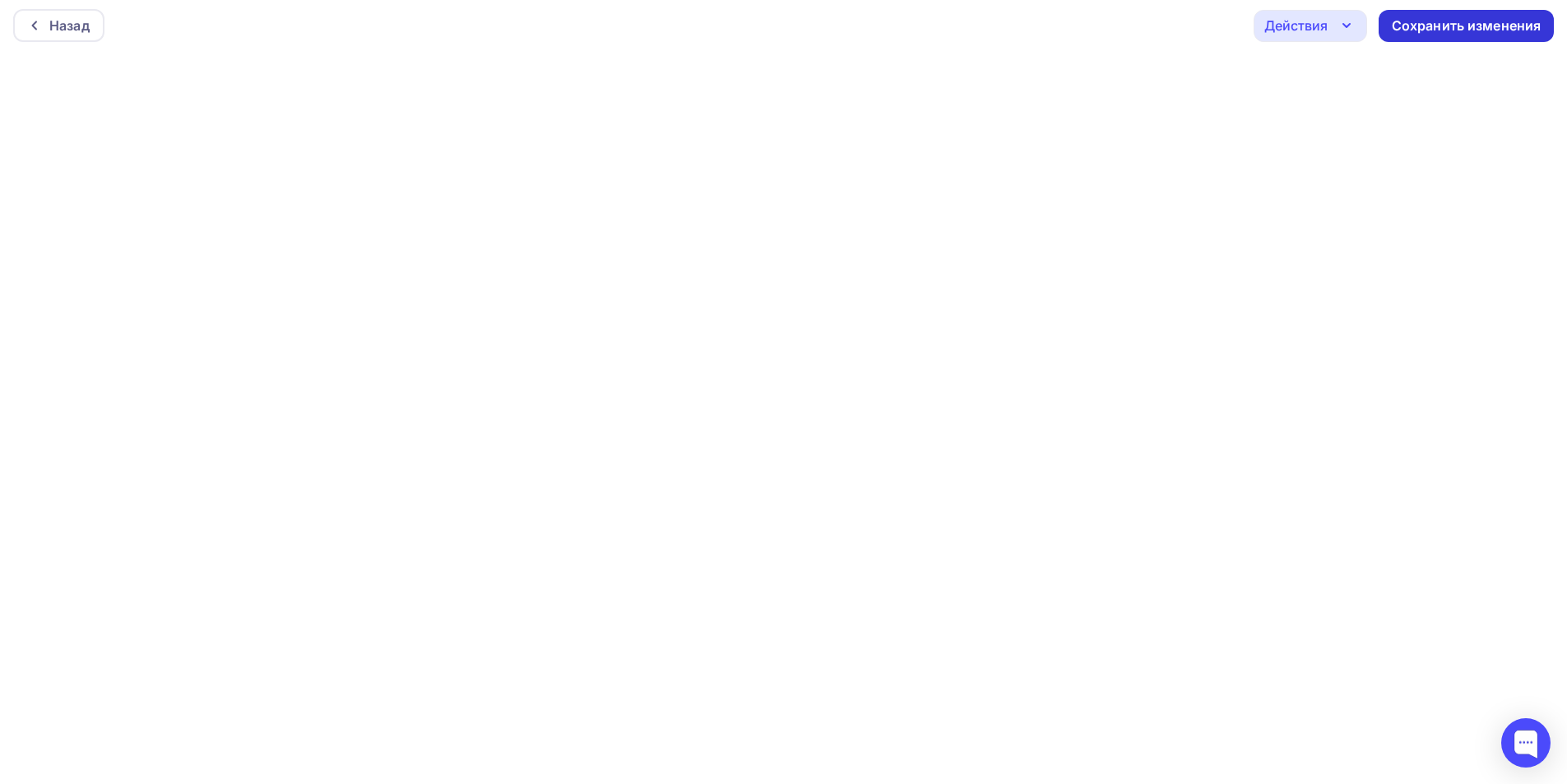
click at [1442, 20] on div "Сохранить изменения" at bounding box center [1466, 26] width 150 height 19
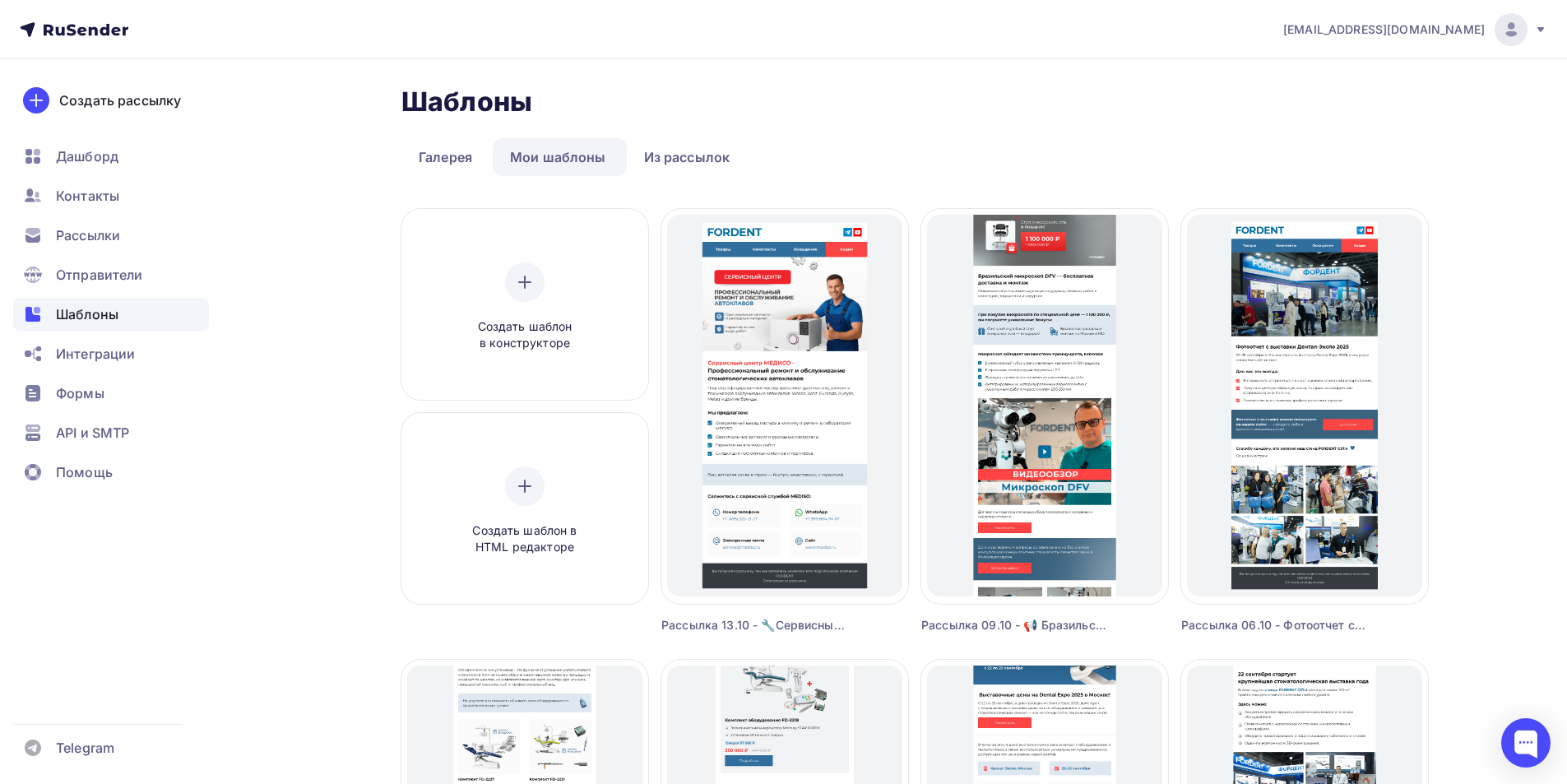
drag, startPoint x: 868, startPoint y: 78, endPoint x: 766, endPoint y: 14, distance: 120.4
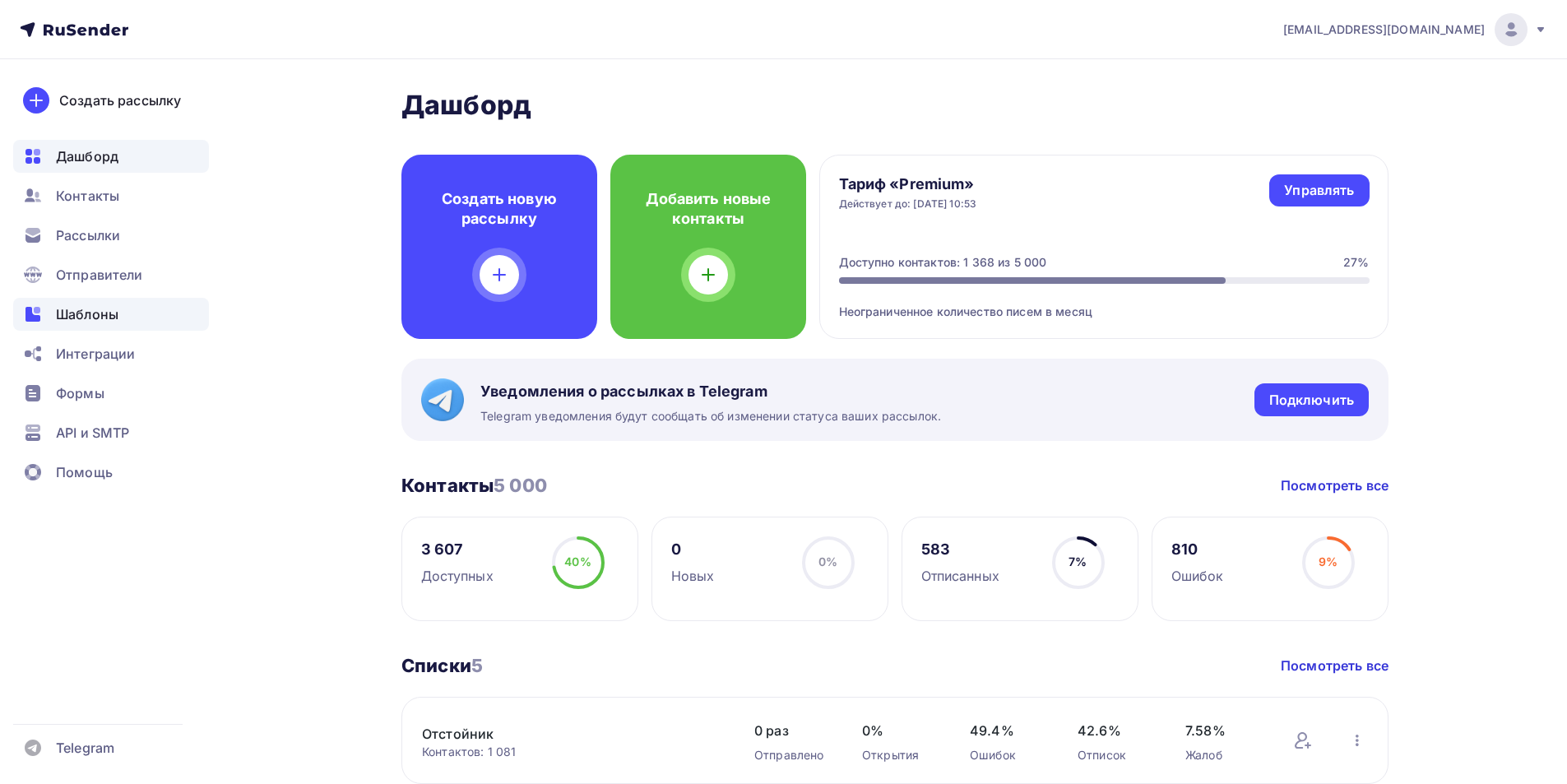
click at [57, 317] on span "Шаблоны" at bounding box center [87, 314] width 62 height 20
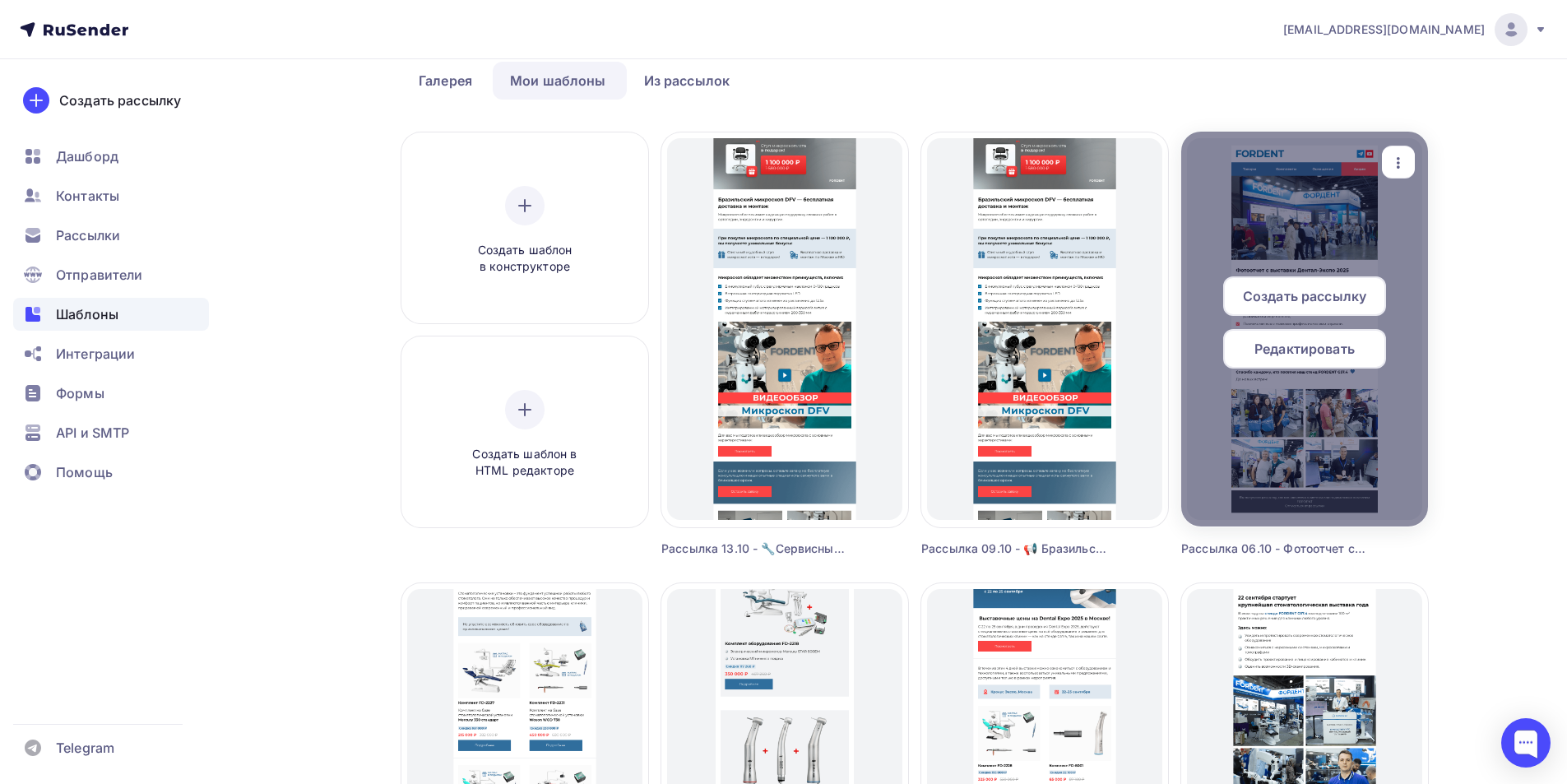
scroll to position [165, 0]
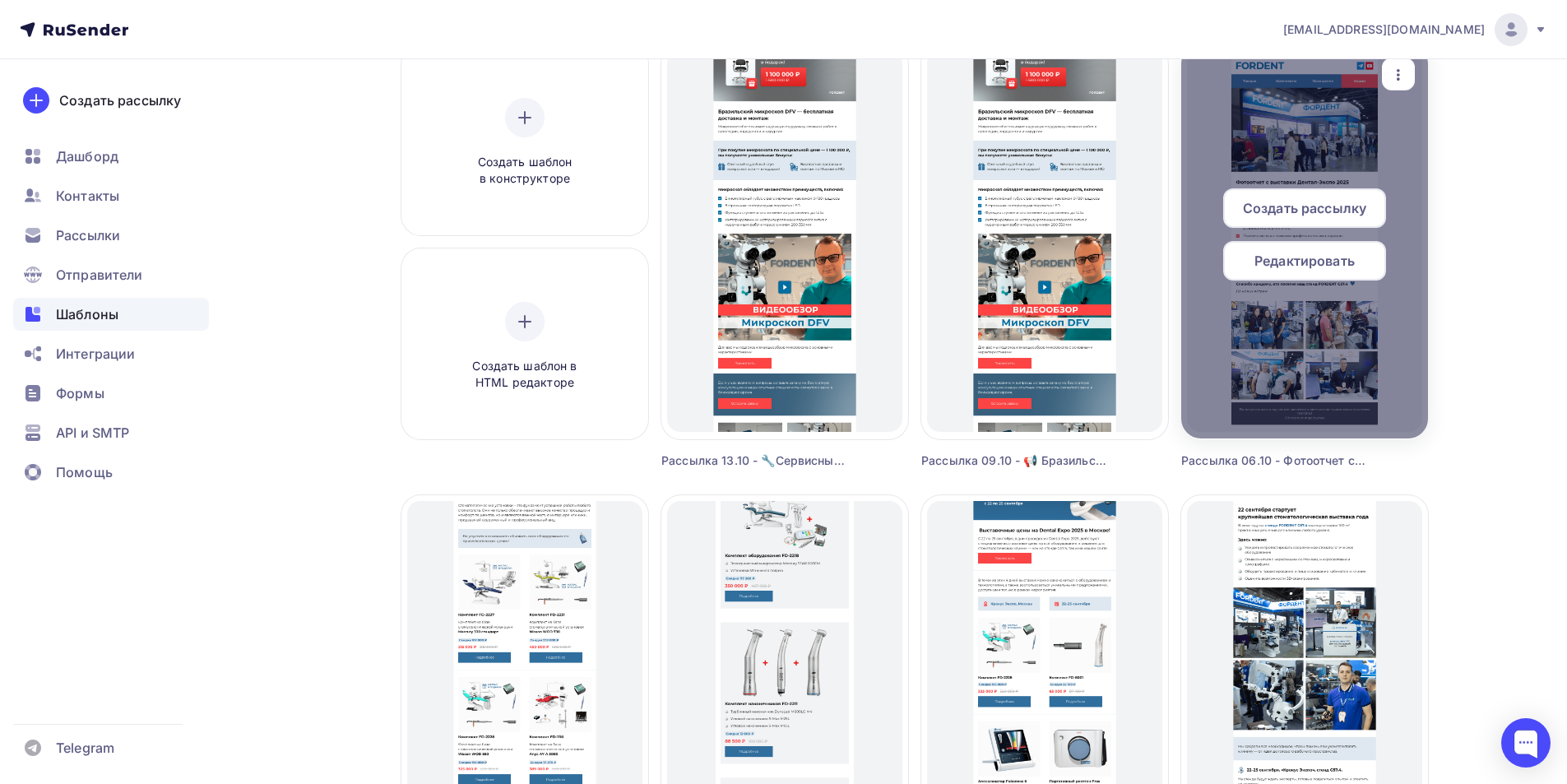
click at [1333, 270] on span "Редактировать" at bounding box center [1305, 260] width 100 height 20
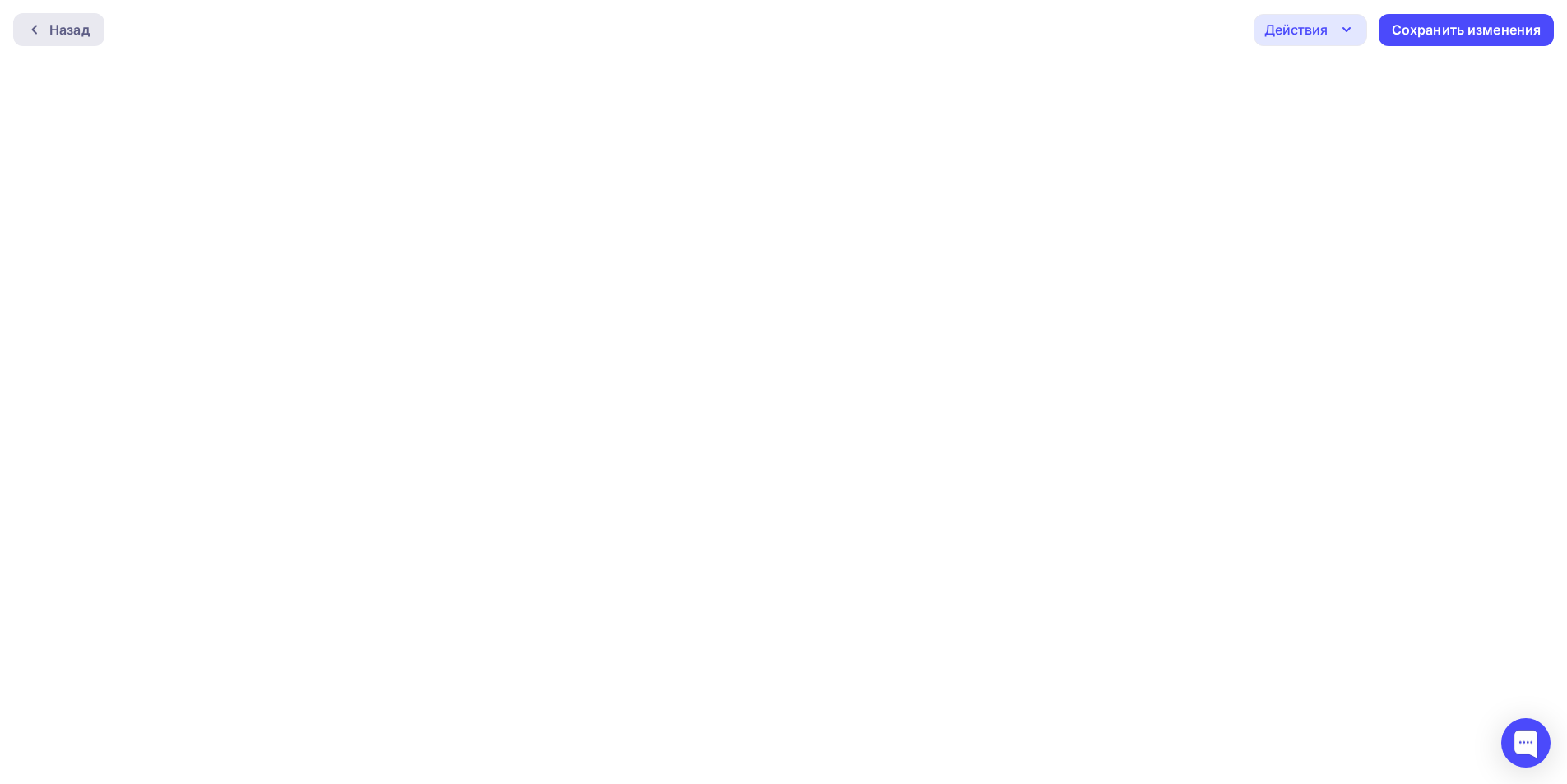
click at [42, 35] on div at bounding box center [39, 29] width 21 height 13
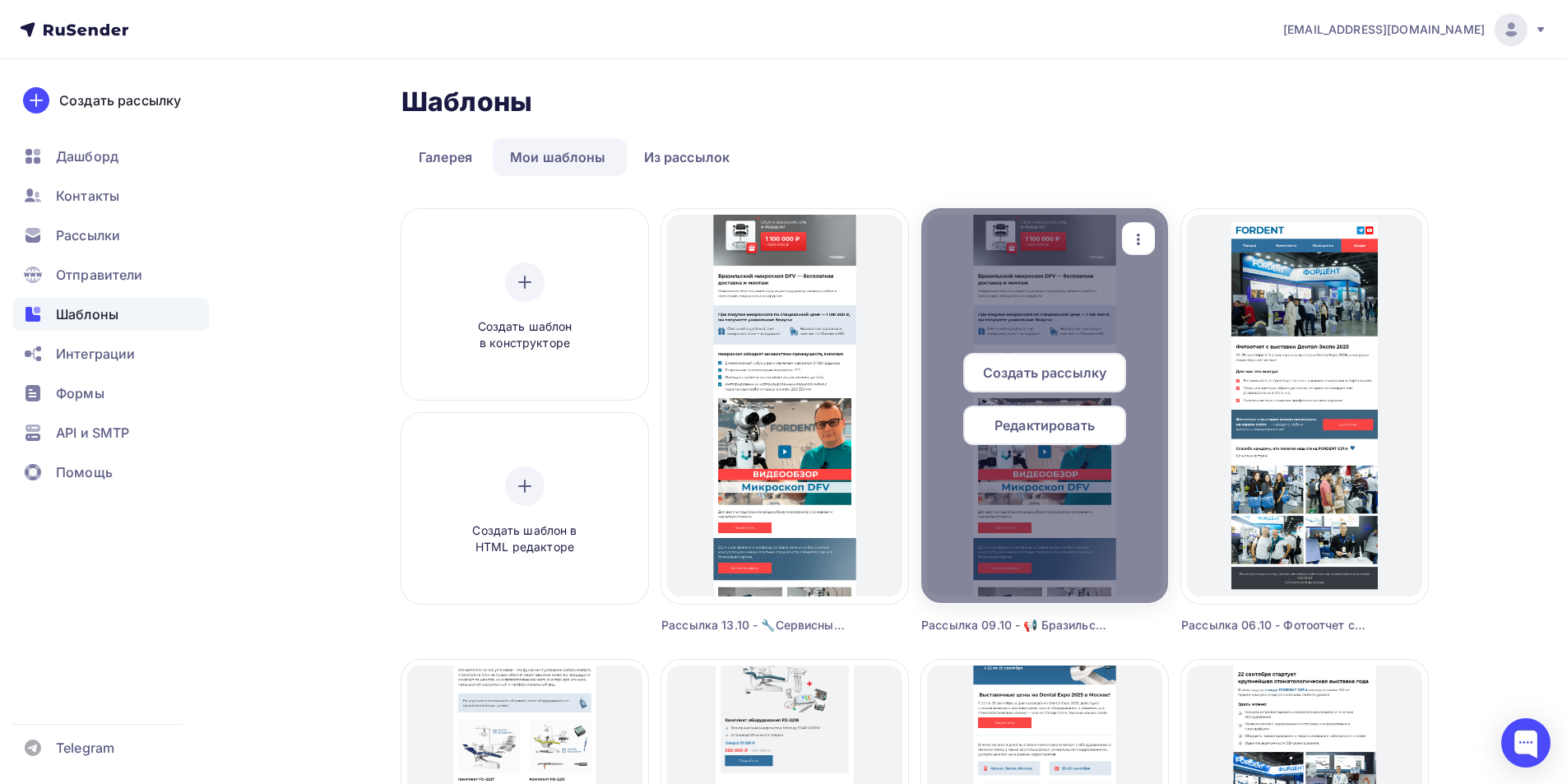
click at [1013, 418] on span "Редактировать" at bounding box center [1045, 424] width 100 height 20
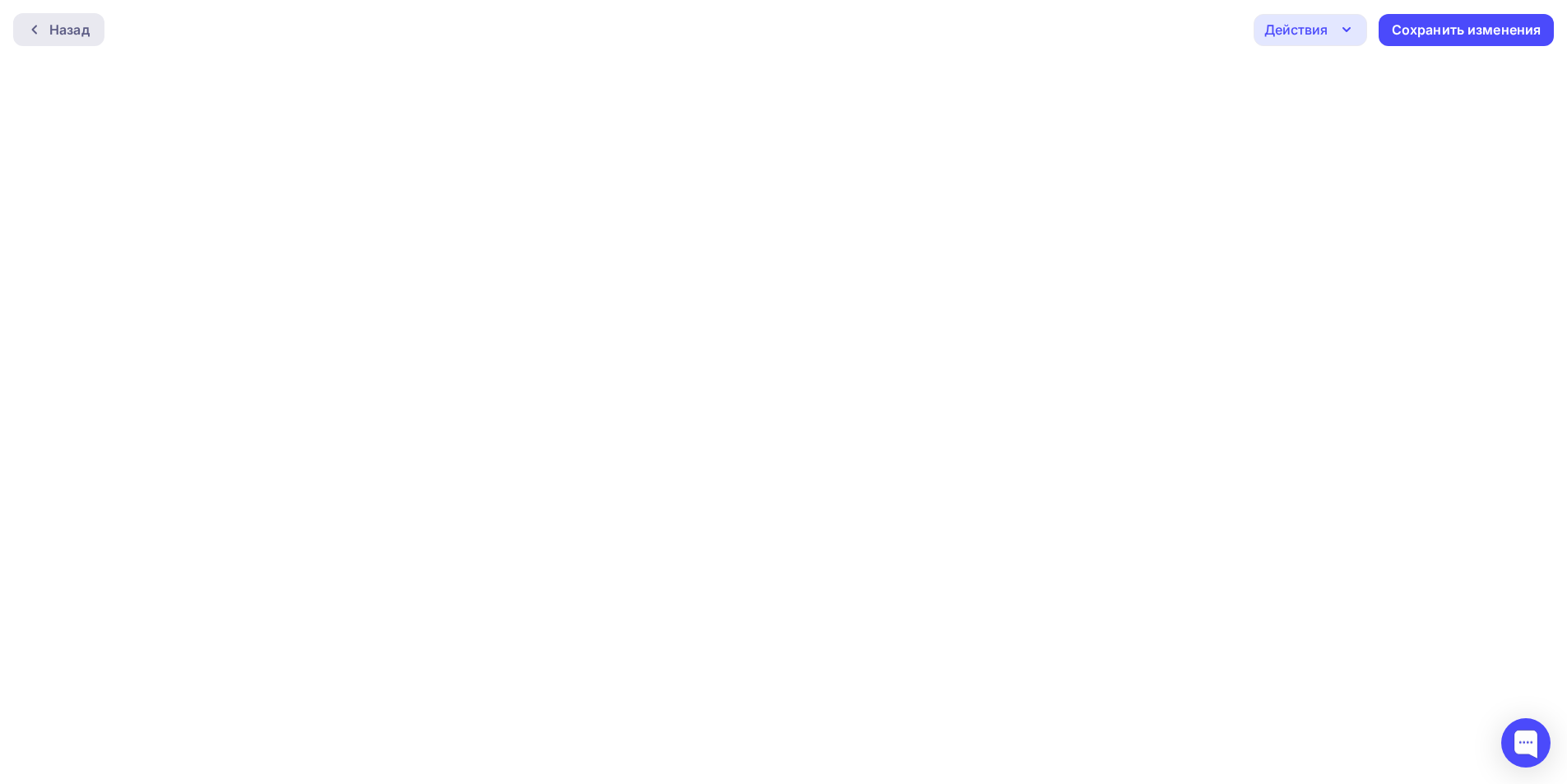
click at [54, 28] on div "Назад" at bounding box center [69, 30] width 40 height 20
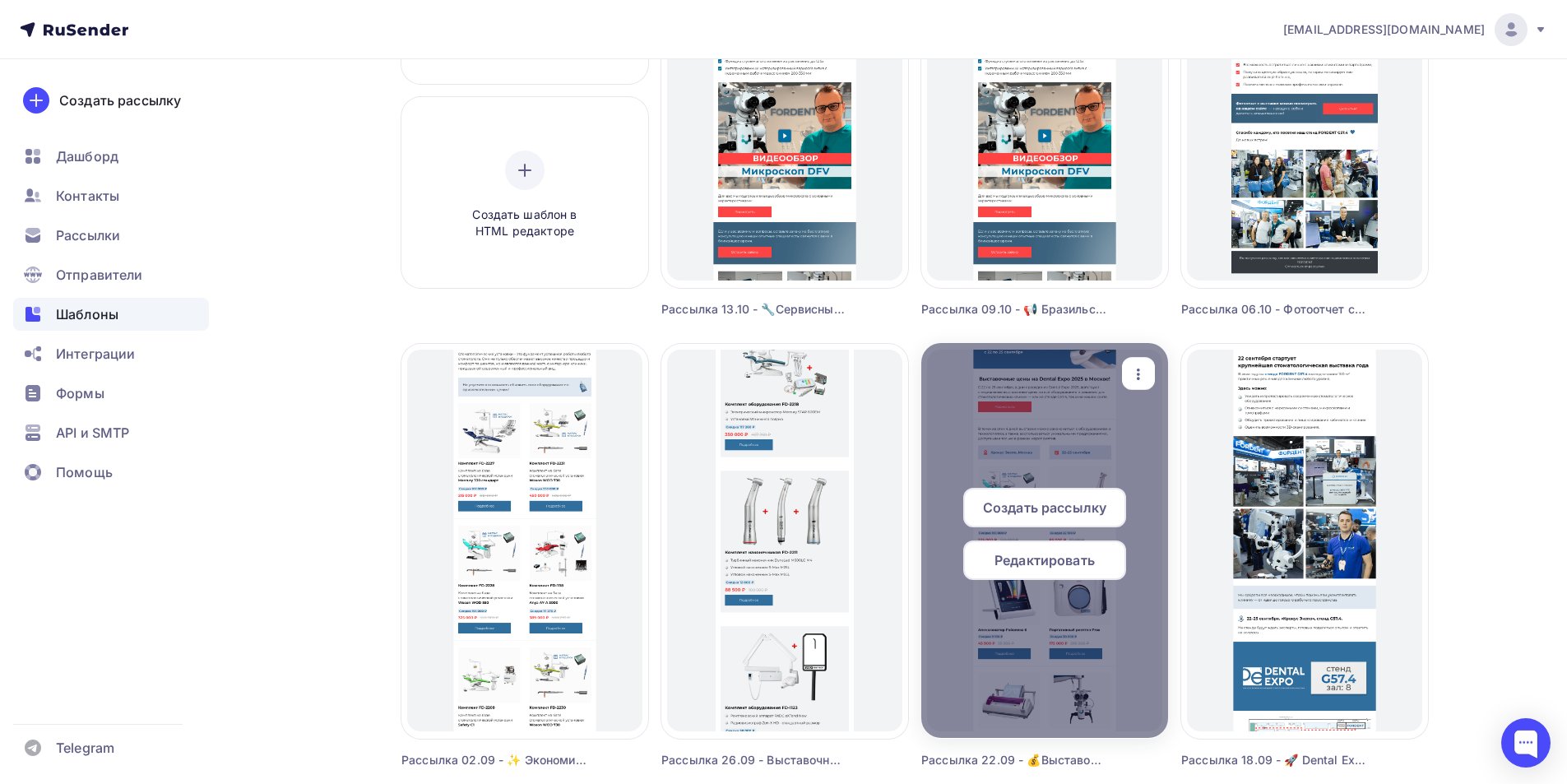
scroll to position [329, 0]
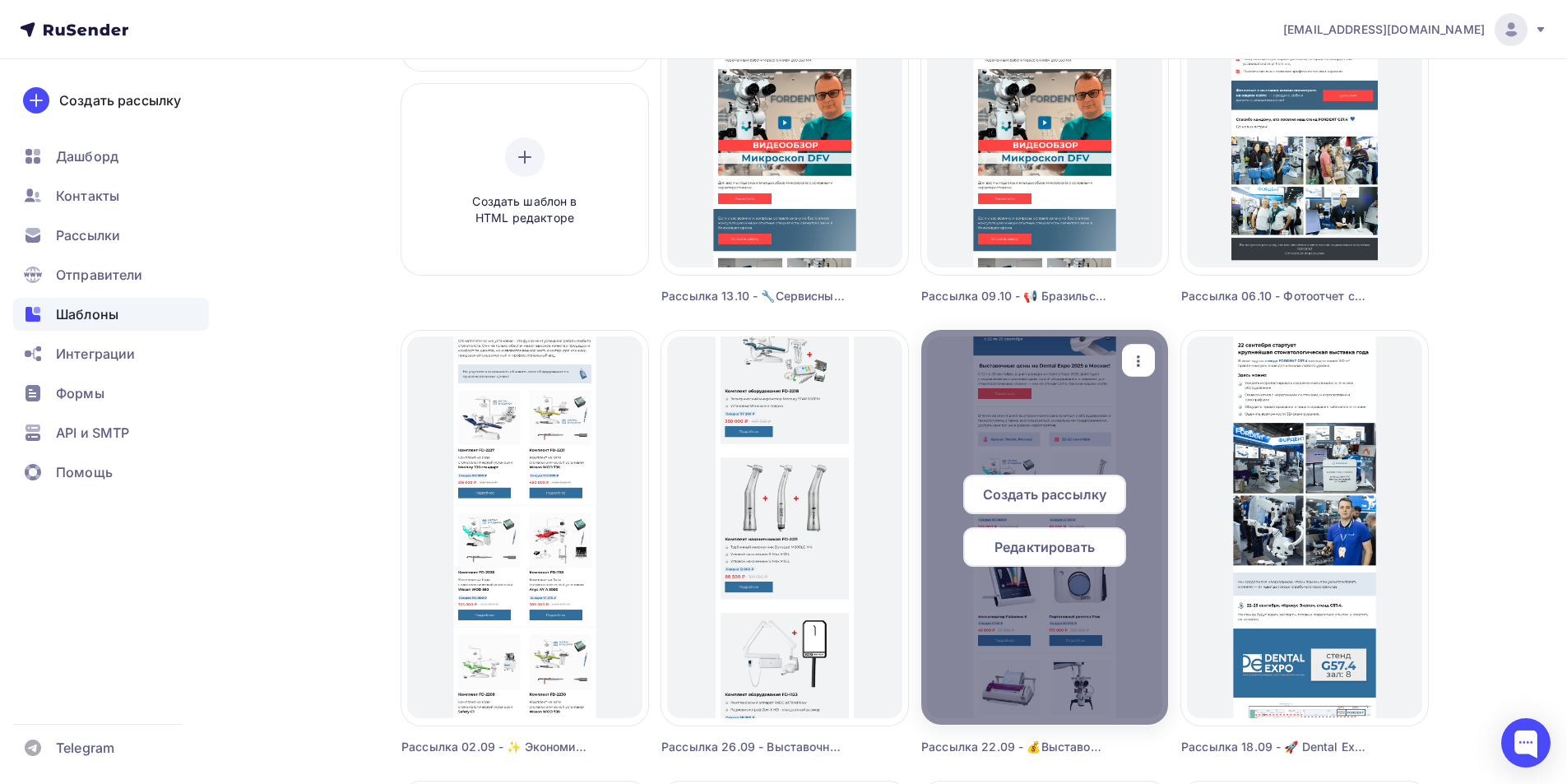
click at [1042, 543] on span "Редактировать" at bounding box center [1045, 546] width 100 height 20
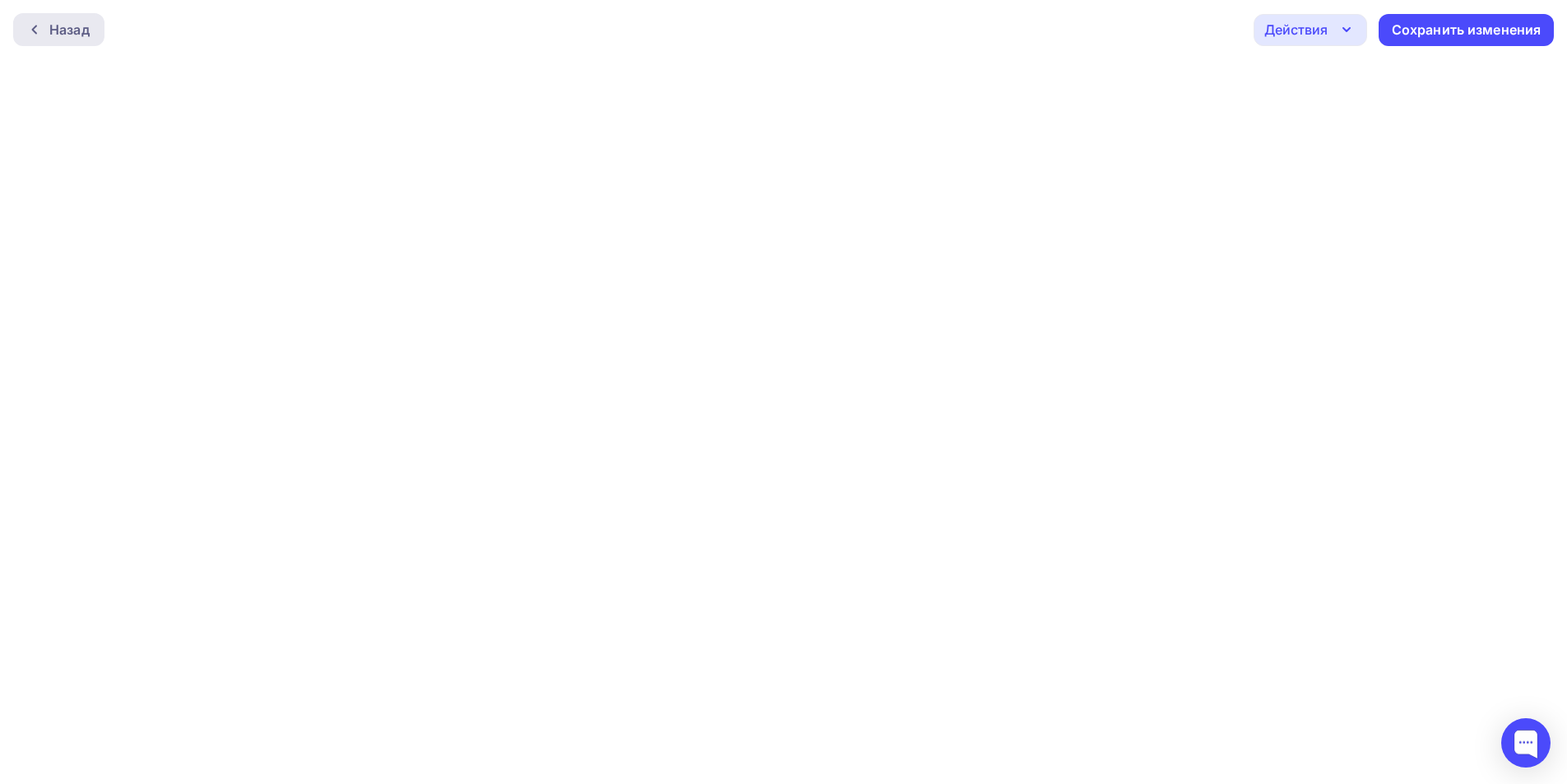
click at [52, 30] on div "Назад" at bounding box center [69, 30] width 40 height 20
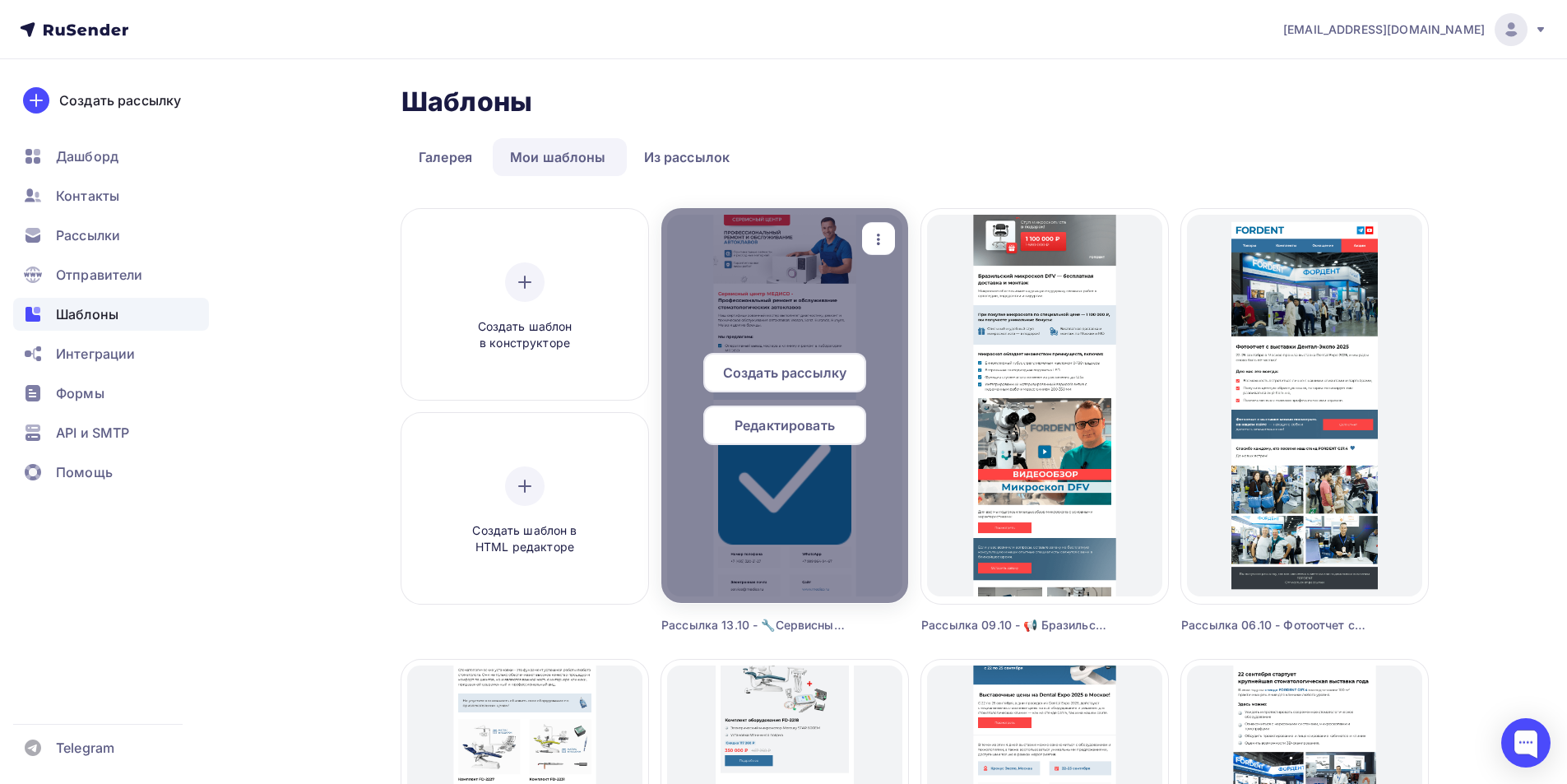
click at [758, 428] on span "Редактировать" at bounding box center [784, 424] width 100 height 20
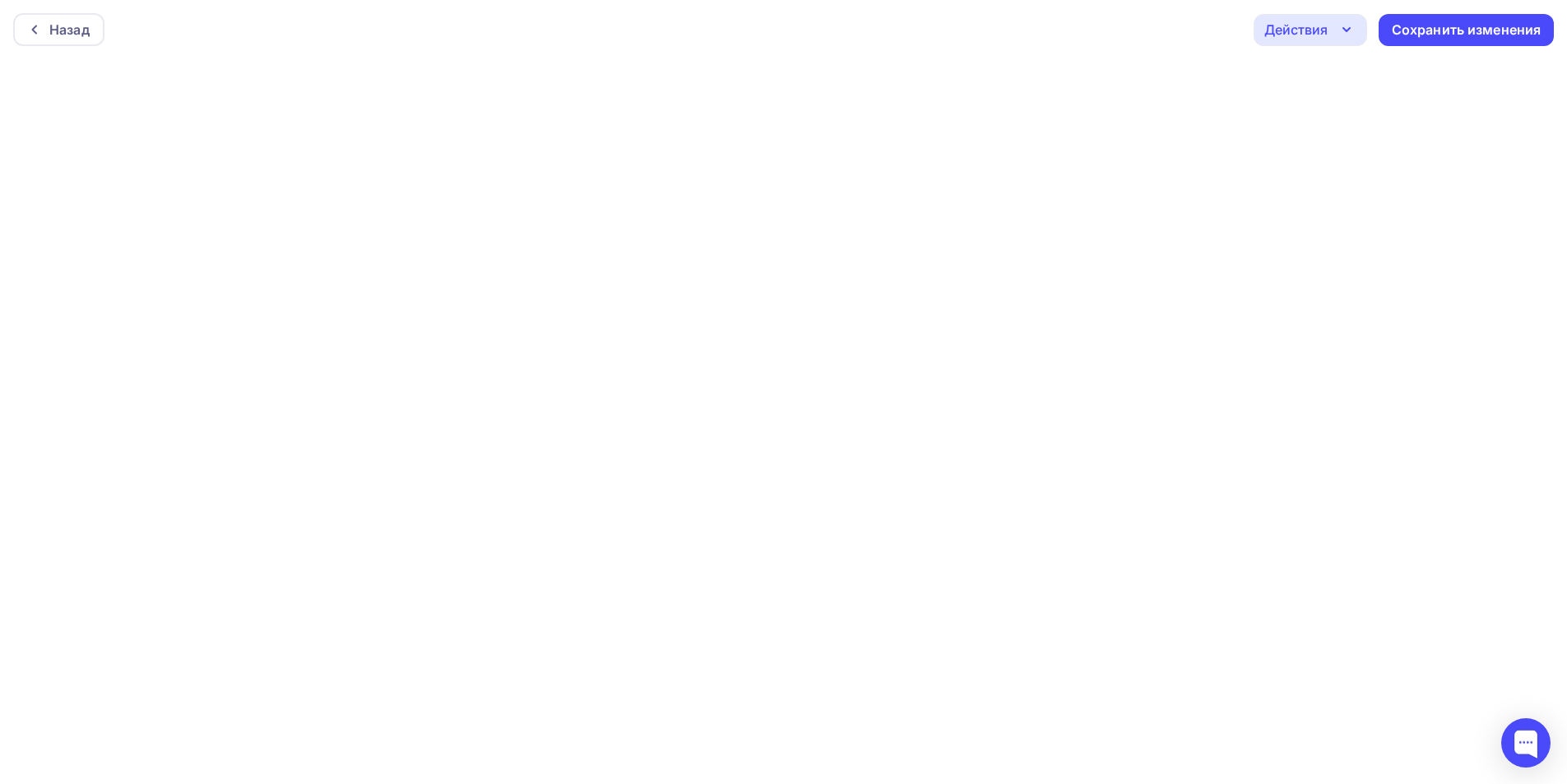
scroll to position [4, 0]
click at [55, 22] on div "Назад" at bounding box center [69, 25] width 40 height 20
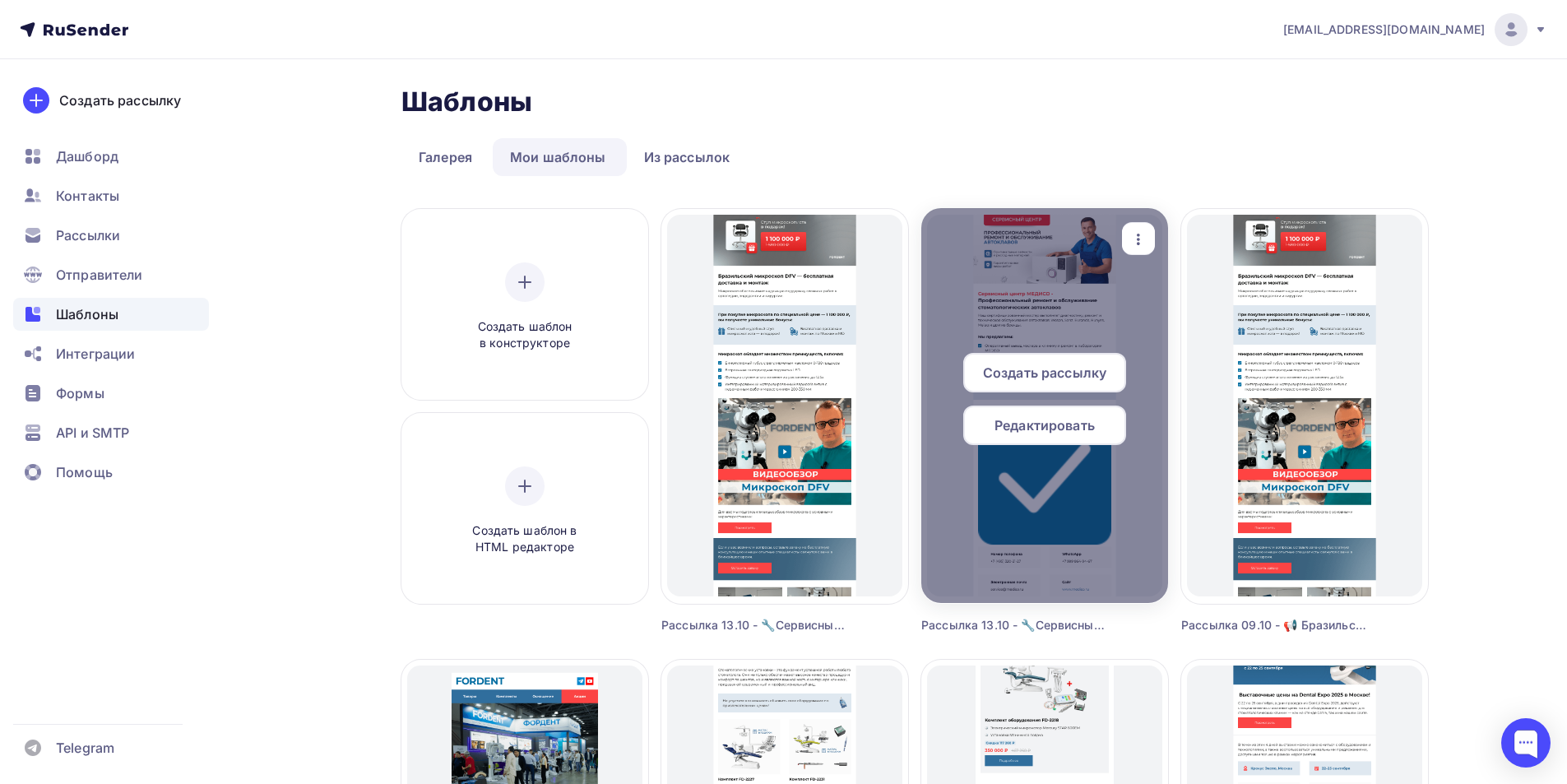
click at [1135, 235] on icon "button" at bounding box center [1138, 239] width 20 height 20
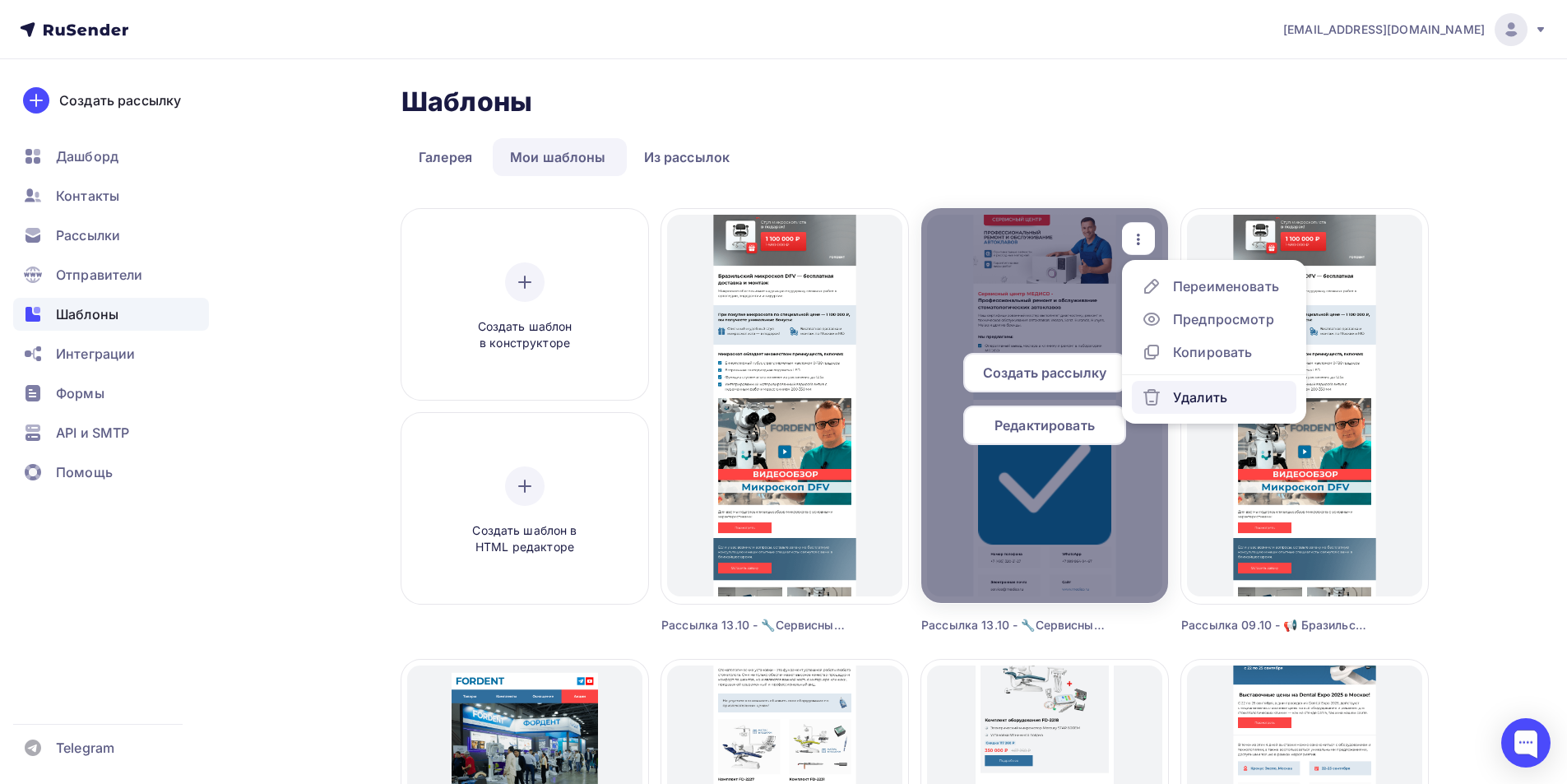
click at [1170, 399] on div "Удалить" at bounding box center [1184, 397] width 86 height 20
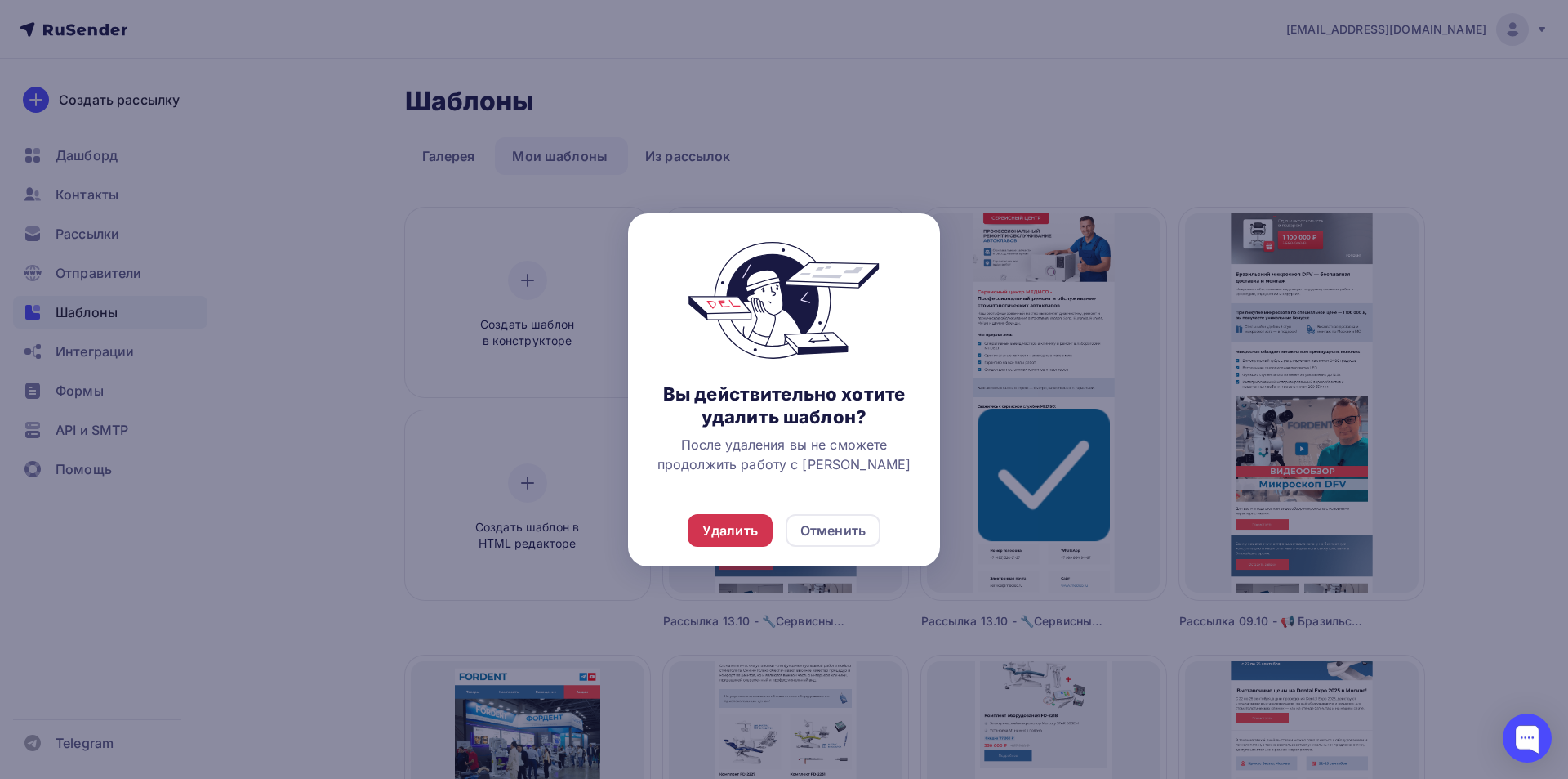
click at [710, 532] on div "Удалить" at bounding box center [730, 530] width 56 height 20
